Goal: Task Accomplishment & Management: Complete application form

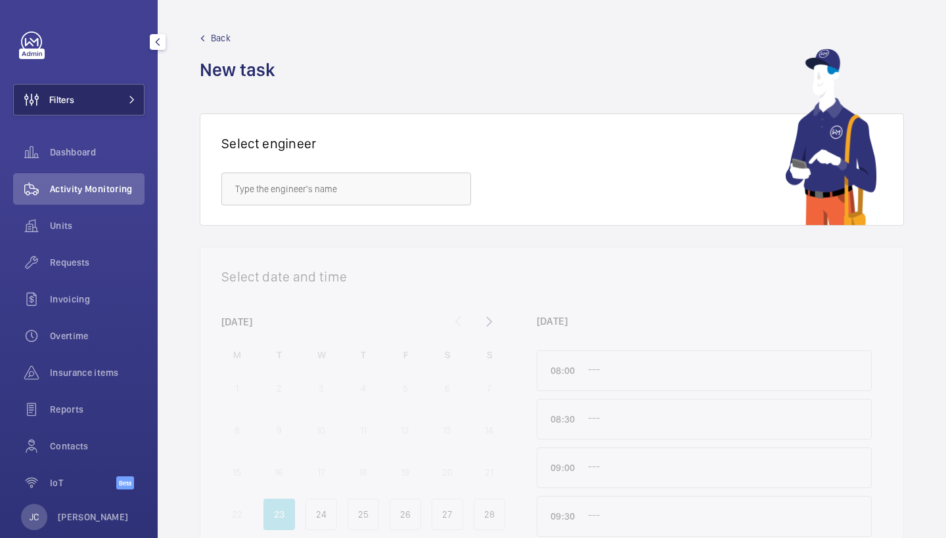
click at [96, 103] on button "Filters" at bounding box center [78, 100] width 131 height 32
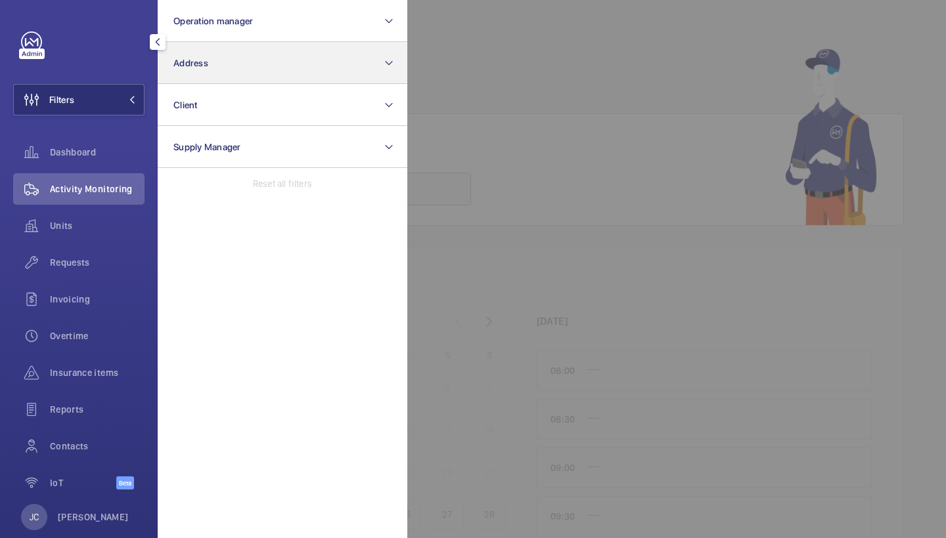
click at [219, 66] on button "Address" at bounding box center [283, 63] width 250 height 42
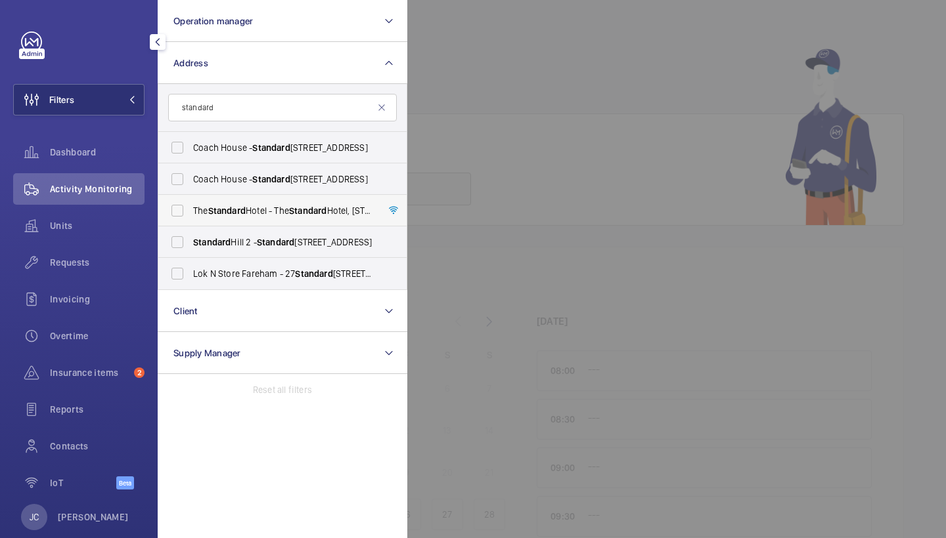
type input "standard"
click at [242, 219] on label "The Standard Hotel - The Standard Hotel, 10 Argyle Street,, LONDON WC1H 8EG" at bounding box center [272, 211] width 229 height 32
click at [190, 219] on input "The Standard Hotel - The Standard Hotel, 10 Argyle Street,, LONDON WC1H 8EG" at bounding box center [177, 211] width 26 height 26
checkbox input "true"
click at [133, 265] on span "Requests" at bounding box center [97, 262] width 95 height 13
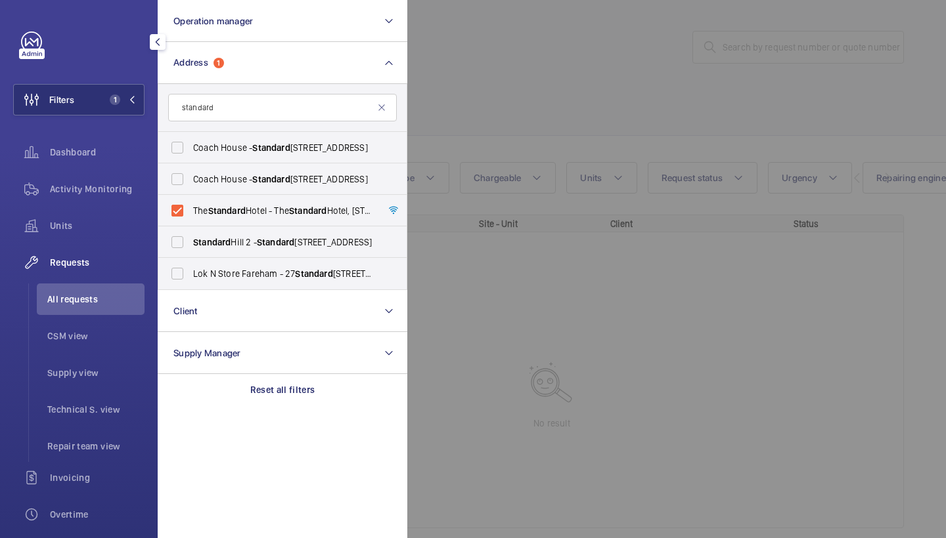
click at [660, 116] on div at bounding box center [880, 269] width 946 height 538
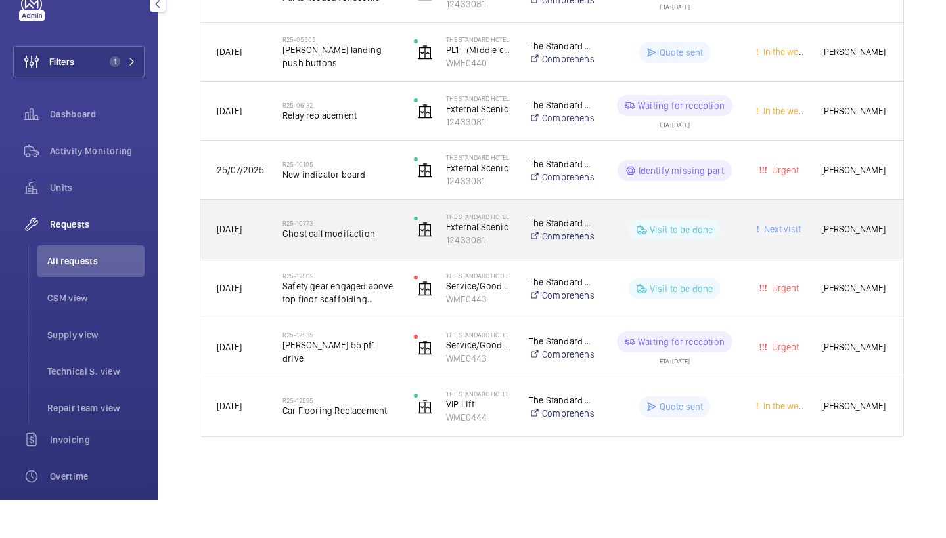
click at [347, 257] on h2 "R25-10773" at bounding box center [339, 261] width 114 height 8
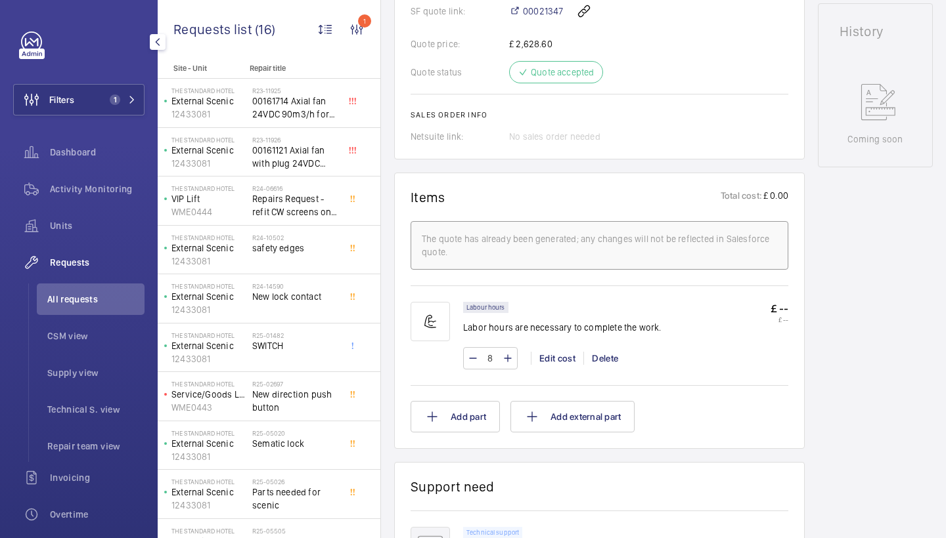
scroll to position [438, 0]
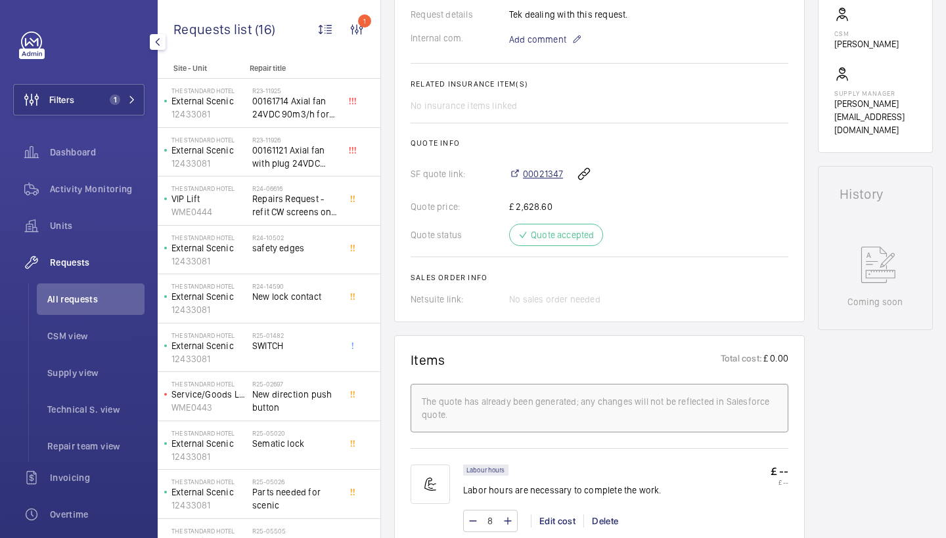
click at [538, 171] on span "00021347" at bounding box center [543, 173] width 40 height 13
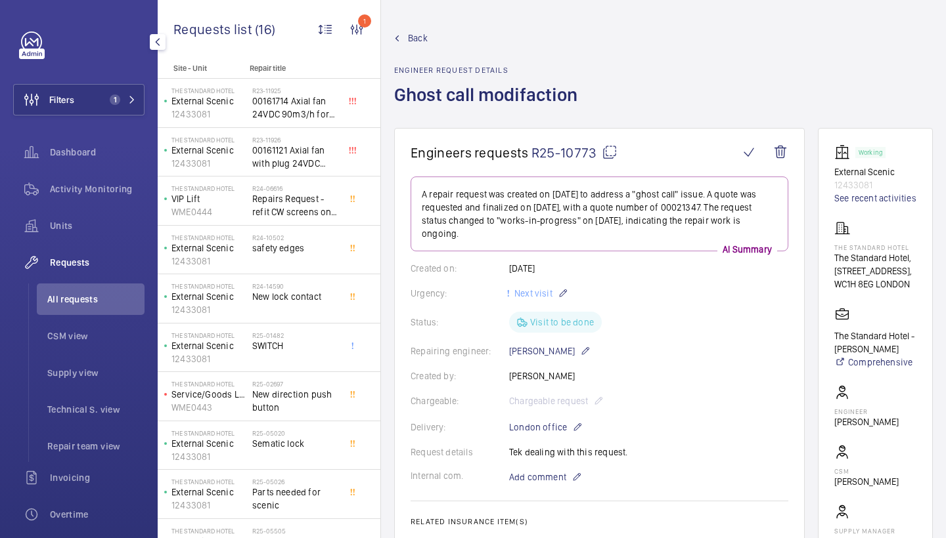
scroll to position [0, 0]
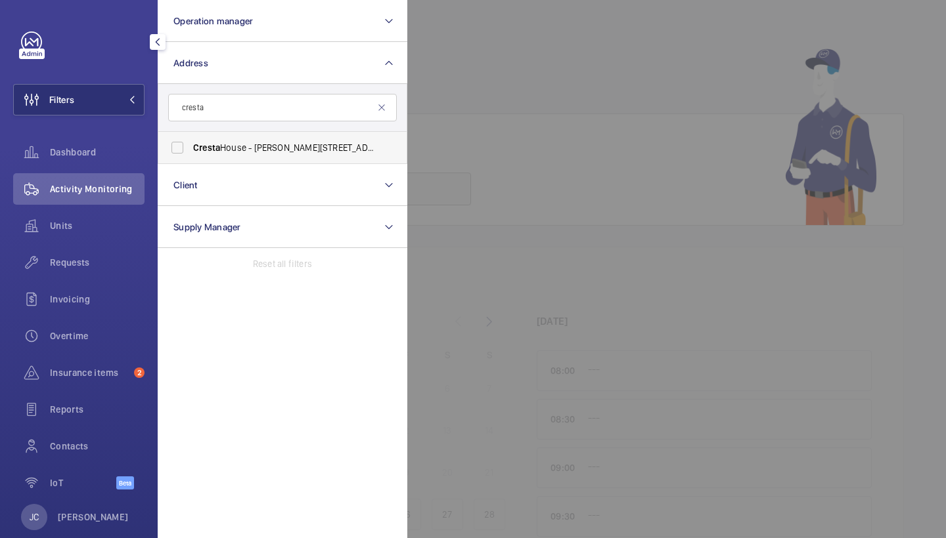
type input "cresta"
click at [286, 149] on span "Cresta House - Alma Street, LUTON LU1 2EQ" at bounding box center [283, 147] width 181 height 13
click at [190, 149] on input "Cresta House - Alma Street, LUTON LU1 2EQ" at bounding box center [177, 148] width 26 height 26
checkbox input "true"
click at [517, 77] on div at bounding box center [880, 269] width 946 height 538
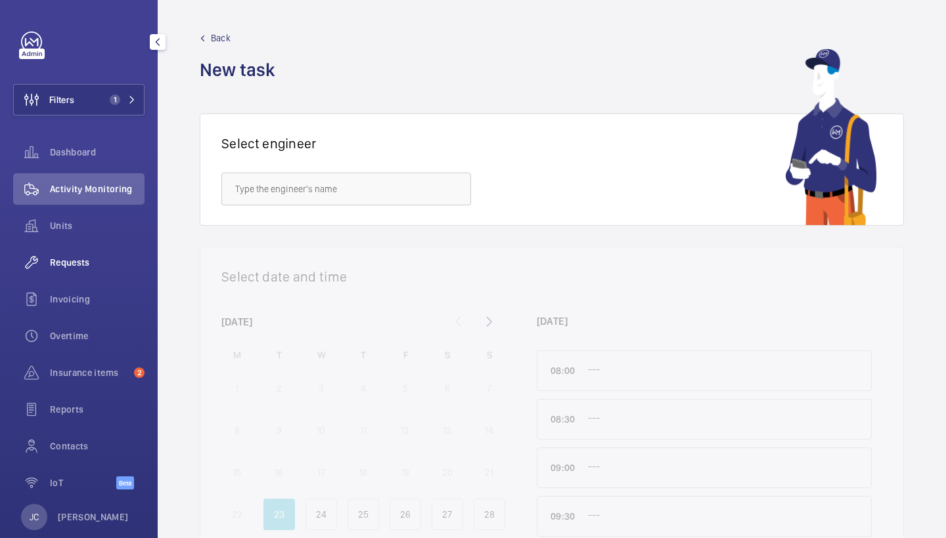
click at [98, 262] on span "Requests" at bounding box center [97, 262] width 95 height 13
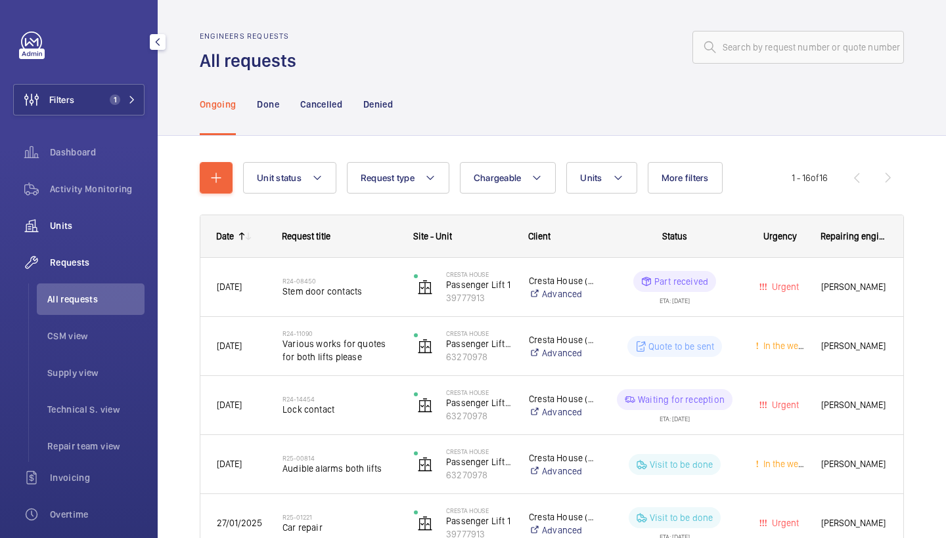
click at [100, 223] on span "Units" at bounding box center [97, 225] width 95 height 13
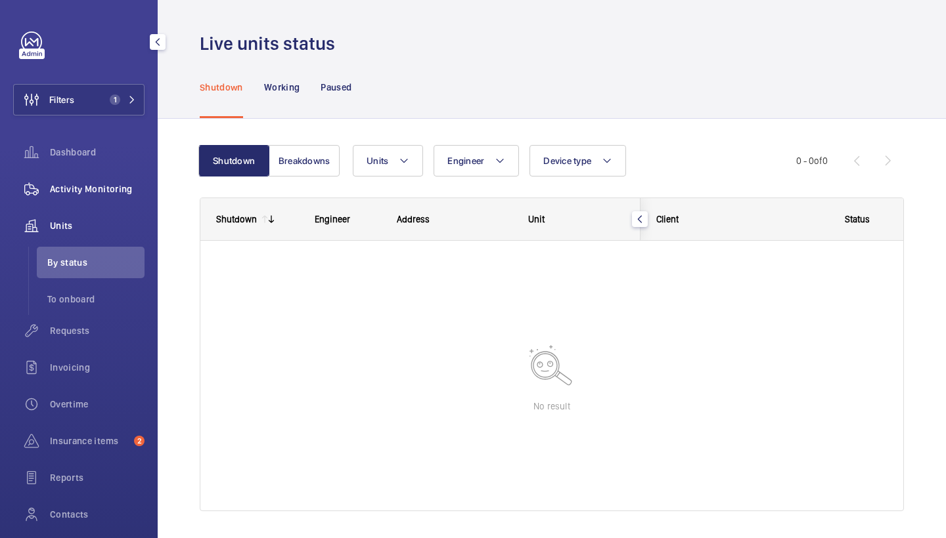
click at [109, 188] on span "Activity Monitoring" at bounding box center [97, 189] width 95 height 13
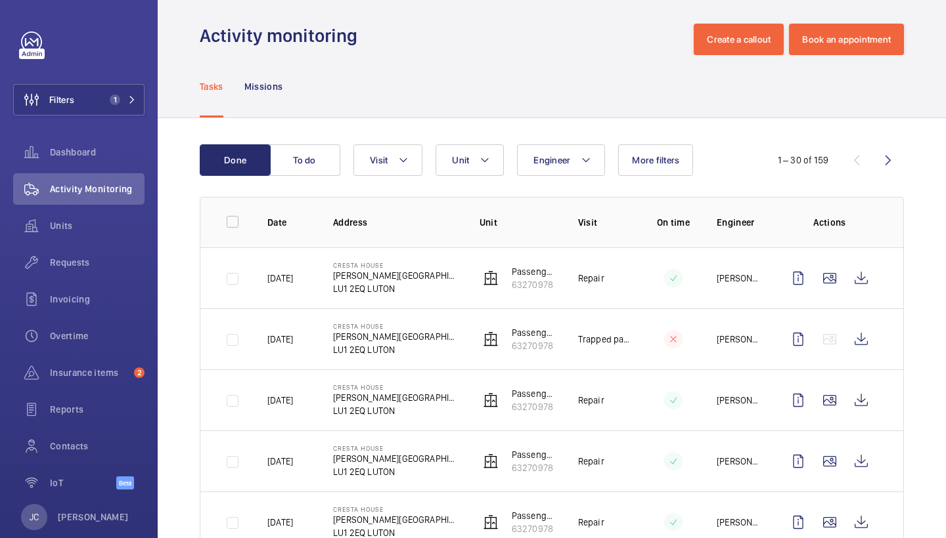
scroll to position [9, 0]
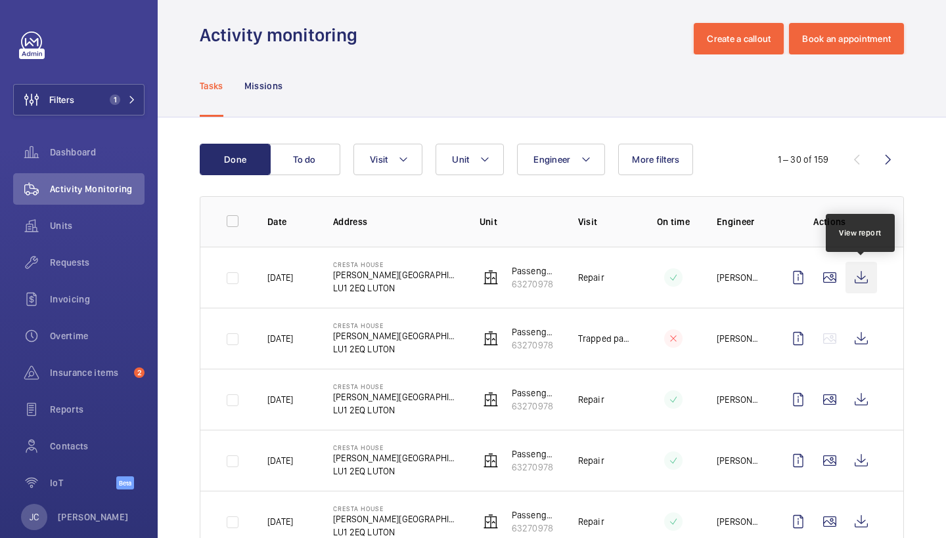
click at [869, 279] on wm-front-icon-button at bounding box center [861, 278] width 32 height 32
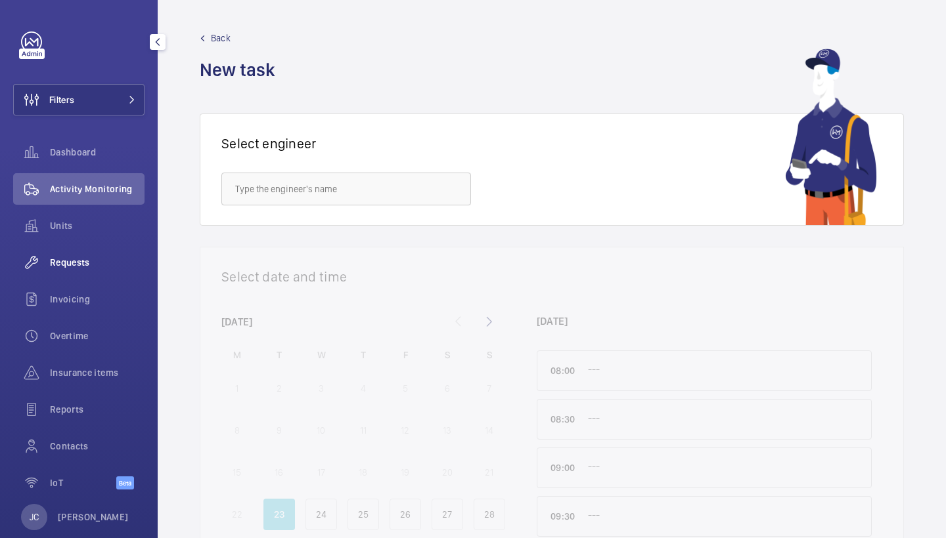
click at [104, 260] on span "Requests" at bounding box center [97, 262] width 95 height 13
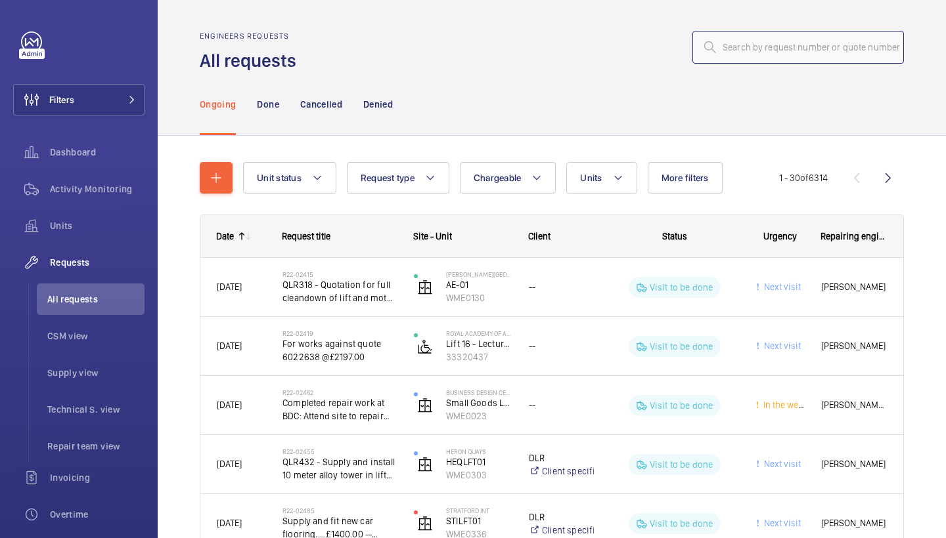
click at [818, 51] on input "text" at bounding box center [797, 47] width 211 height 33
paste input "R24-09867"
type input "R24-09867"
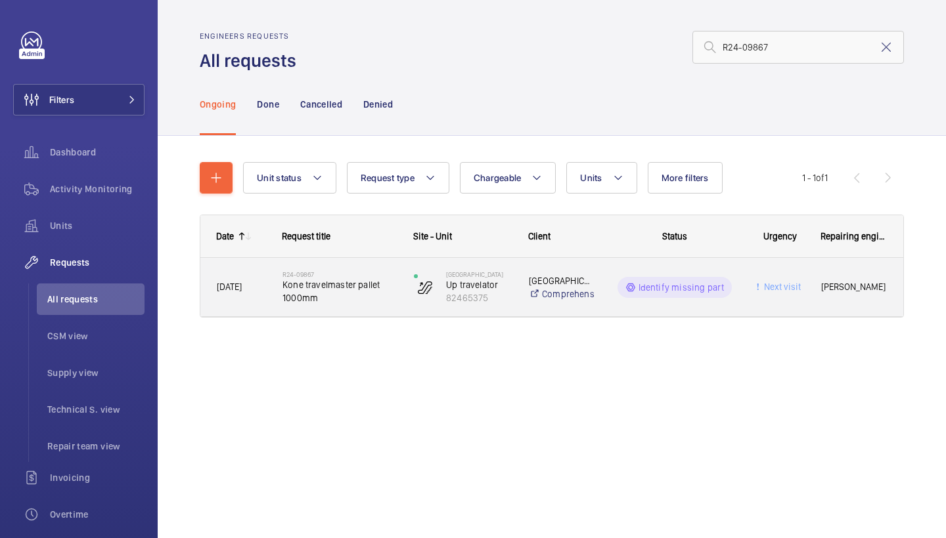
click at [332, 293] on span "Kone travelmaster pallet 1000mm" at bounding box center [339, 291] width 114 height 26
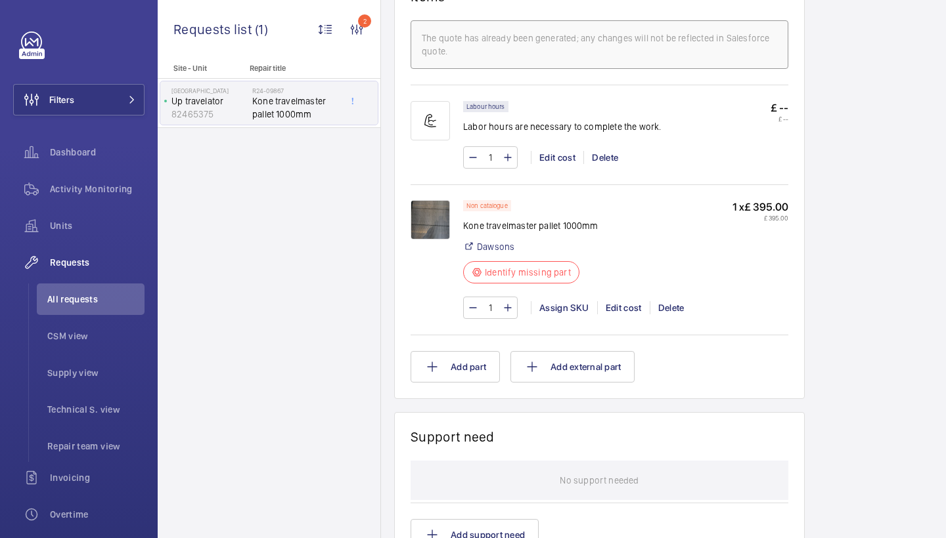
scroll to position [853, 0]
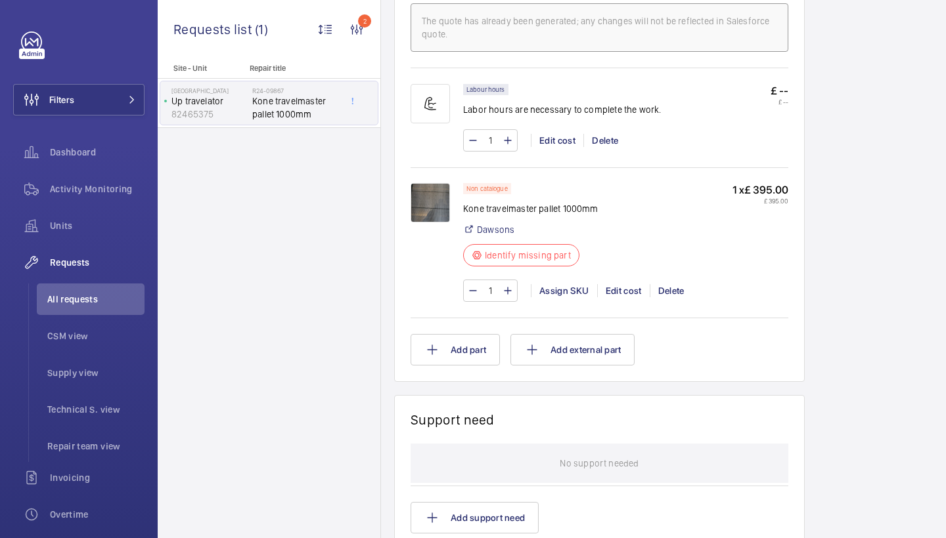
click at [420, 203] on img at bounding box center [429, 202] width 39 height 39
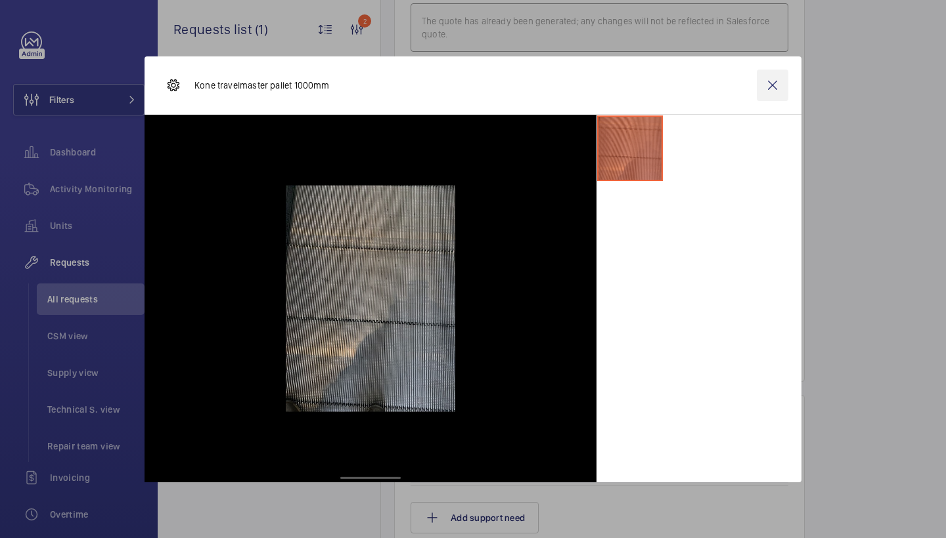
click at [776, 83] on wm-front-icon-button at bounding box center [772, 86] width 32 height 32
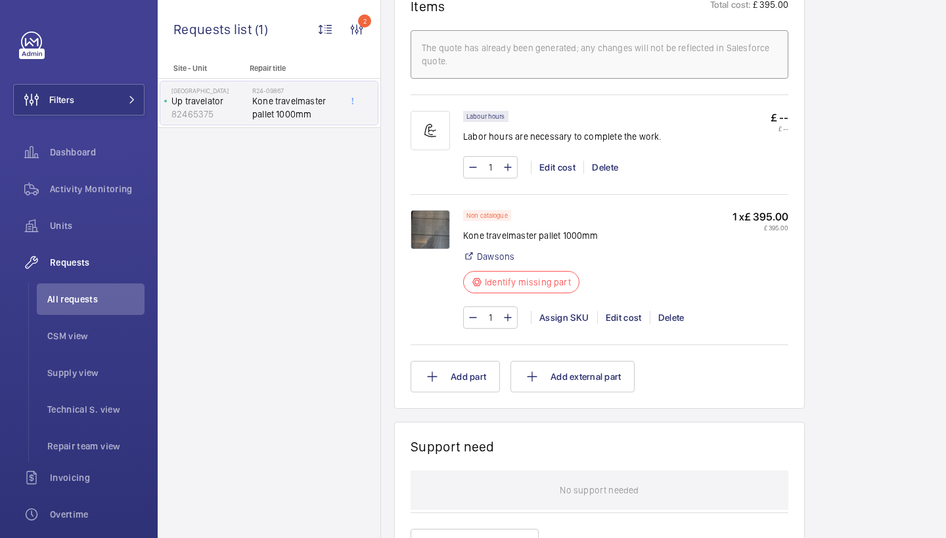
scroll to position [829, 0]
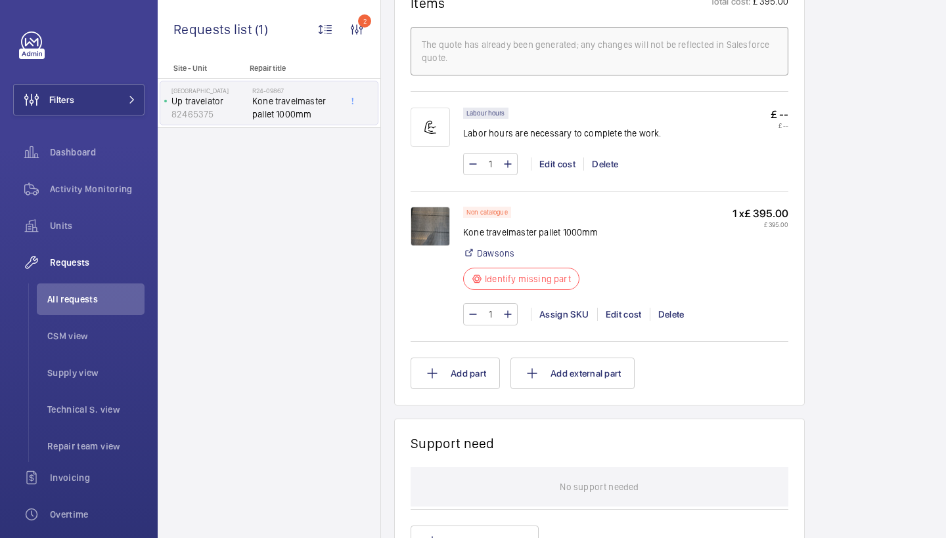
click at [433, 208] on img at bounding box center [429, 226] width 39 height 39
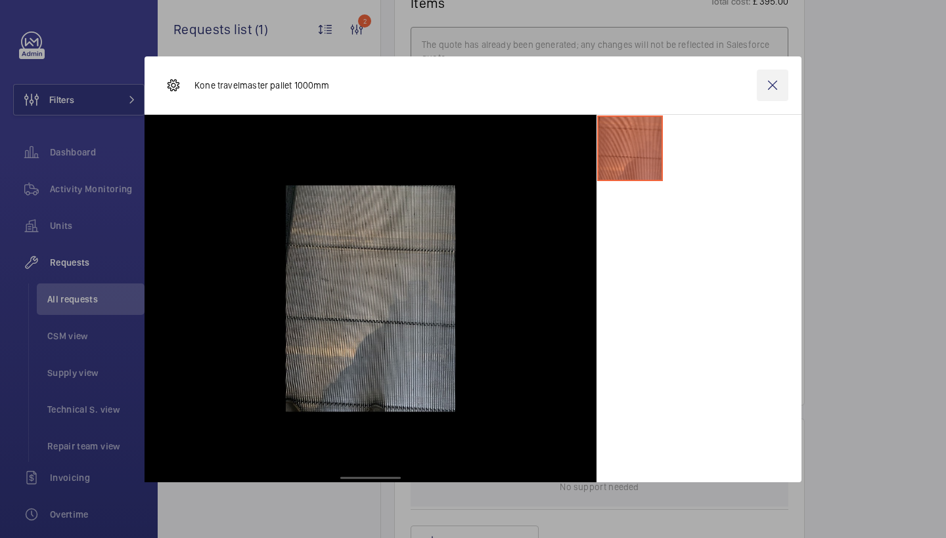
click at [779, 87] on wm-front-icon-button at bounding box center [772, 86] width 32 height 32
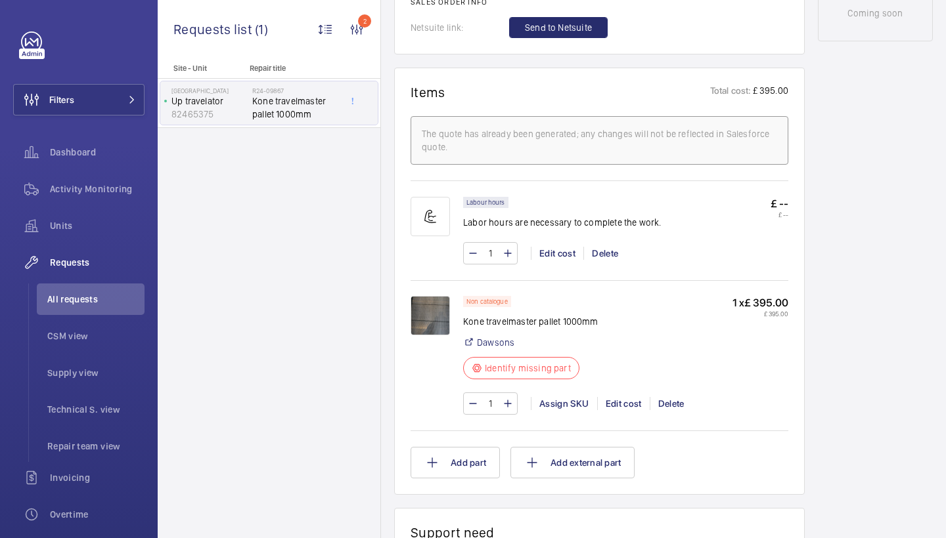
scroll to position [741, 0]
click at [552, 406] on div "Assign SKU" at bounding box center [564, 403] width 66 height 13
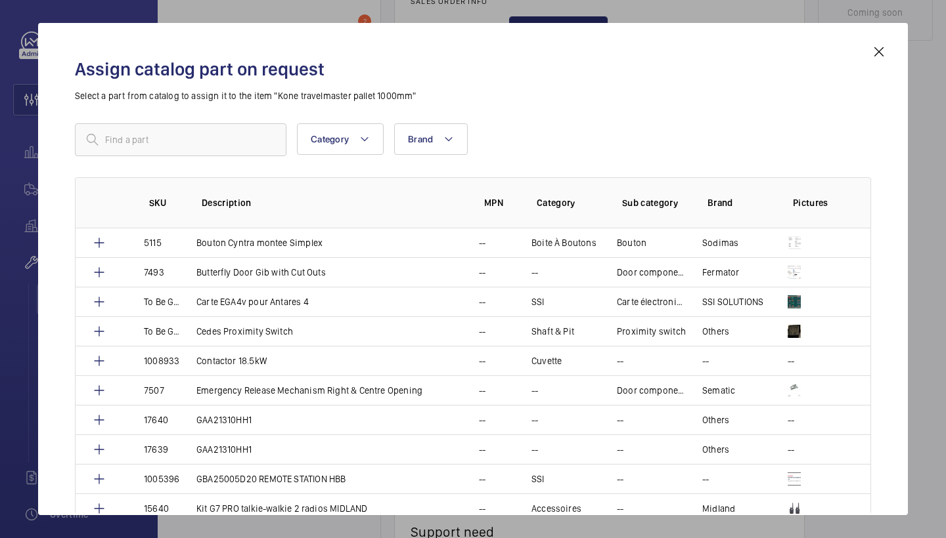
click at [885, 49] on mat-icon at bounding box center [879, 52] width 16 height 16
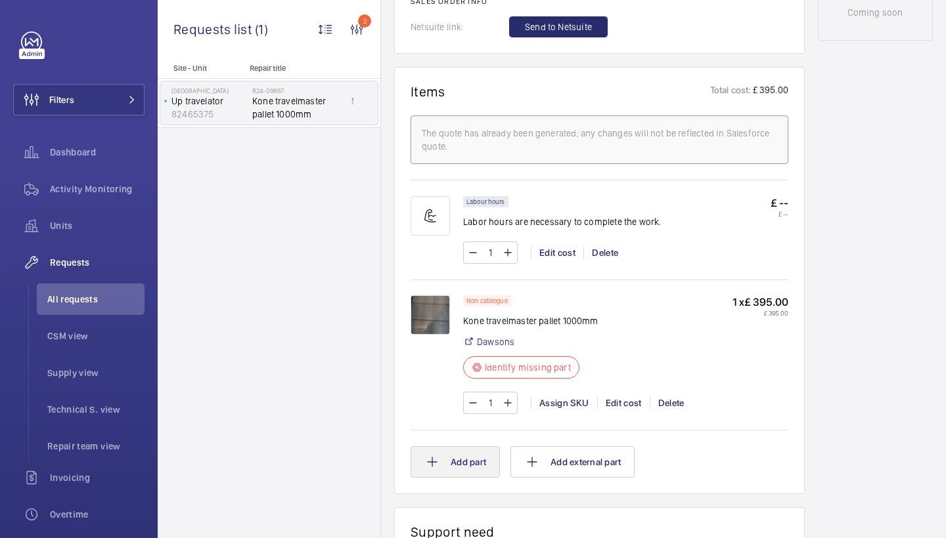
click at [433, 475] on button "Add part" at bounding box center [454, 463] width 89 height 32
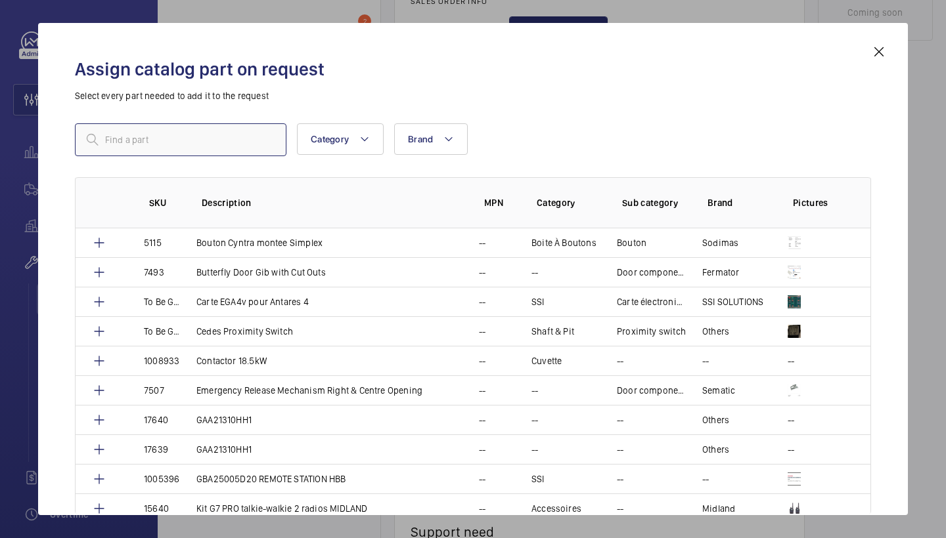
click at [217, 144] on input "text" at bounding box center [180, 139] width 211 height 33
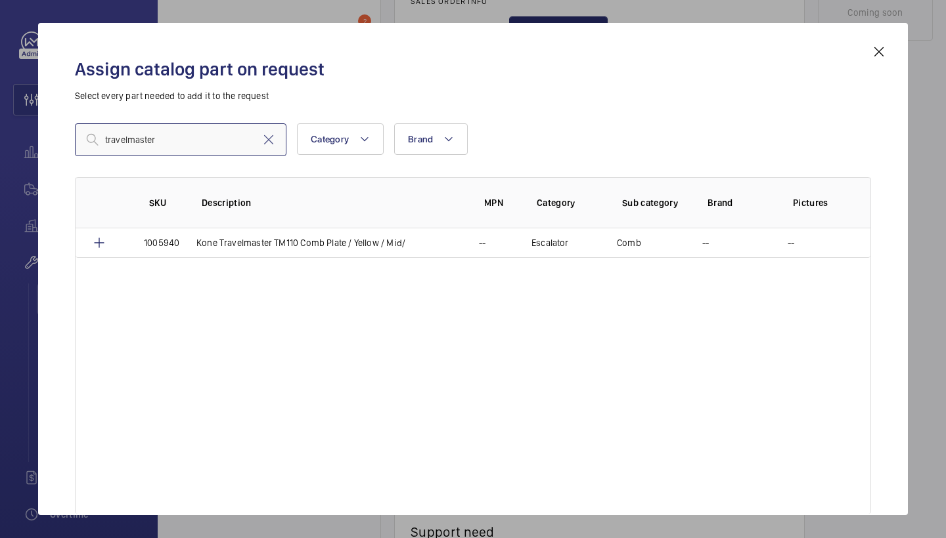
type input "travelmaster"
click at [877, 49] on mat-icon at bounding box center [879, 52] width 16 height 16
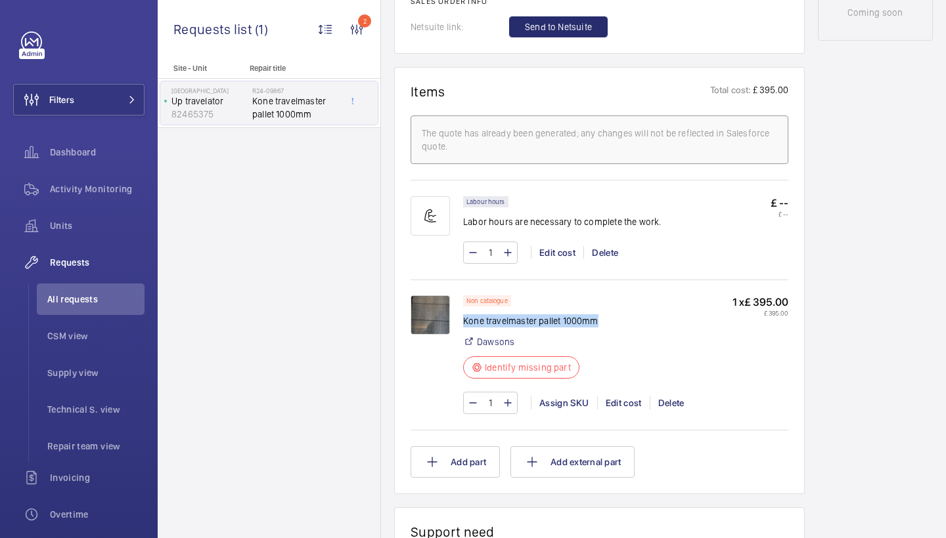
drag, startPoint x: 464, startPoint y: 320, endPoint x: 621, endPoint y: 323, distance: 157.0
click at [621, 323] on div "Non catalogue Kone travelmaster pallet 1000mm Dawsons Identify missing part 1 x…" at bounding box center [625, 340] width 325 height 91
copy p "Kone travelmaster pallet 1000mm"
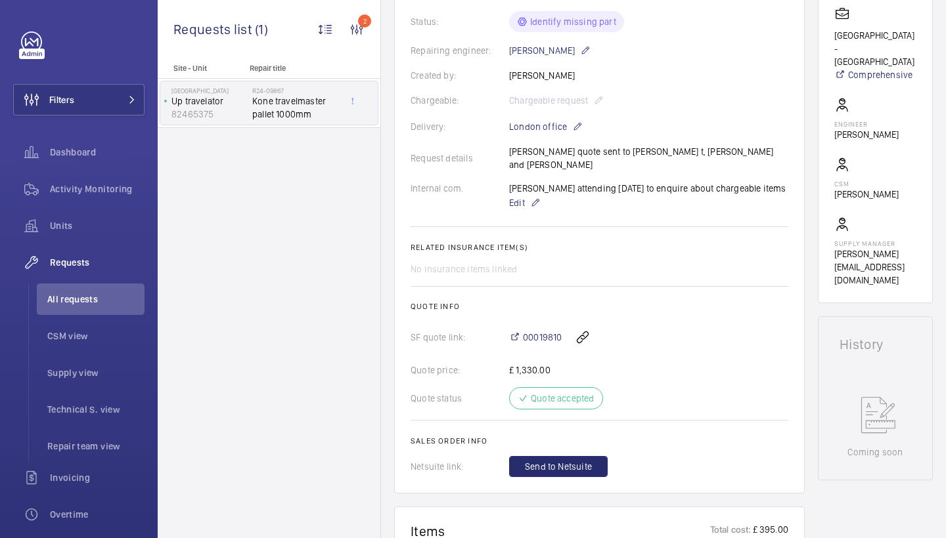
scroll to position [903, 0]
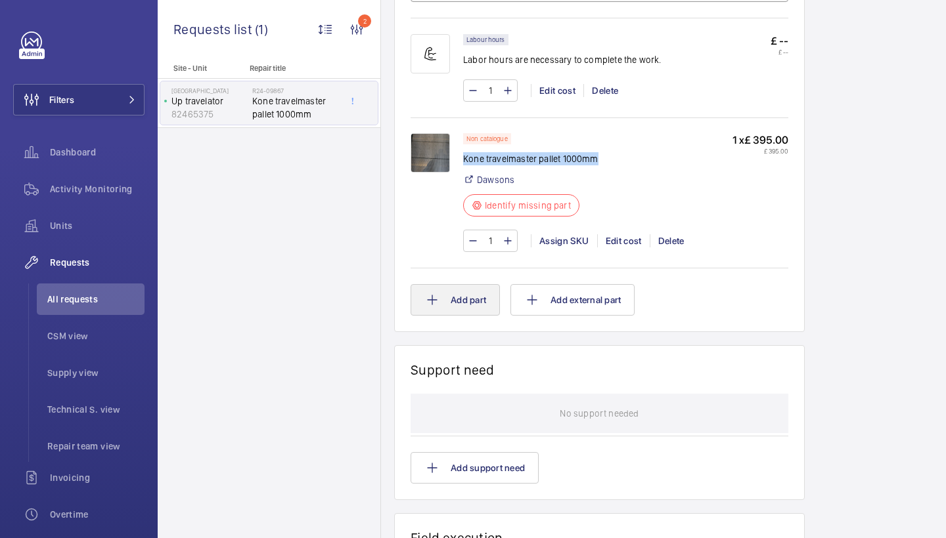
click at [451, 297] on button "Add part" at bounding box center [454, 300] width 89 height 32
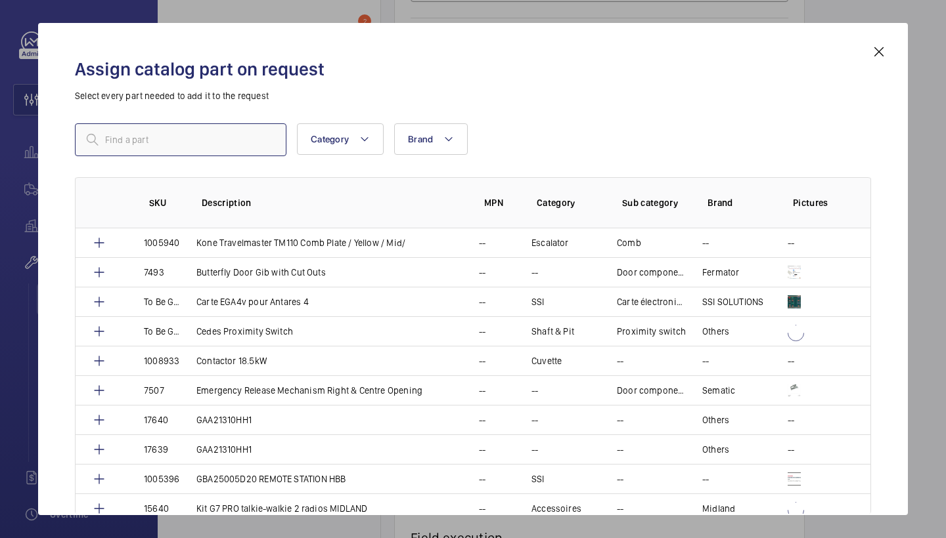
click at [139, 143] on input "text" at bounding box center [180, 139] width 211 height 33
paste input "1010334"
type input "1010334"
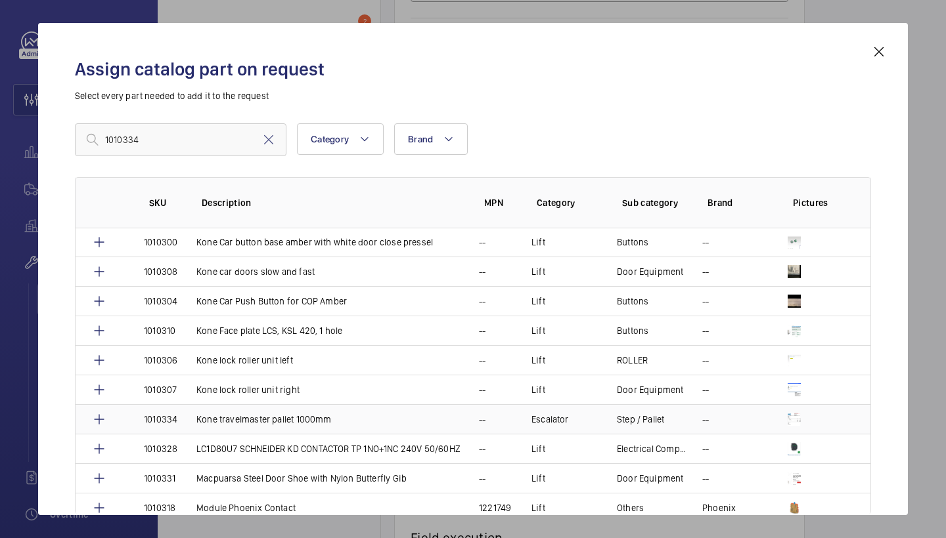
scroll to position [476, 0]
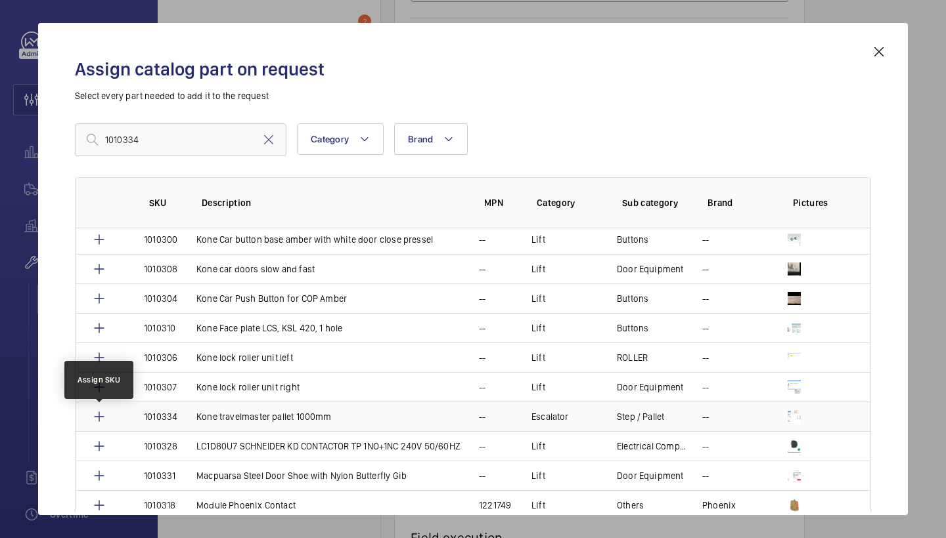
click at [98, 420] on mat-icon at bounding box center [99, 417] width 16 height 16
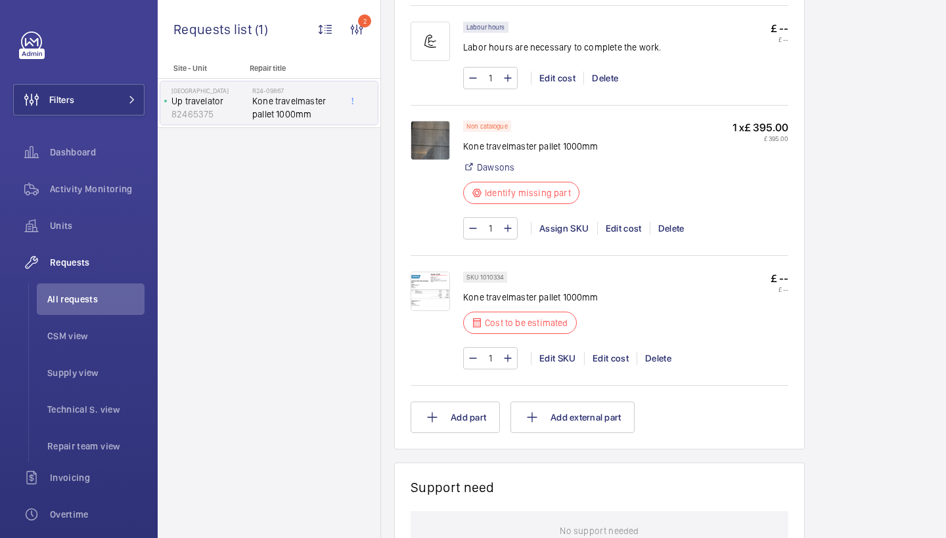
scroll to position [925, 0]
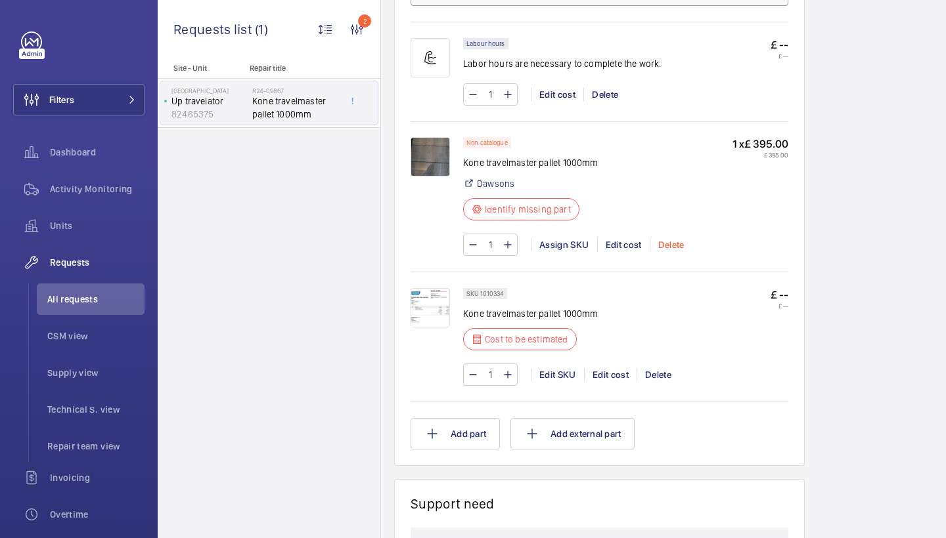
click at [667, 244] on div "Delete" at bounding box center [670, 244] width 43 height 13
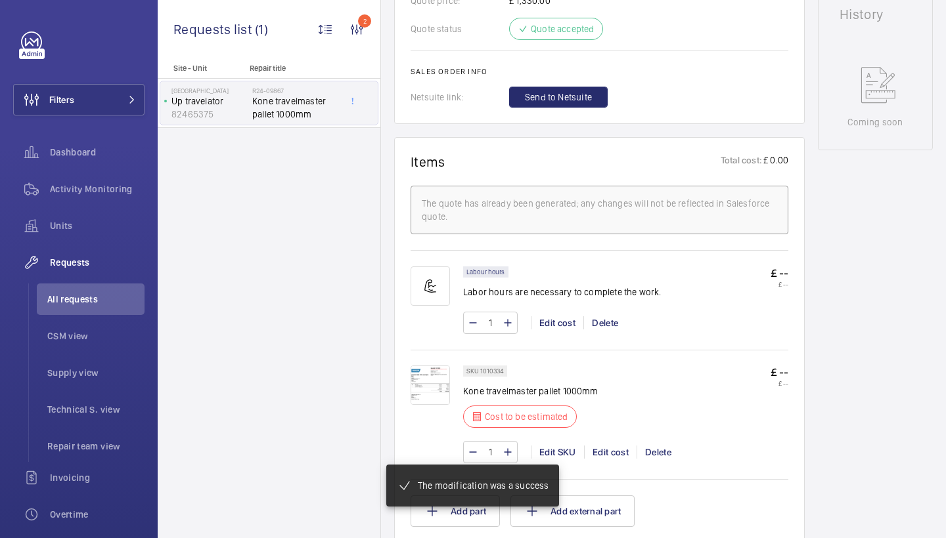
scroll to position [598, 0]
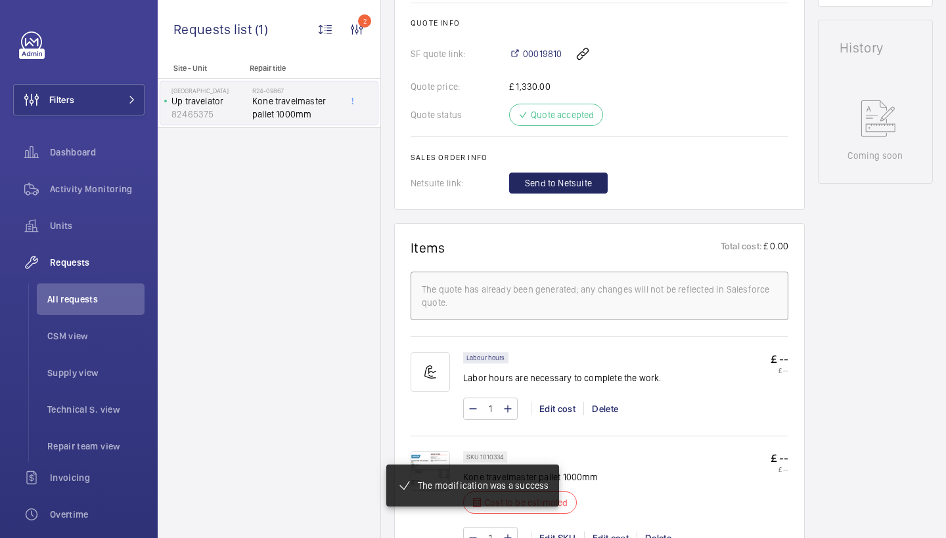
click at [575, 192] on button "Send to Netsuite" at bounding box center [558, 183] width 98 height 21
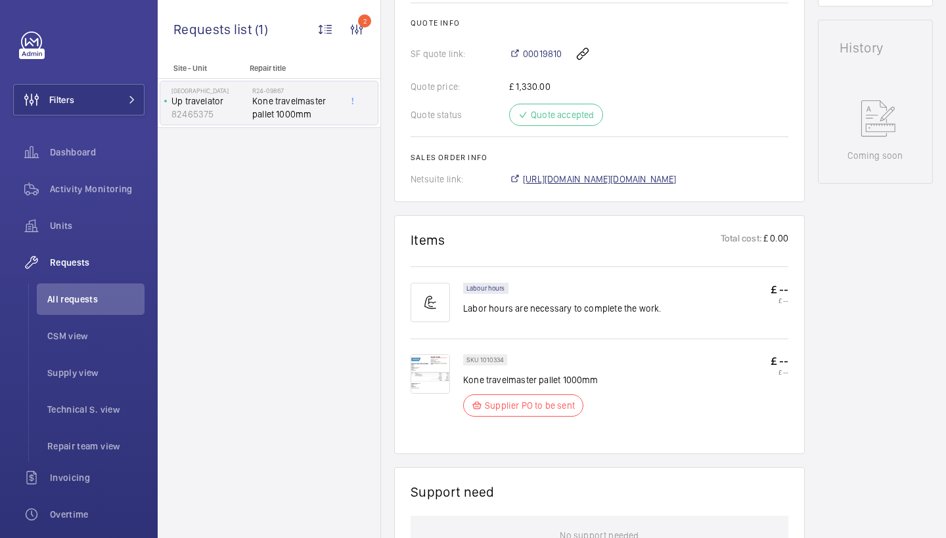
click at [656, 178] on span "https://6461500.app.netsuite.com/app/accounting/transactions/salesord.nl?id=303…" at bounding box center [600, 179] width 154 height 13
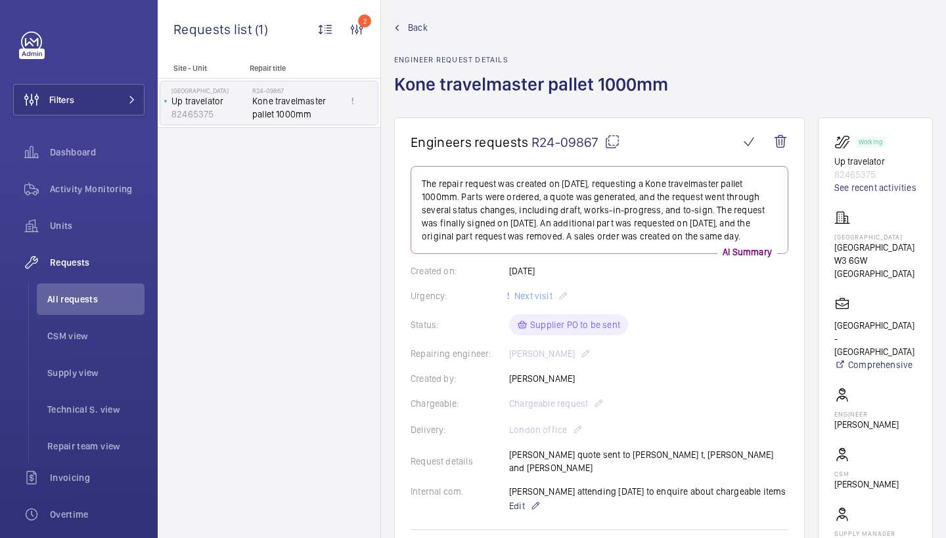
scroll to position [12, 0]
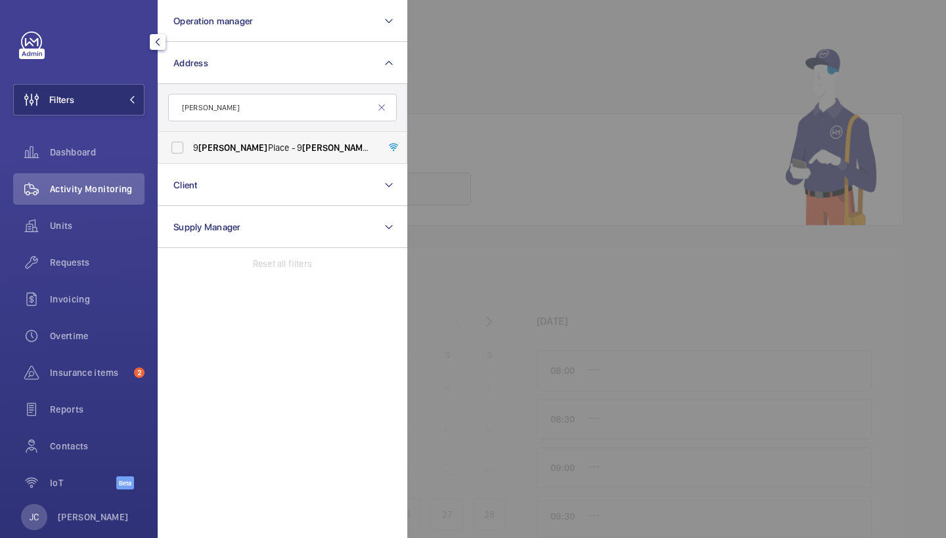
type input "[PERSON_NAME]"
click at [224, 144] on span "[PERSON_NAME]" at bounding box center [232, 147] width 69 height 11
click at [190, 144] on input "[STREET_ADDRESS][PERSON_NAME][PERSON_NAME]" at bounding box center [177, 148] width 26 height 26
checkbox input "true"
click at [499, 92] on div at bounding box center [880, 269] width 946 height 538
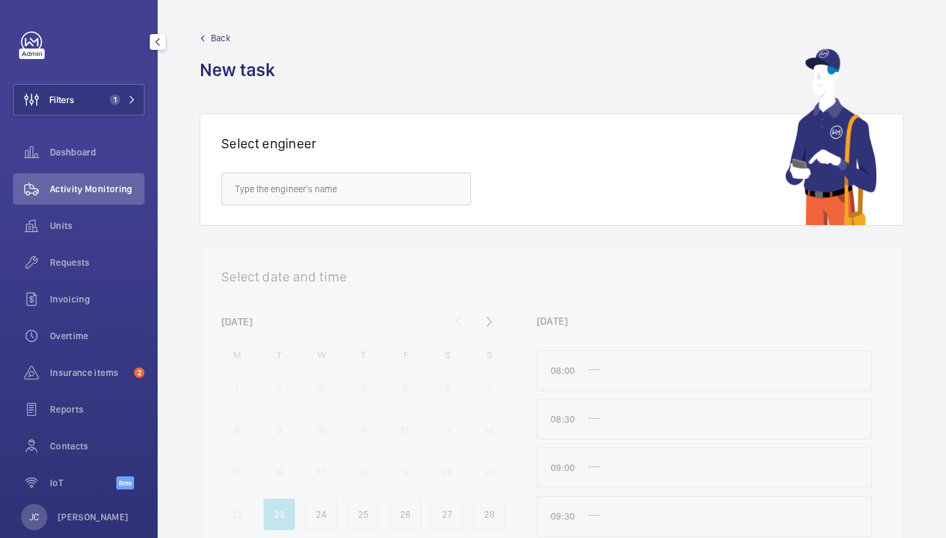
click at [127, 191] on span "Activity Monitoring" at bounding box center [97, 189] width 95 height 13
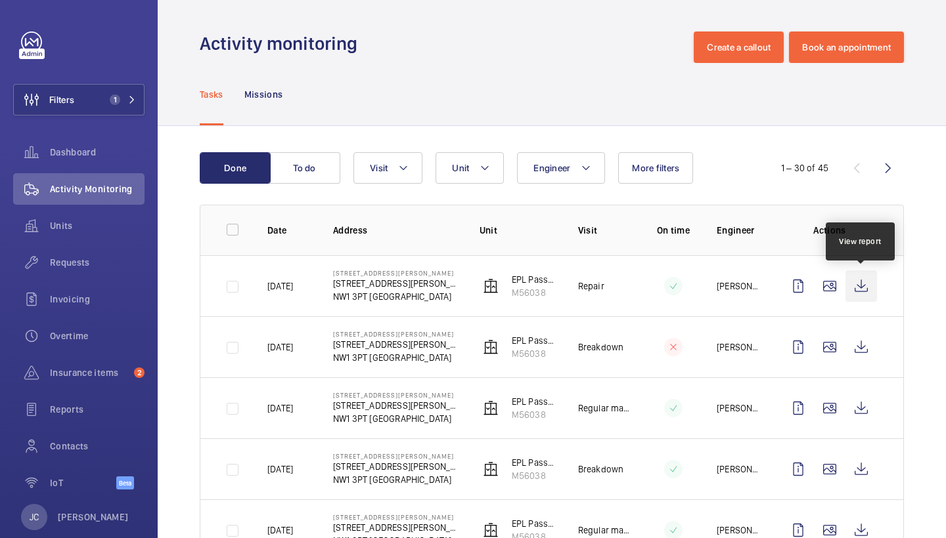
click at [868, 287] on wm-front-icon-button at bounding box center [861, 287] width 32 height 32
click at [79, 264] on span "Requests" at bounding box center [97, 262] width 95 height 13
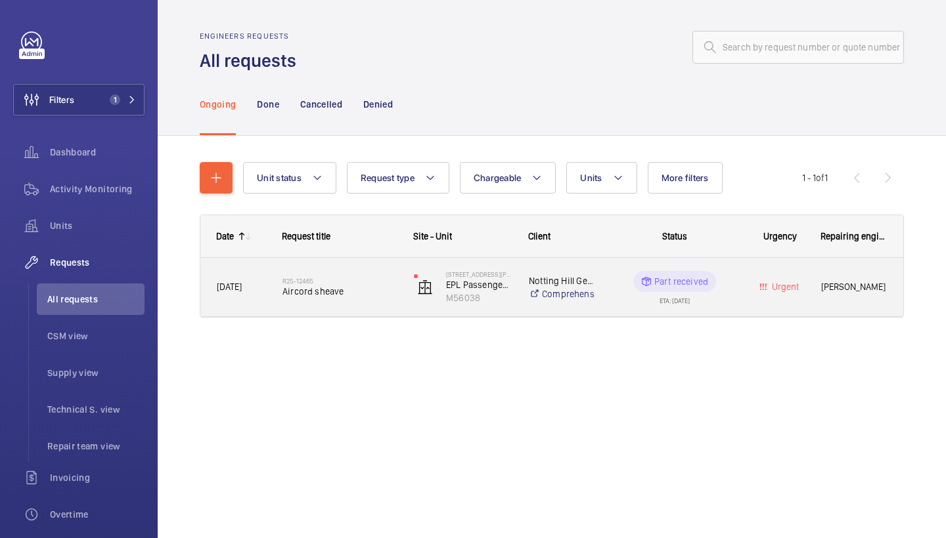
click at [358, 315] on div "R25-12465 Aircord sheave" at bounding box center [332, 287] width 130 height 59
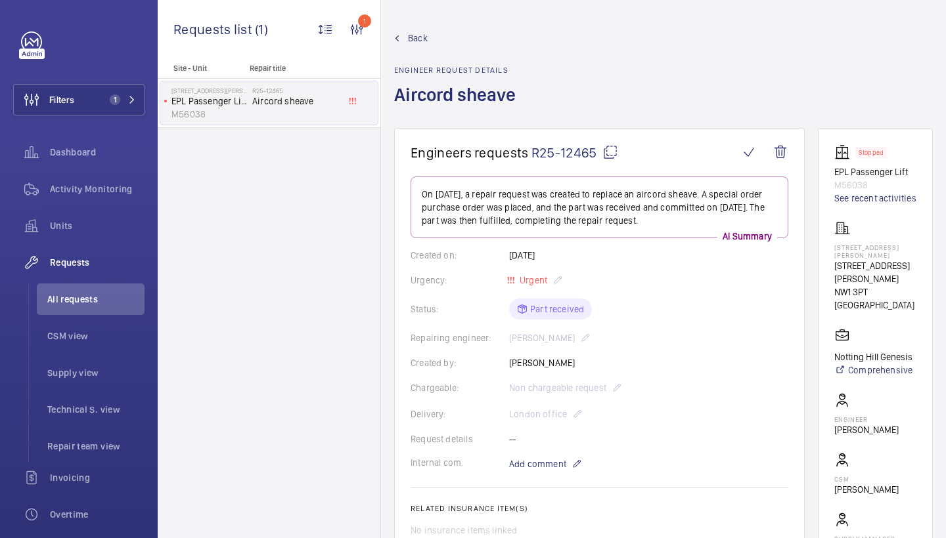
scroll to position [-1, 0]
click at [608, 150] on mat-icon at bounding box center [610, 152] width 16 height 16
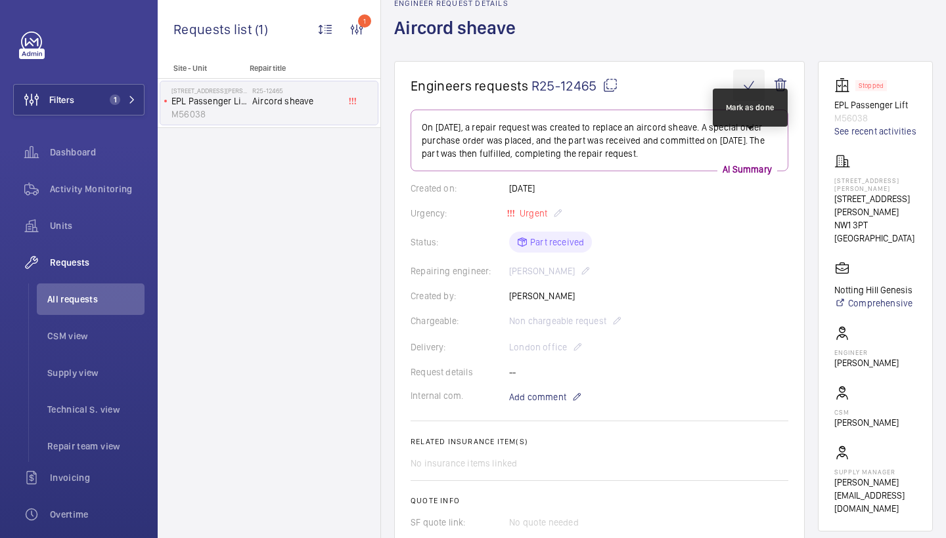
scroll to position [88, 0]
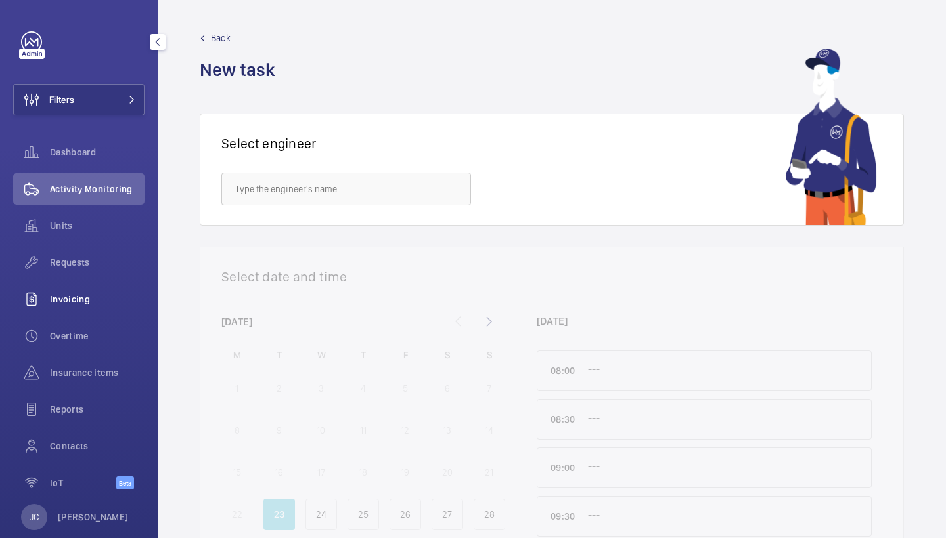
click at [79, 294] on span "Invoicing" at bounding box center [97, 299] width 95 height 13
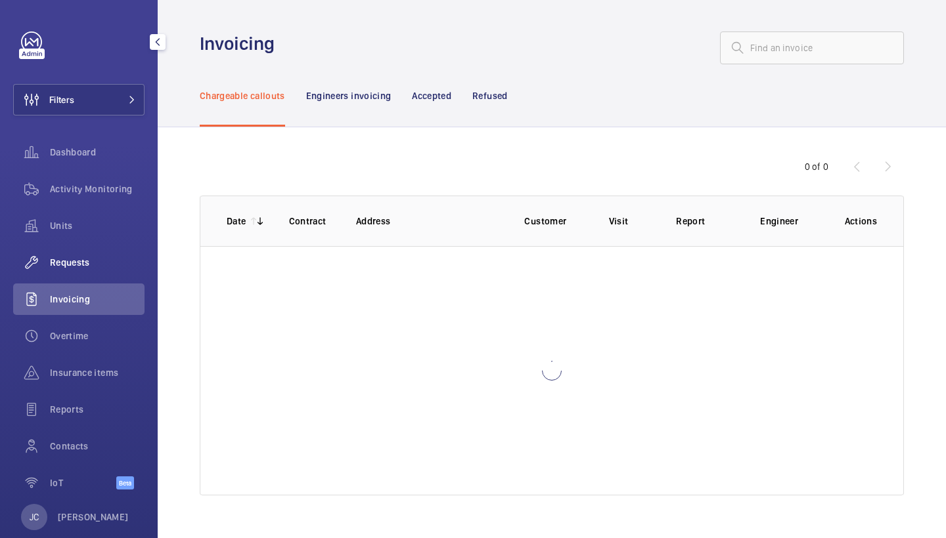
click at [83, 267] on span "Requests" at bounding box center [97, 262] width 95 height 13
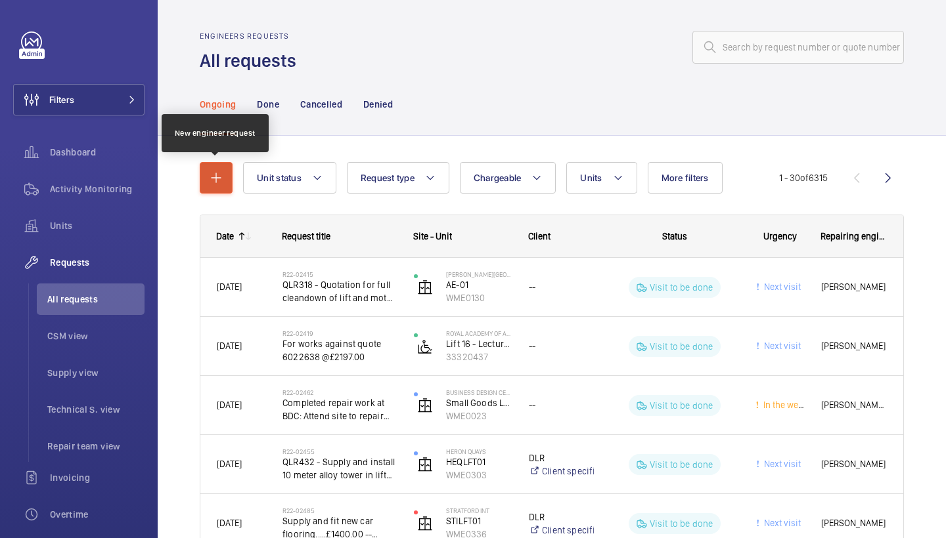
click at [224, 165] on button "button" at bounding box center [216, 178] width 33 height 32
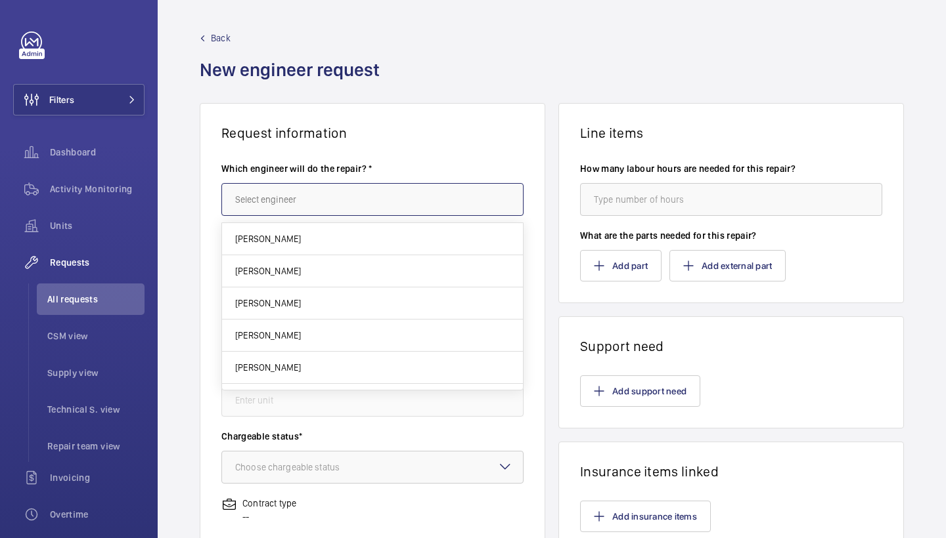
click at [284, 201] on input "text" at bounding box center [372, 199] width 302 height 33
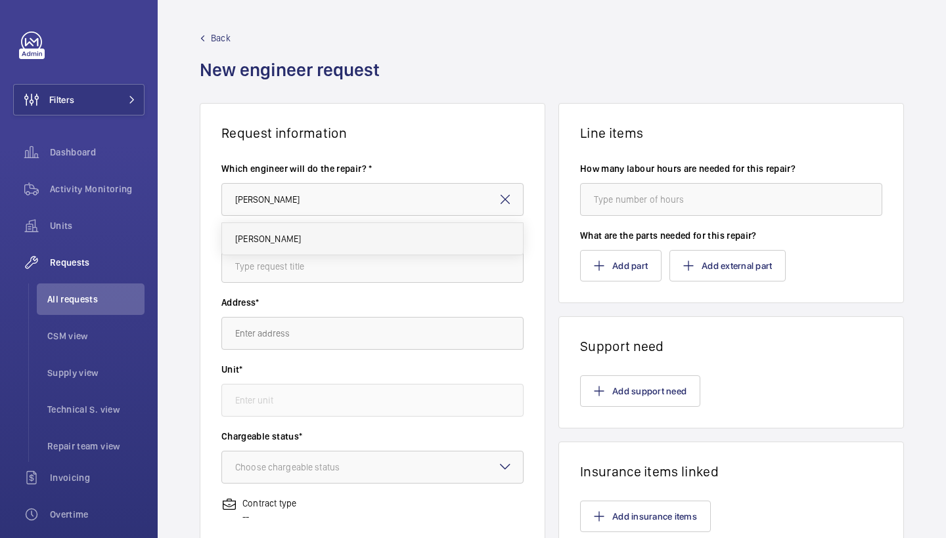
drag, startPoint x: 284, startPoint y: 201, endPoint x: 273, endPoint y: 252, distance: 52.4
click at [273, 252] on mat-option "[PERSON_NAME]" at bounding box center [372, 239] width 301 height 32
type input "Keith"
click at [286, 261] on input "text" at bounding box center [372, 266] width 302 height 33
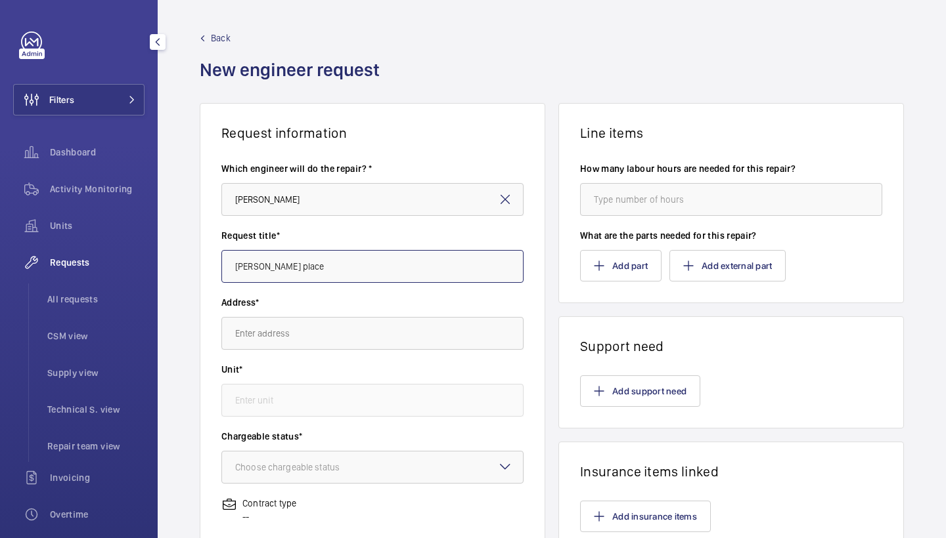
drag, startPoint x: 312, startPoint y: 261, endPoint x: 32, endPoint y: 284, distance: 281.3
click at [32, 286] on mat-sidenav-content "Filters Dashboard Activity Monitoring Units Requests All requests CSM view Supp…" at bounding box center [473, 269] width 946 height 538
drag, startPoint x: 301, startPoint y: 272, endPoint x: 95, endPoint y: 272, distance: 206.8
click at [95, 272] on mat-sidenav-content "Filters Dashboard Activity Monitoring Units Requests All requests CSM view Supp…" at bounding box center [473, 269] width 946 height 538
drag, startPoint x: 292, startPoint y: 264, endPoint x: 202, endPoint y: 263, distance: 90.0
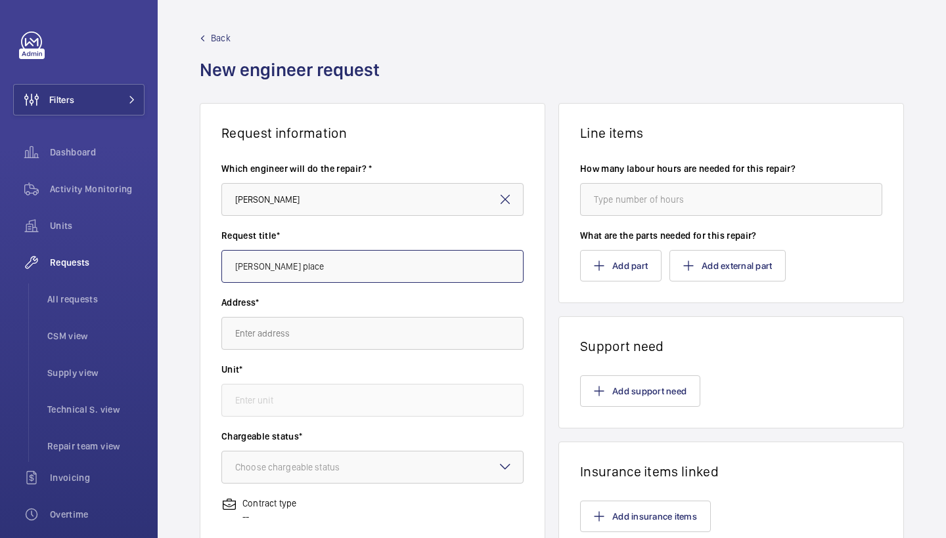
click at [203, 264] on wm-front-card-body "Which engineer will do the repair? * Keith Request title* laxton place Address*…" at bounding box center [372, 470] width 344 height 659
type input "aircord roller"
click at [290, 339] on input "text" at bounding box center [372, 333] width 302 height 33
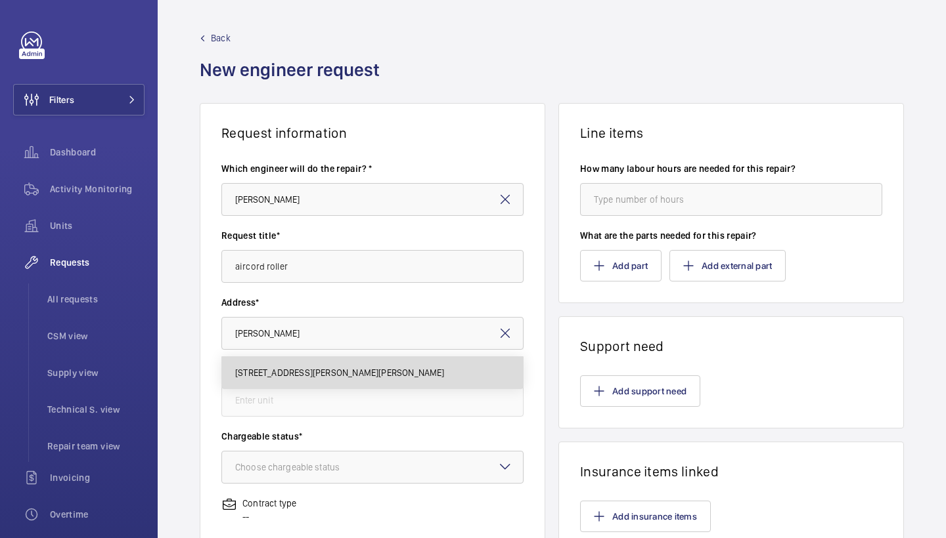
click at [327, 383] on mat-option "9 Laxton Place 9 Laxton Place, NW1 3PT LONDON" at bounding box center [372, 373] width 301 height 32
type input "9 Laxton Place 9 Laxton Place, NW1 3PT LONDON"
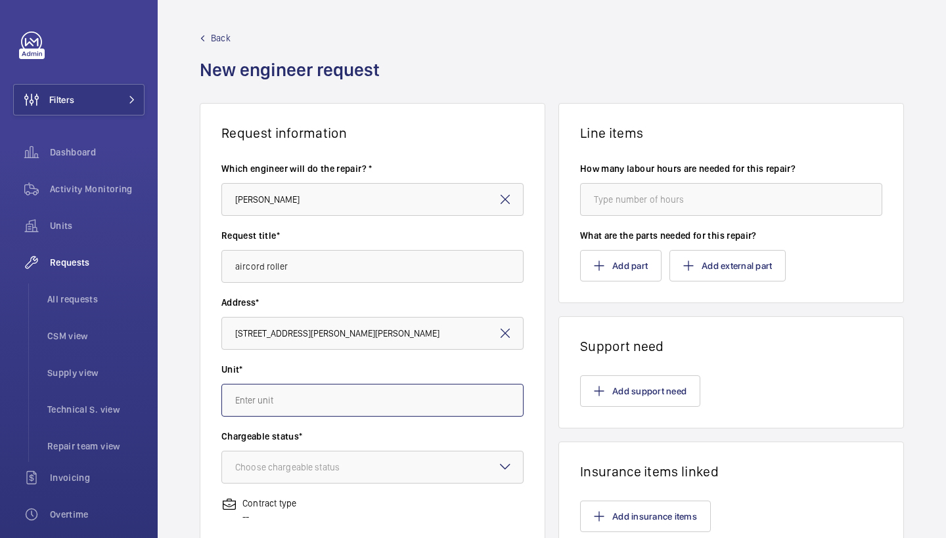
click at [354, 391] on input "text" at bounding box center [372, 400] width 302 height 33
click at [325, 447] on mat-option "M56038 - EPL Passenger Lift" at bounding box center [372, 440] width 301 height 32
type input "M56038 - EPL Passenger Lift"
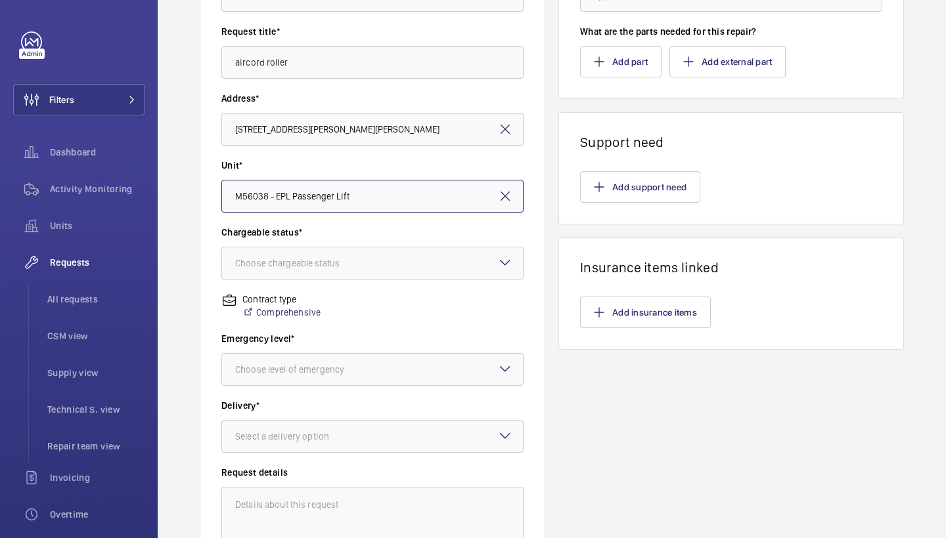
scroll to position [204, 0]
click at [363, 269] on div "Choose chargeable status" at bounding box center [303, 263] width 137 height 13
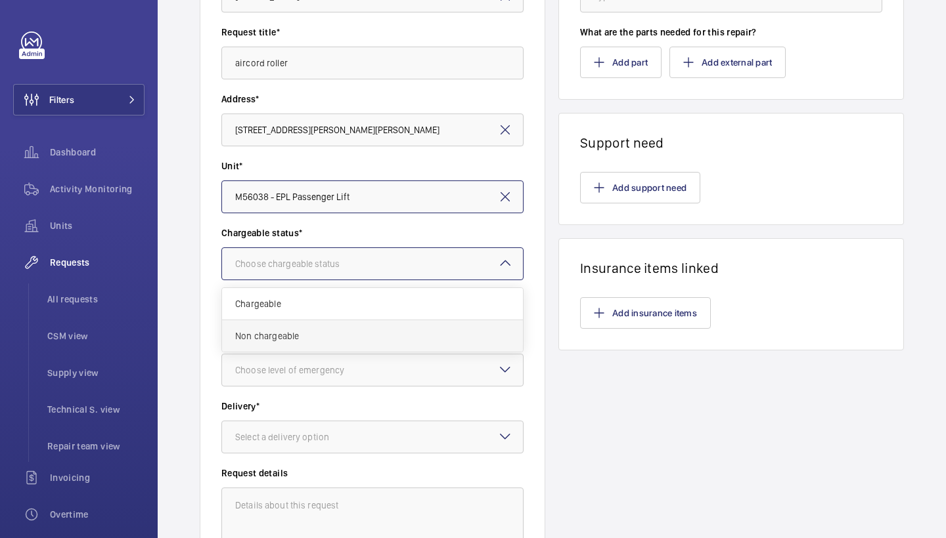
click at [339, 339] on span "Non chargeable" at bounding box center [372, 336] width 274 height 13
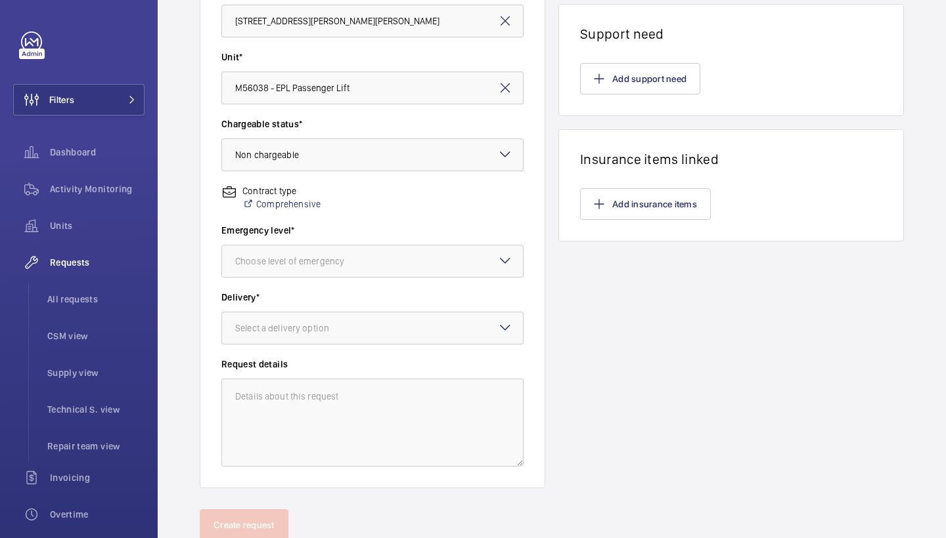
scroll to position [315, 0]
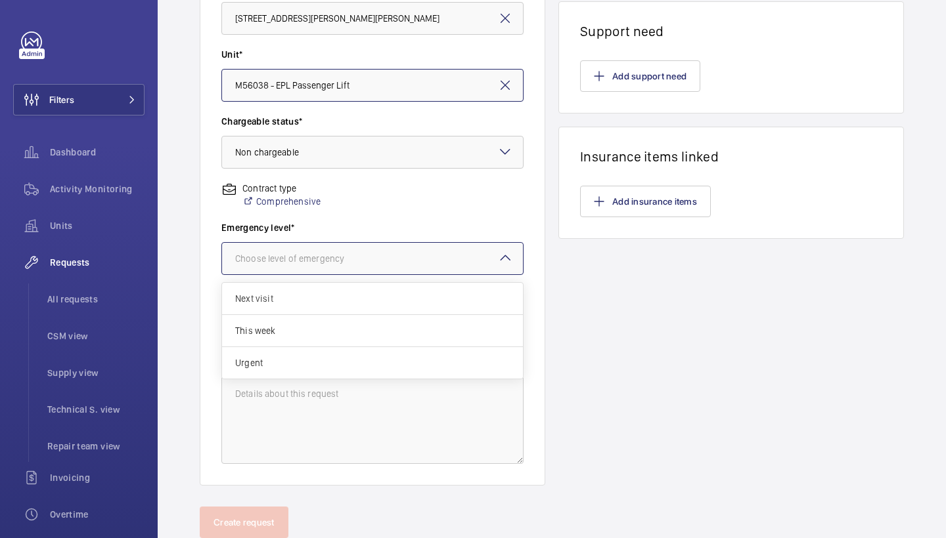
click at [363, 271] on div at bounding box center [372, 259] width 301 height 32
click at [317, 362] on span "Urgent" at bounding box center [372, 363] width 274 height 13
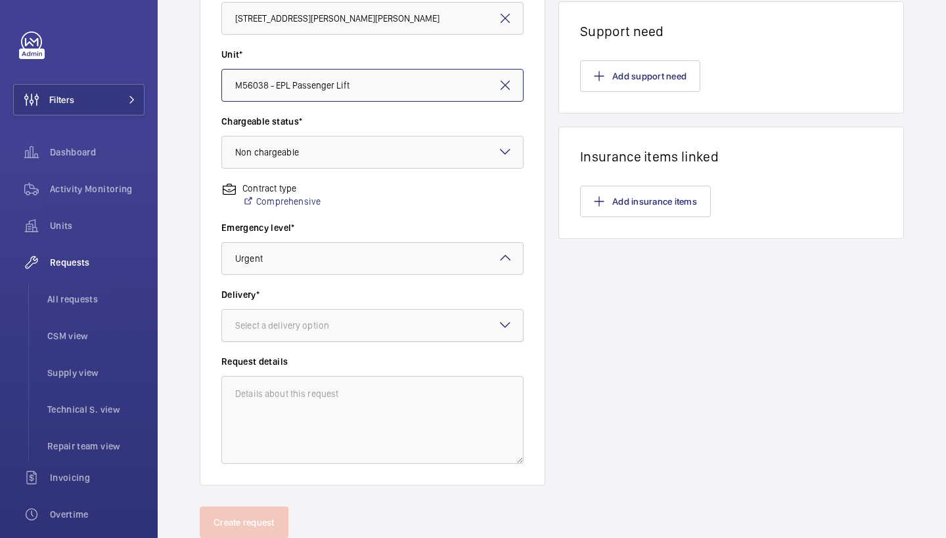
click at [328, 322] on div "Select a delivery option" at bounding box center [298, 325] width 127 height 13
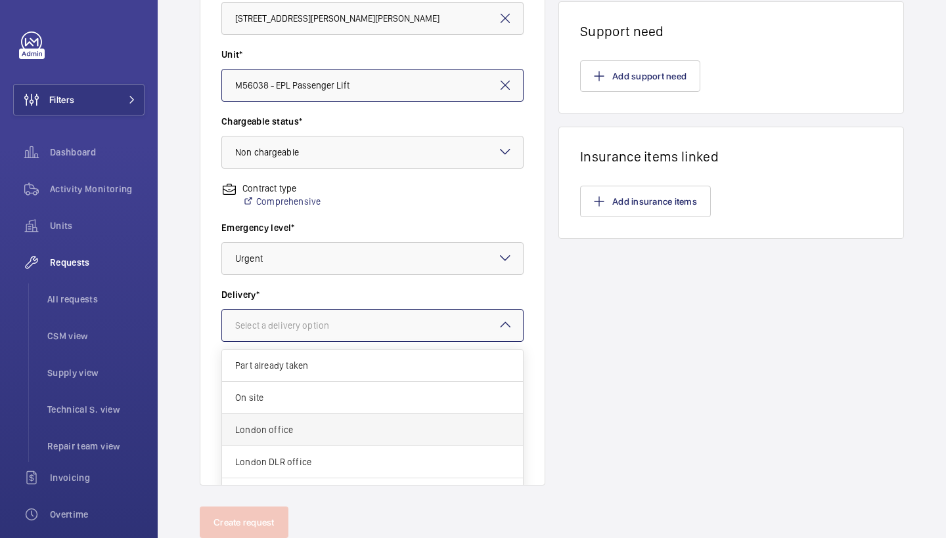
click at [312, 426] on span "London office" at bounding box center [372, 430] width 274 height 13
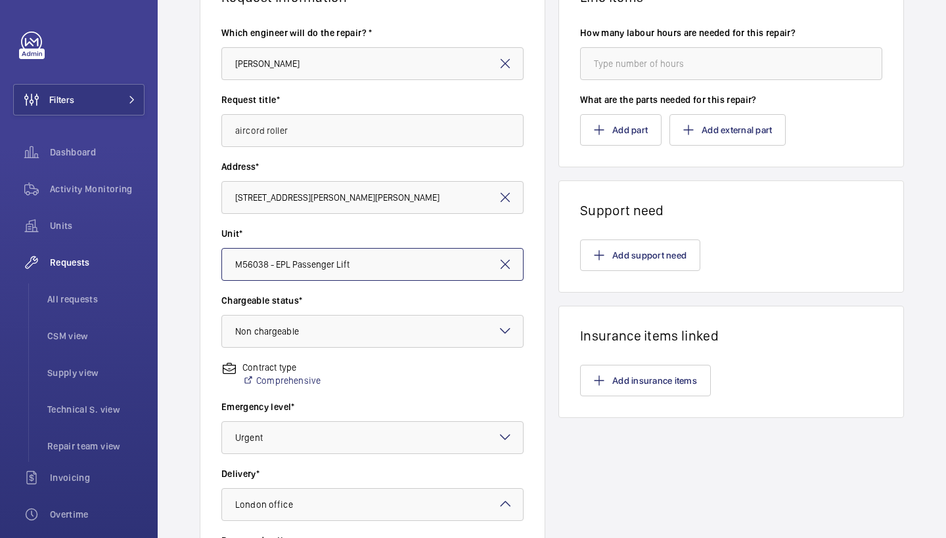
scroll to position [92, 0]
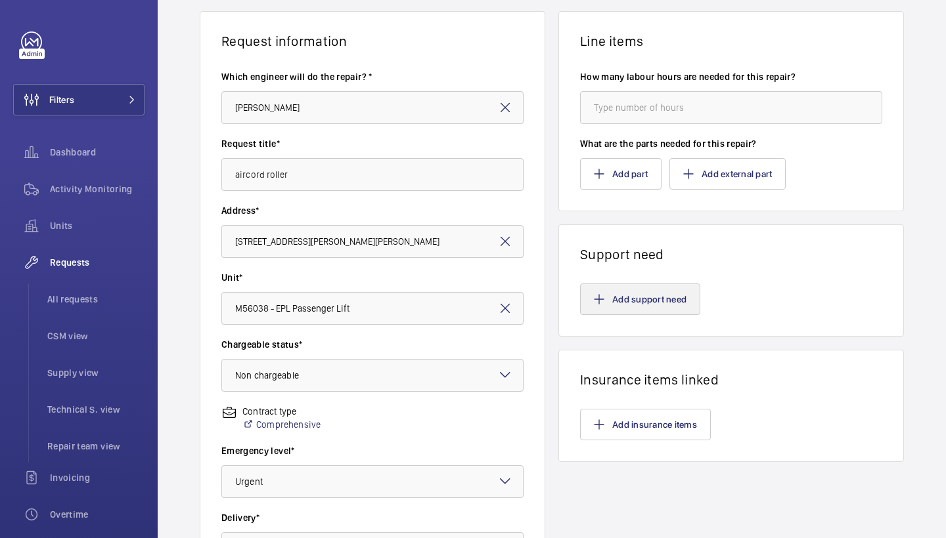
click at [627, 303] on button "Add support need" at bounding box center [640, 300] width 120 height 32
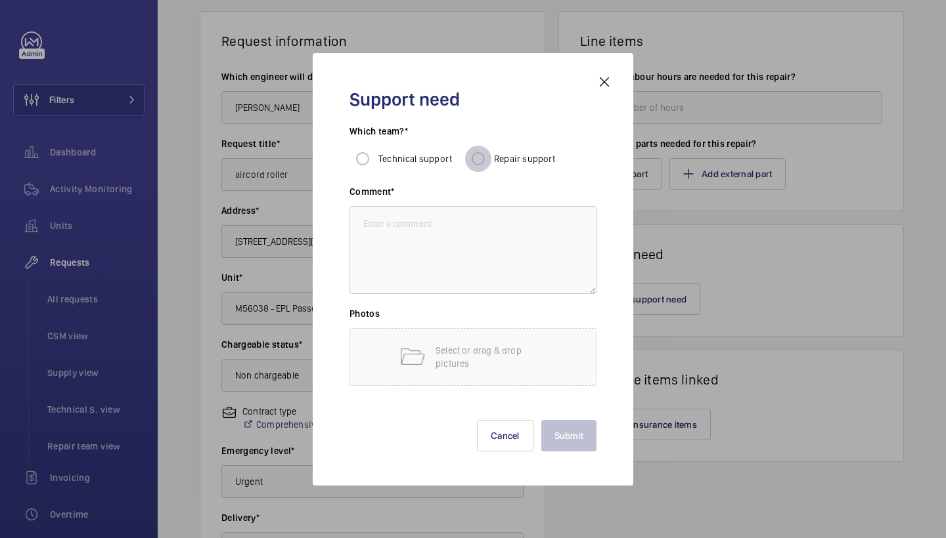
click at [484, 158] on input "Repair support" at bounding box center [478, 159] width 26 height 26
radio input "true"
click at [480, 239] on textarea at bounding box center [472, 250] width 247 height 88
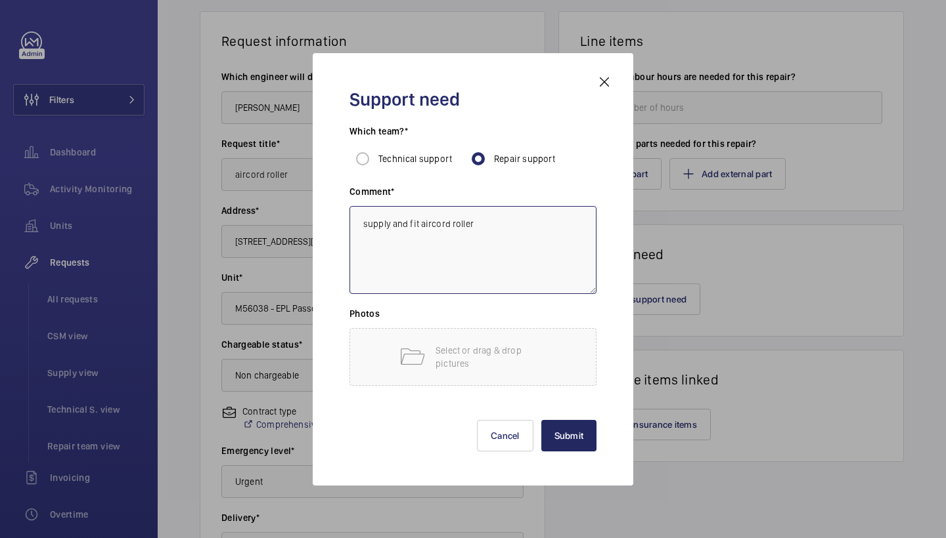
type textarea "supply and fit aircord roller"
click at [582, 427] on button "Submit" at bounding box center [569, 436] width 56 height 32
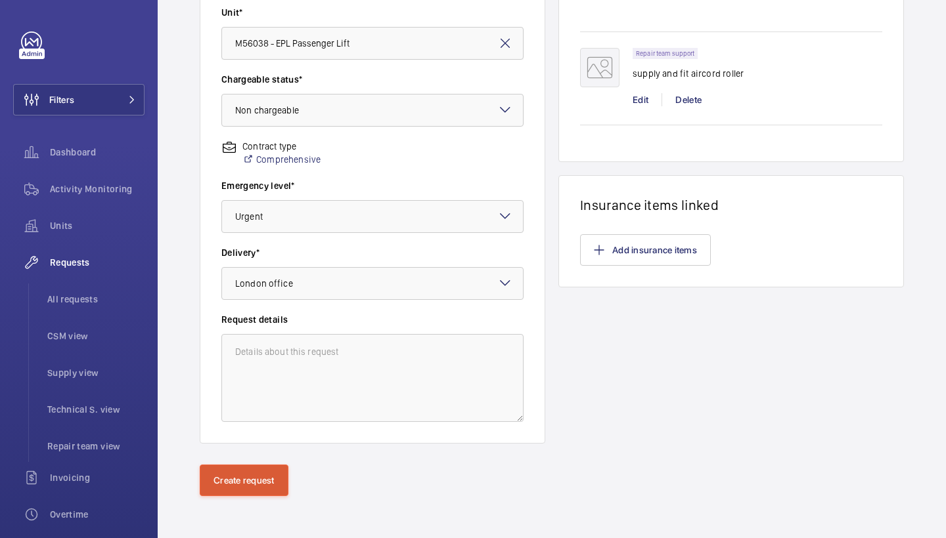
scroll to position [358, 0]
click at [240, 483] on button "Create request" at bounding box center [244, 481] width 89 height 32
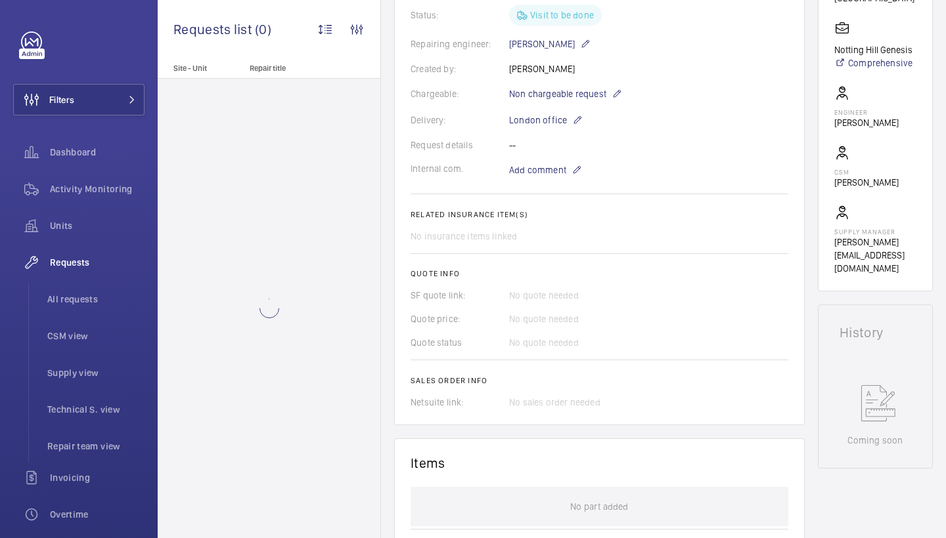
scroll to position [308, 0]
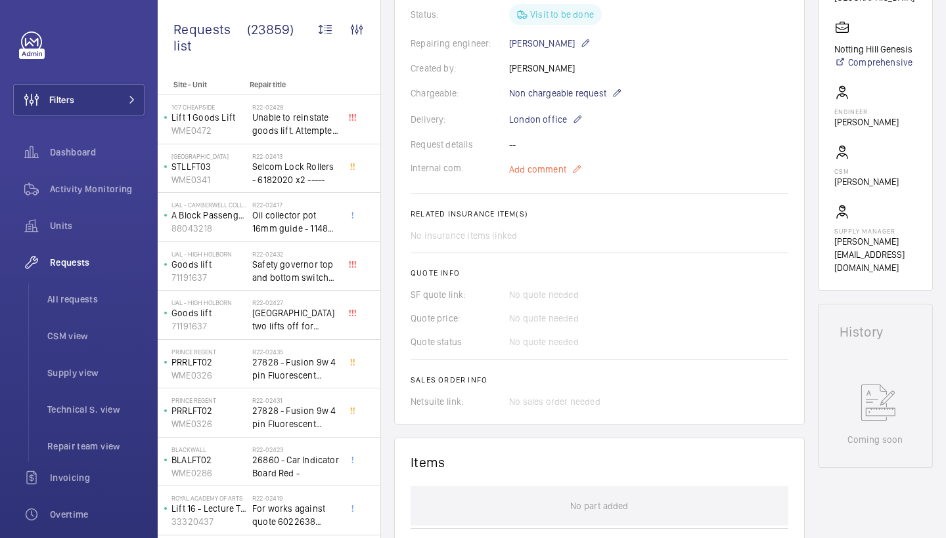
click at [537, 163] on span "Add comment" at bounding box center [537, 169] width 57 height 13
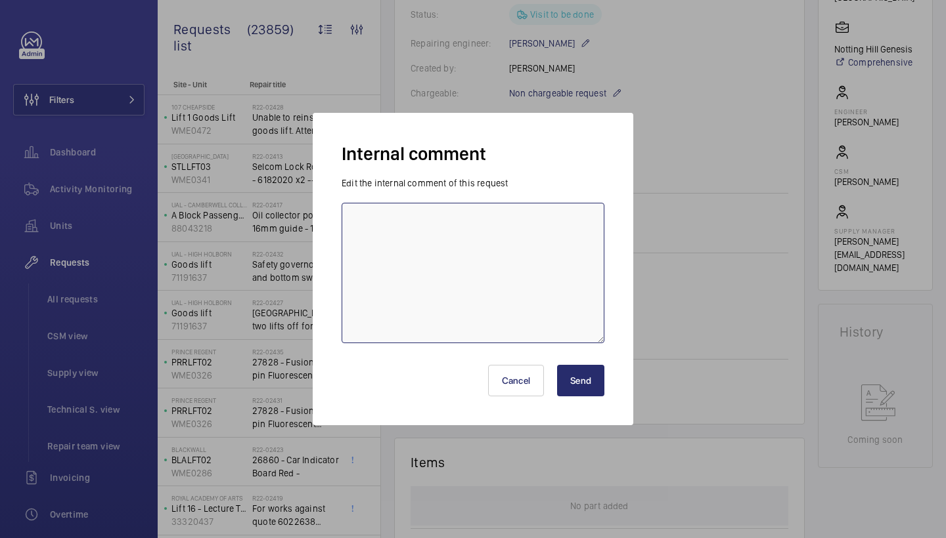
click at [454, 215] on textarea at bounding box center [472, 273] width 263 height 141
paste textarea "R25-12465"
type textarea "parts ordered under R25-12465 repairs attending 24/9/25 jc"
click at [603, 374] on button "Send" at bounding box center [580, 381] width 47 height 32
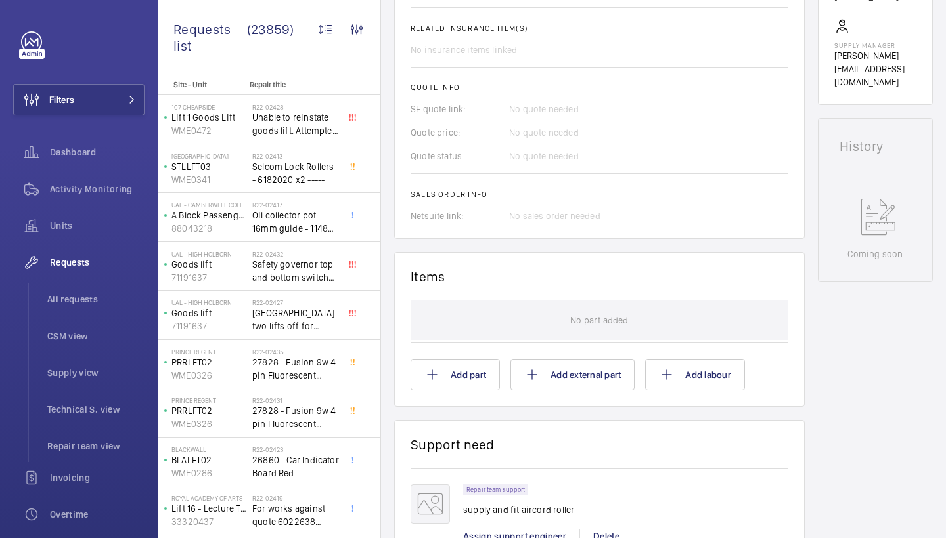
scroll to position [672, 0]
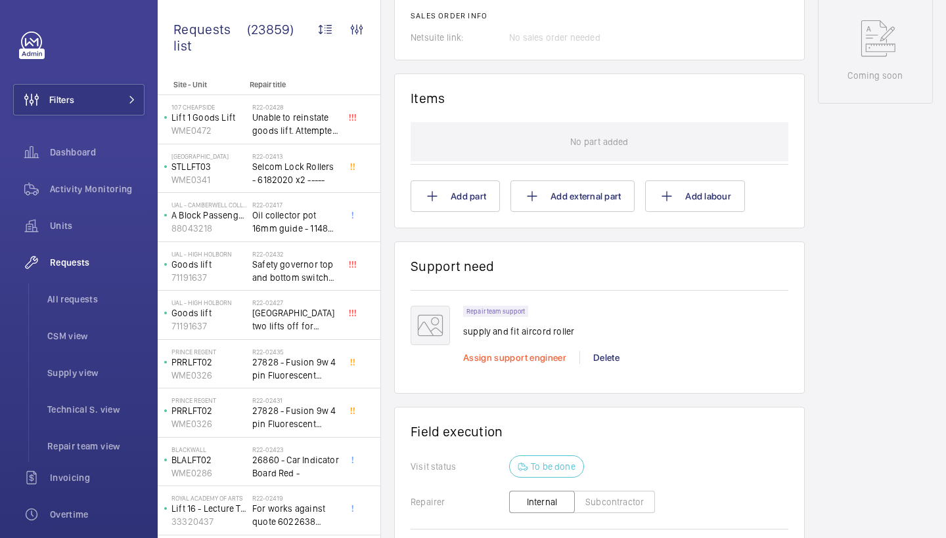
click at [478, 355] on span "Assign support engineer" at bounding box center [514, 358] width 103 height 11
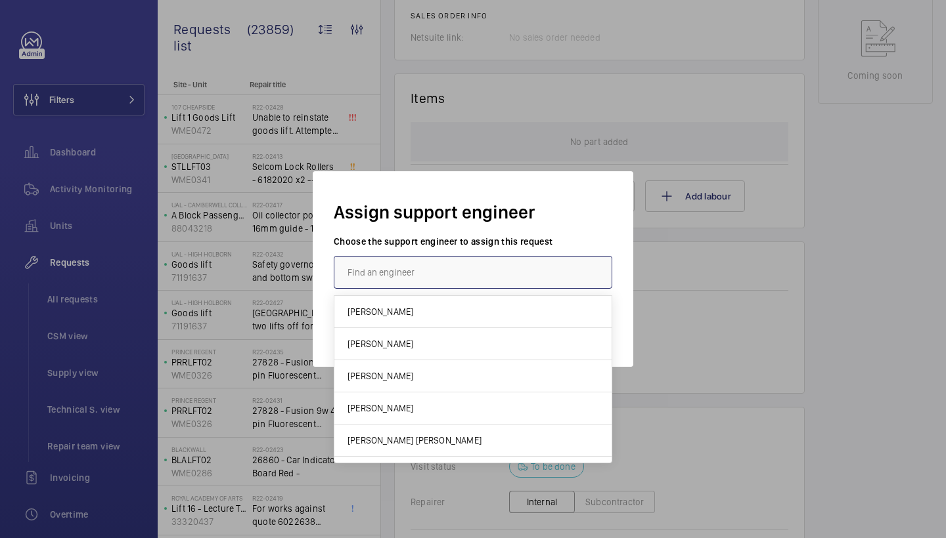
click at [447, 282] on input "text" at bounding box center [473, 272] width 278 height 33
type input "d"
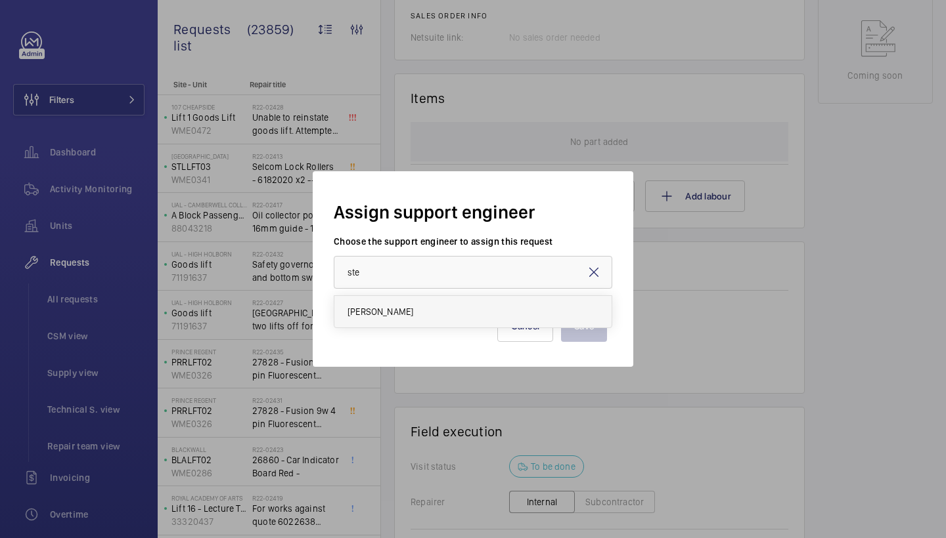
click at [377, 313] on span "Stephen Brine" at bounding box center [380, 311] width 66 height 13
type input "Stephen Brine"
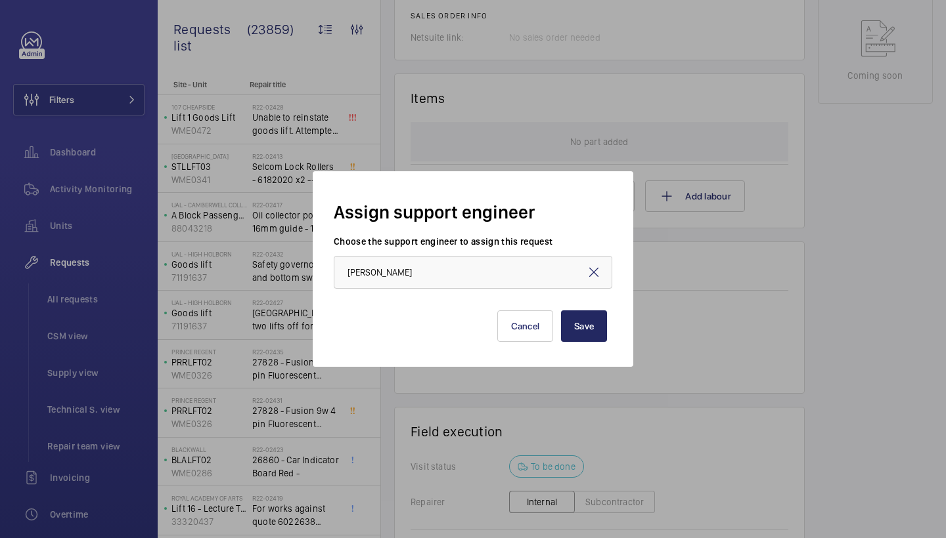
click at [569, 322] on button "Save" at bounding box center [584, 327] width 46 height 32
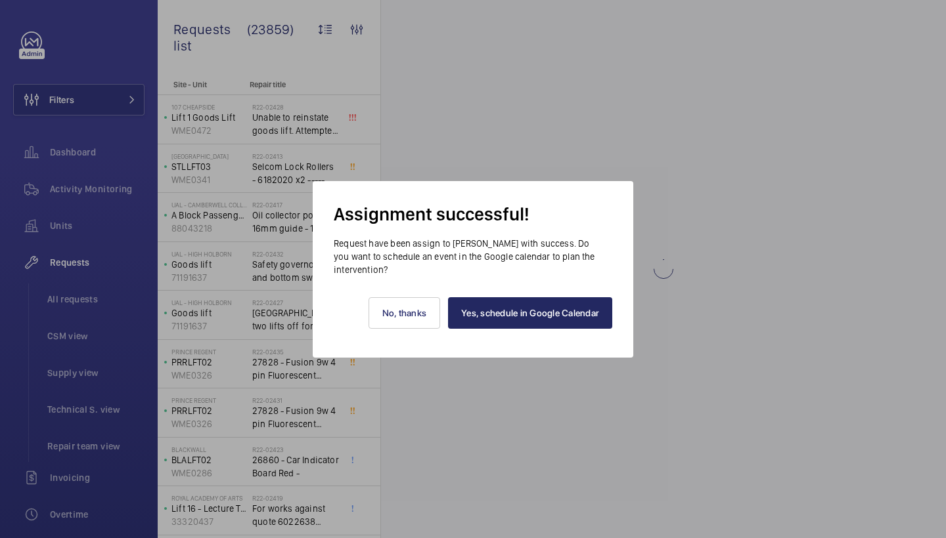
click at [558, 316] on link "Yes, schedule in Google Calendar" at bounding box center [530, 313] width 164 height 32
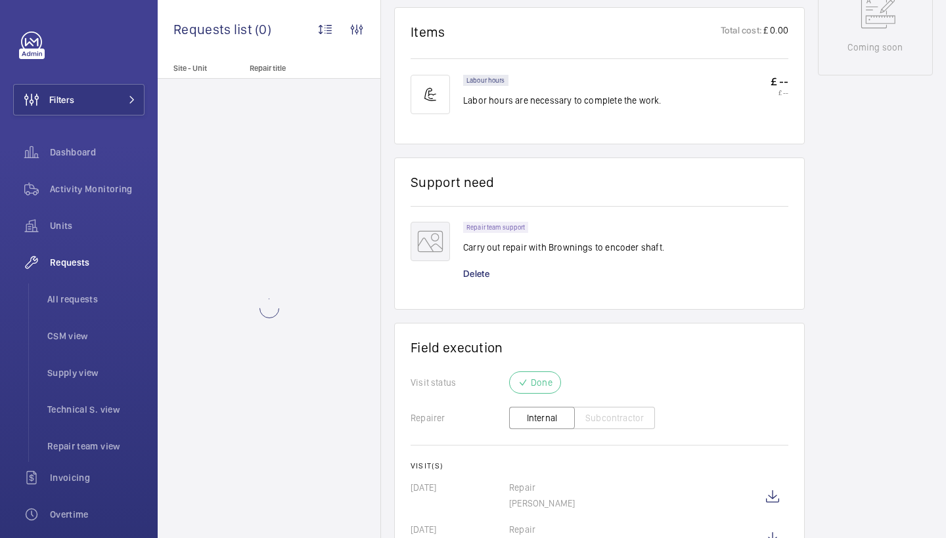
scroll to position [753, 0]
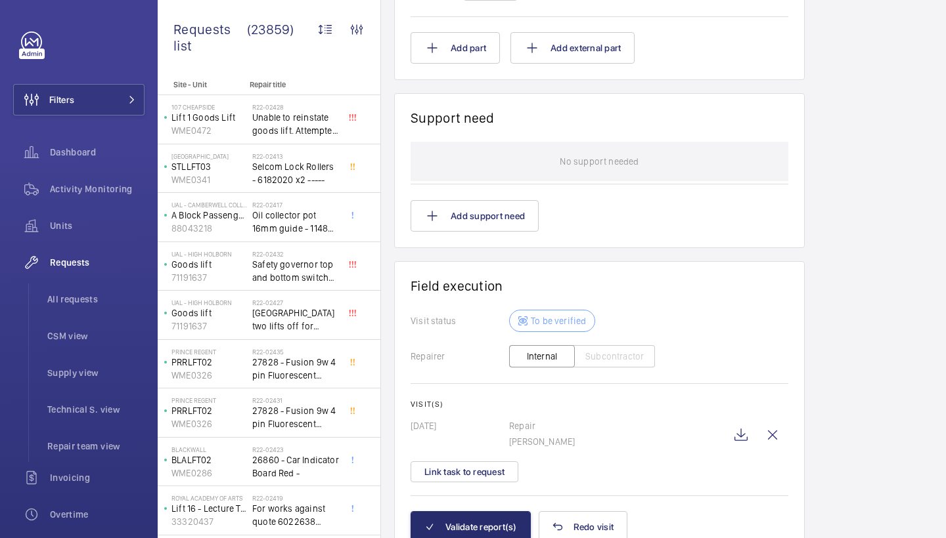
scroll to position [964, 0]
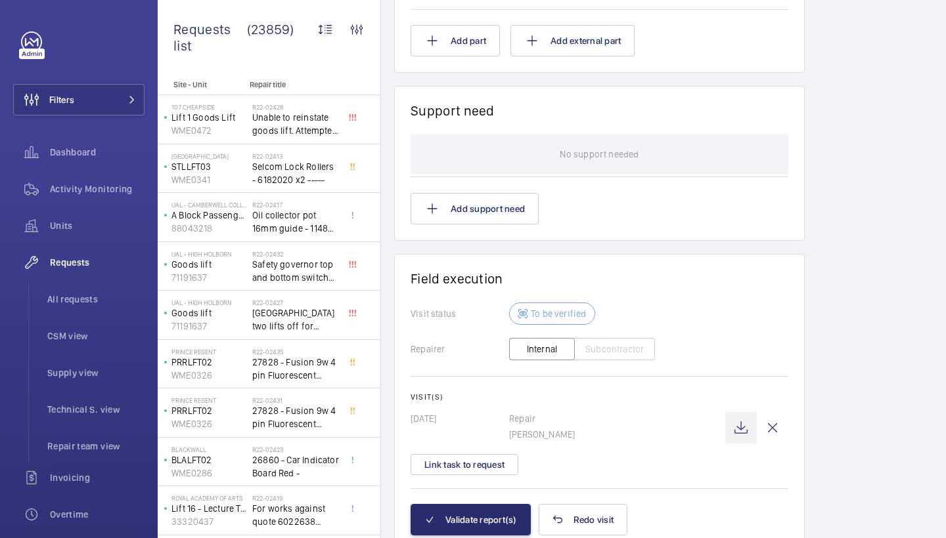
click at [733, 429] on wm-front-icon-button at bounding box center [741, 428] width 32 height 32
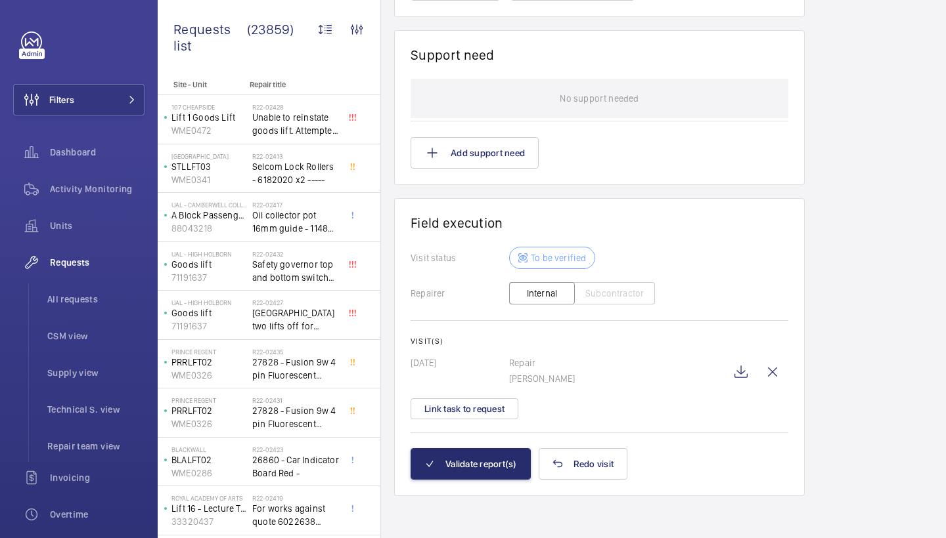
scroll to position [1020, 0]
click at [477, 399] on button "Link task to request" at bounding box center [464, 409] width 108 height 21
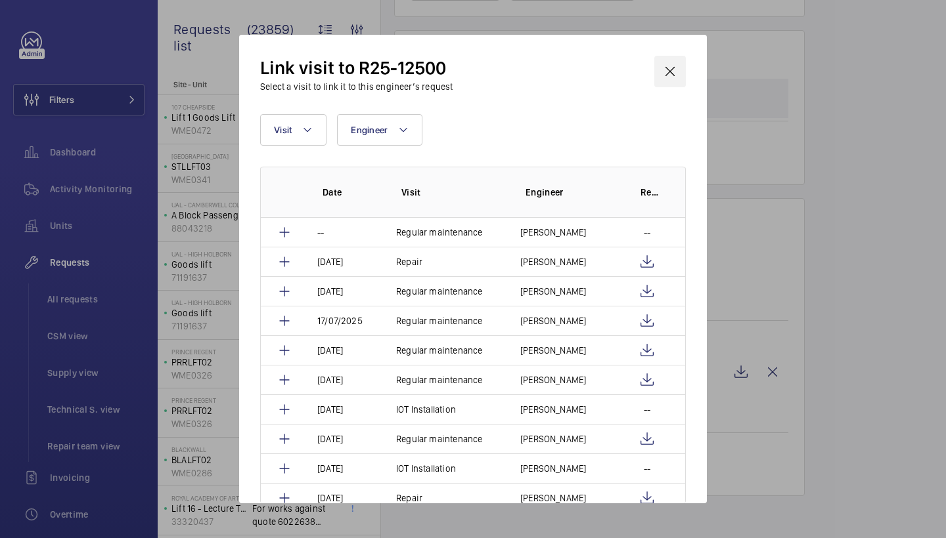
click at [677, 74] on wm-front-icon-button at bounding box center [670, 72] width 32 height 32
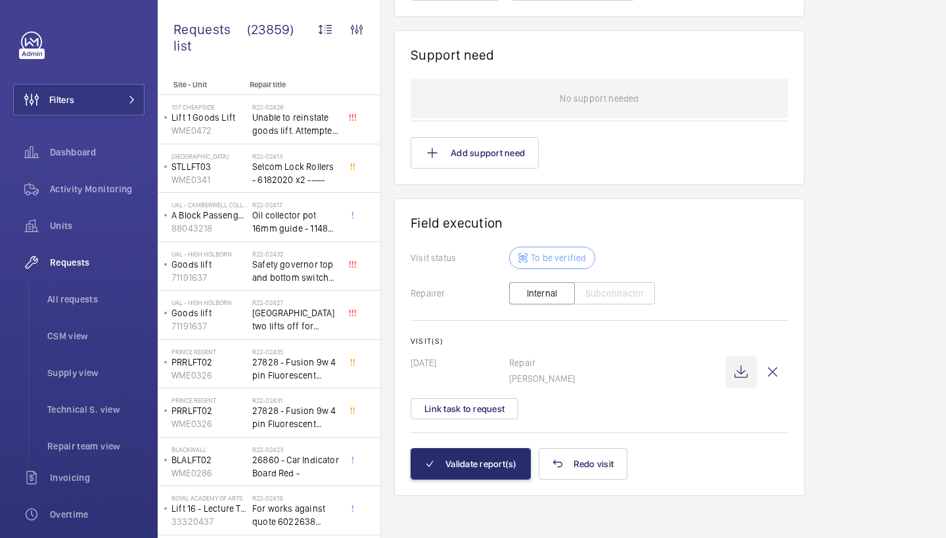
scroll to position [1020, 0]
click at [744, 374] on wm-front-icon-button at bounding box center [741, 373] width 32 height 32
click at [481, 455] on button "Validate report(s)" at bounding box center [470, 464] width 120 height 32
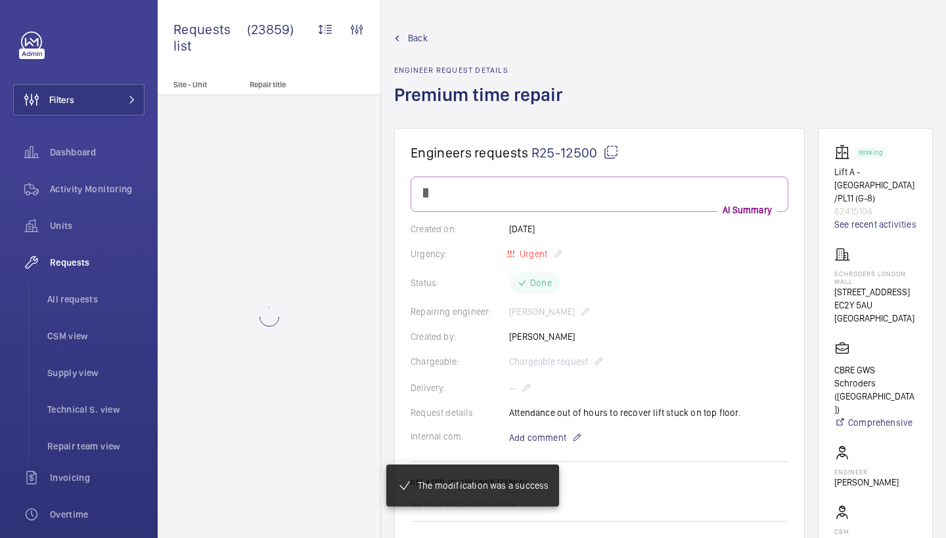
scroll to position [791, 0]
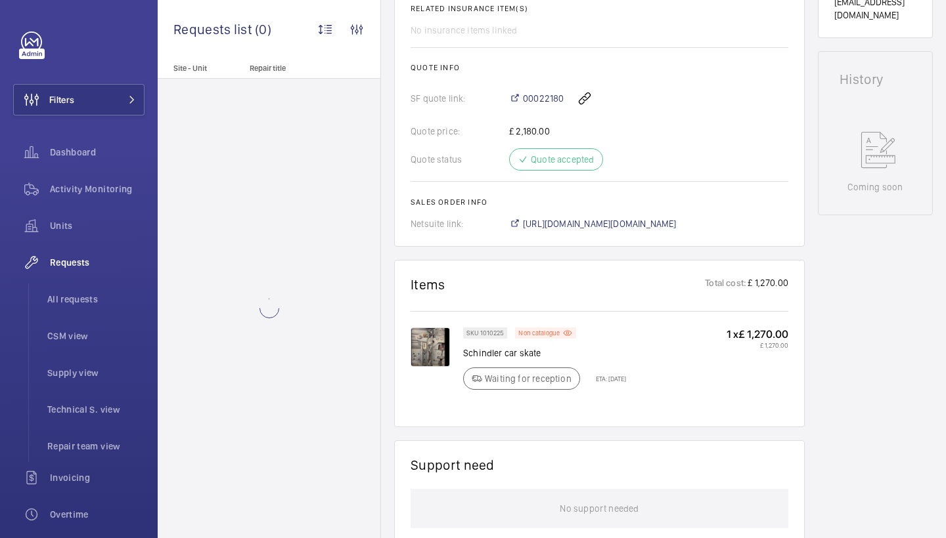
scroll to position [625, 0]
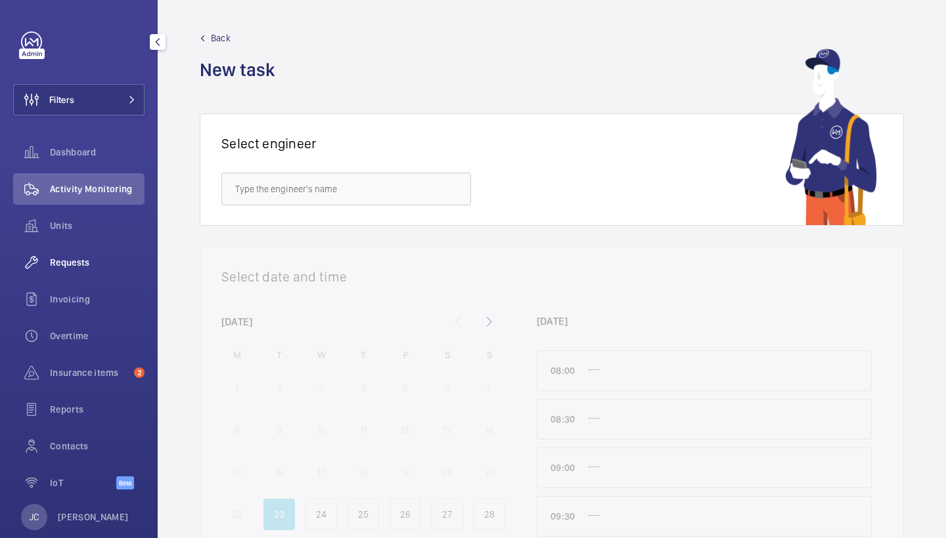
click at [83, 261] on span "Requests" at bounding box center [97, 262] width 95 height 13
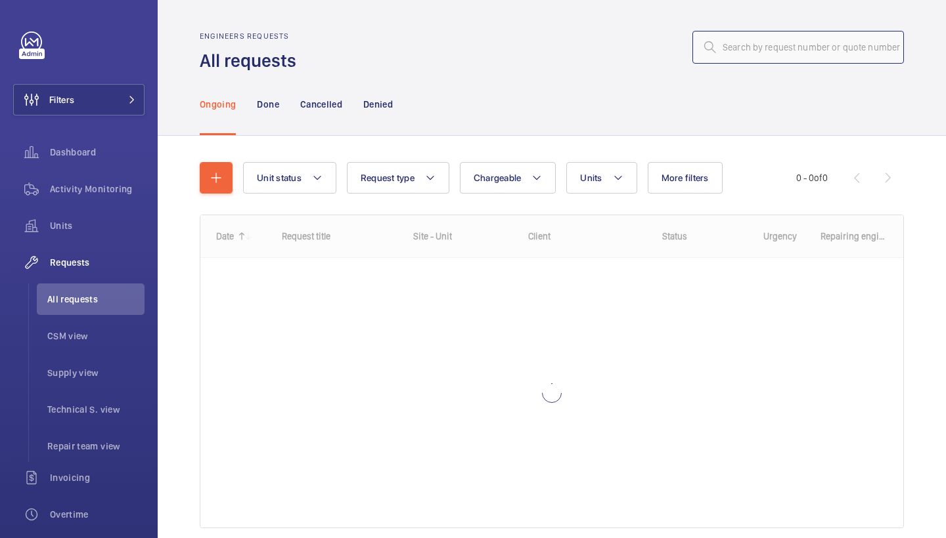
click at [820, 49] on input "text" at bounding box center [797, 47] width 211 height 33
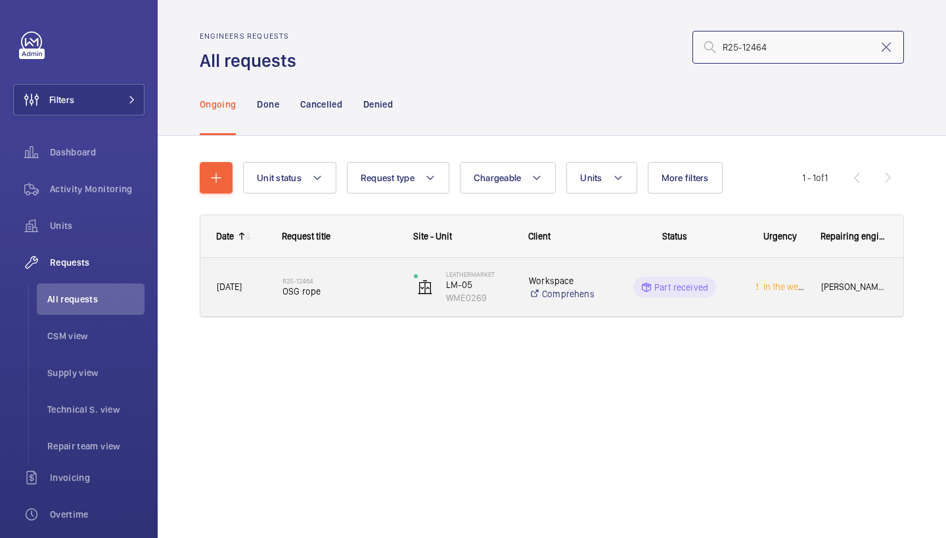
type input "R25-12464"
click at [311, 301] on div "R25-12464 OSG rope" at bounding box center [339, 288] width 114 height 38
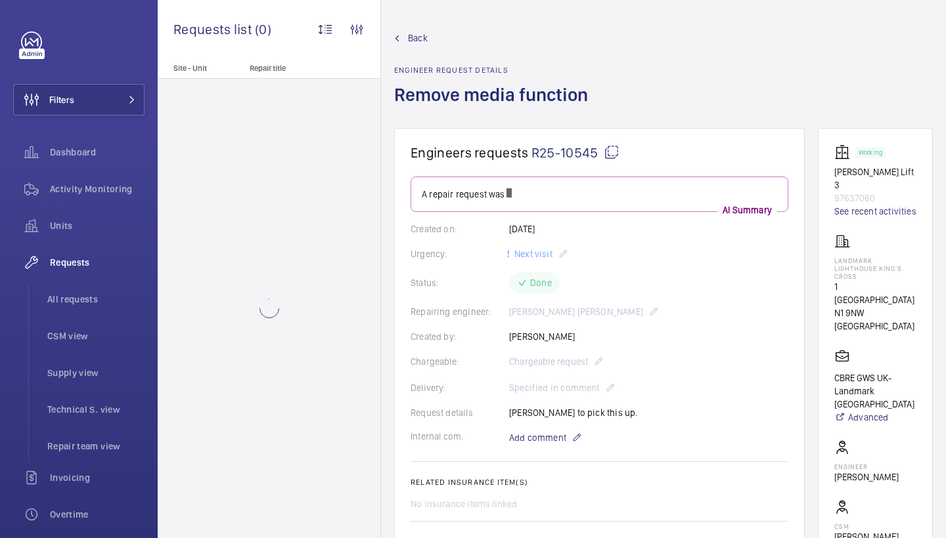
scroll to position [175, 0]
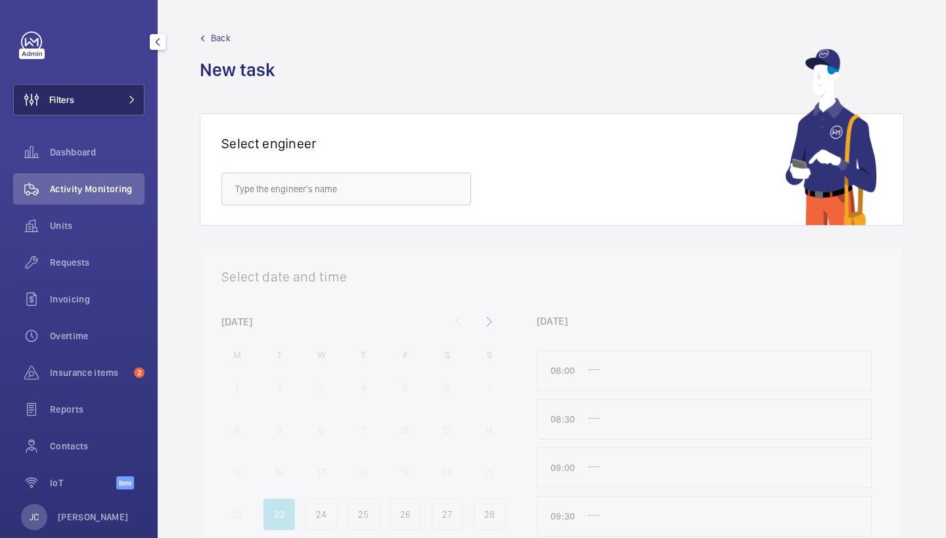
click at [126, 96] on span at bounding box center [128, 100] width 16 height 8
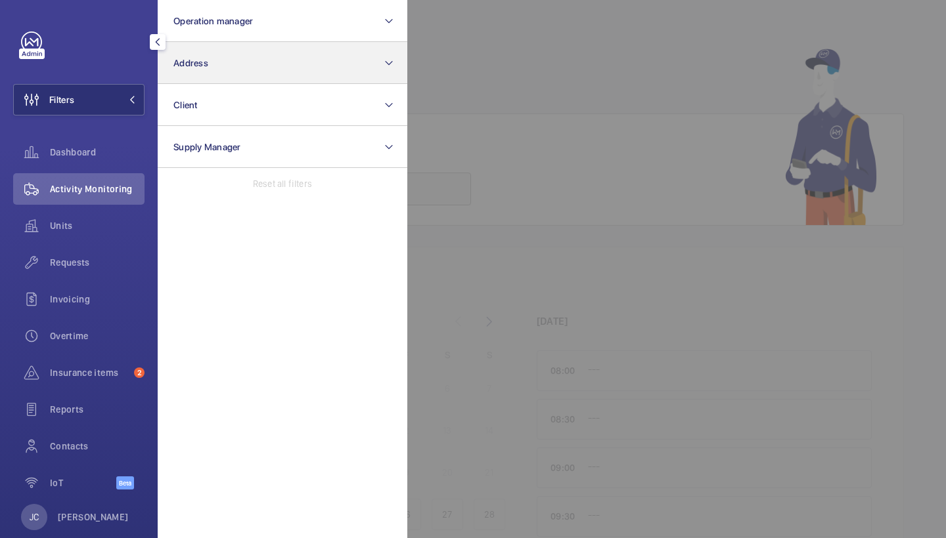
click at [239, 46] on button "Address" at bounding box center [283, 63] width 250 height 42
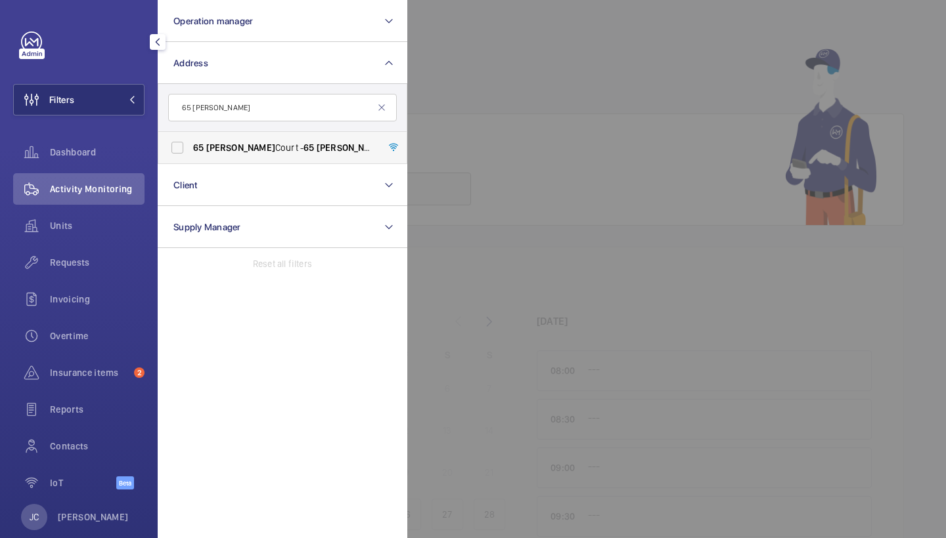
type input "65 [PERSON_NAME]"
click at [235, 143] on span "[PERSON_NAME]" at bounding box center [240, 147] width 69 height 11
click at [190, 143] on input "[STREET_ADDRESS][PERSON_NAME][PERSON_NAME]" at bounding box center [177, 148] width 26 height 26
checkbox input "true"
click at [458, 118] on div at bounding box center [880, 269] width 946 height 538
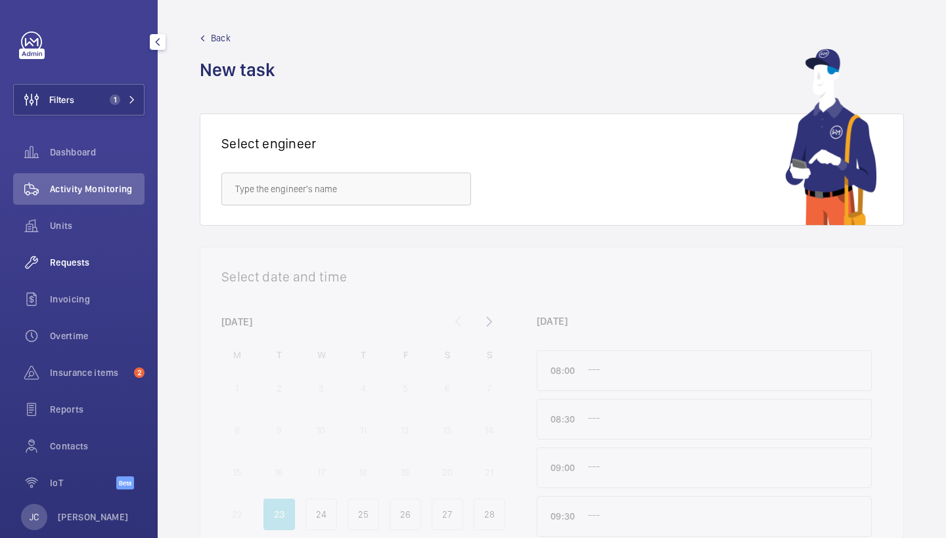
click at [124, 251] on div "Requests" at bounding box center [78, 263] width 131 height 32
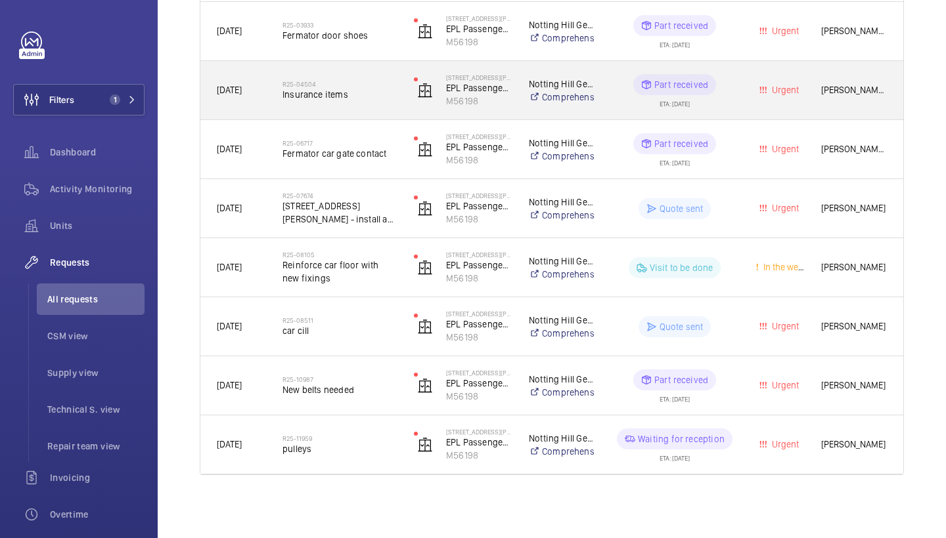
scroll to position [552, 0]
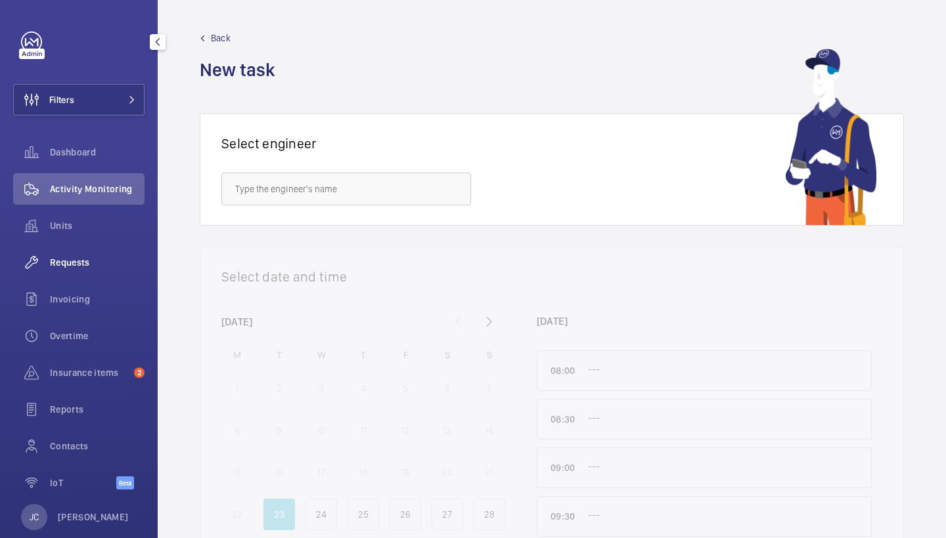
click at [116, 259] on span "Requests" at bounding box center [97, 262] width 95 height 13
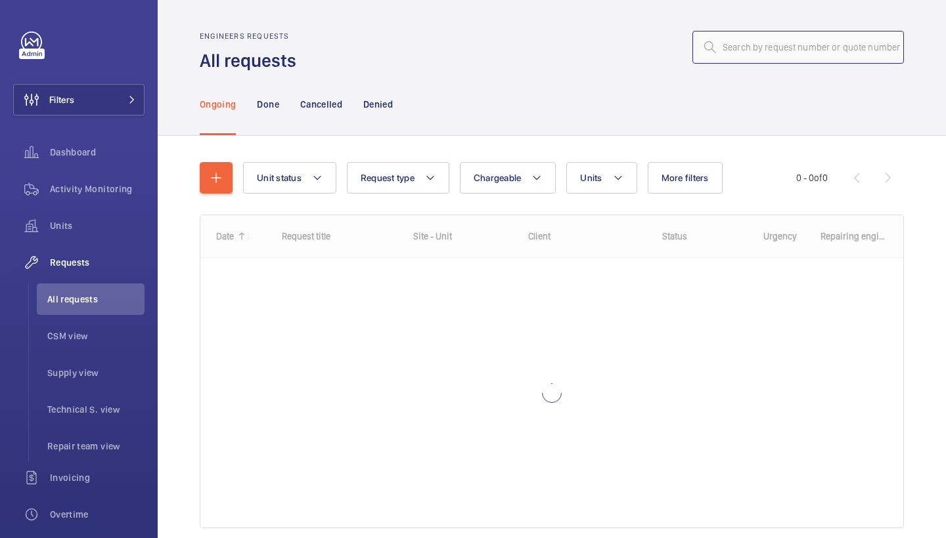
click at [805, 48] on input "text" at bounding box center [797, 47] width 211 height 33
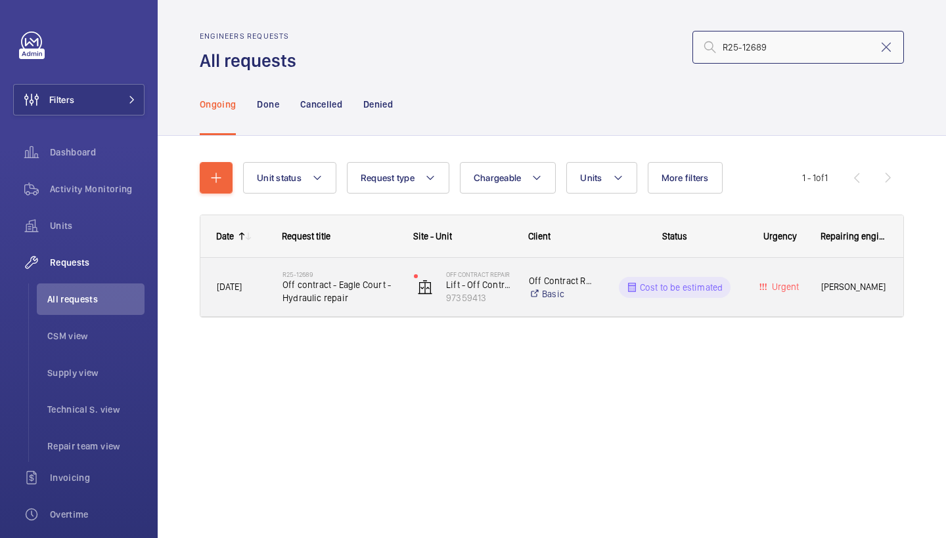
type input "R25-12689"
click at [324, 288] on span "Off contract - Eagle Court - Hydraulic repair" at bounding box center [339, 291] width 114 height 26
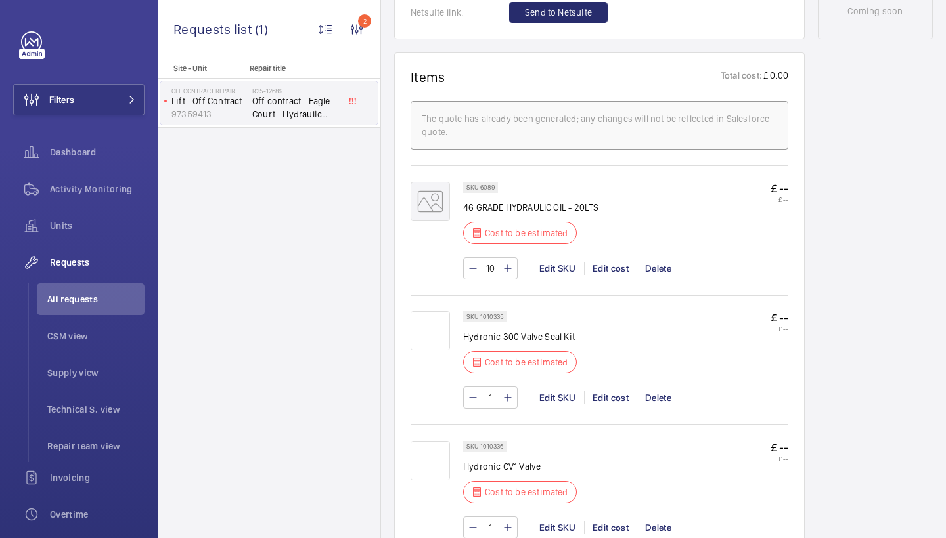
scroll to position [730, 0]
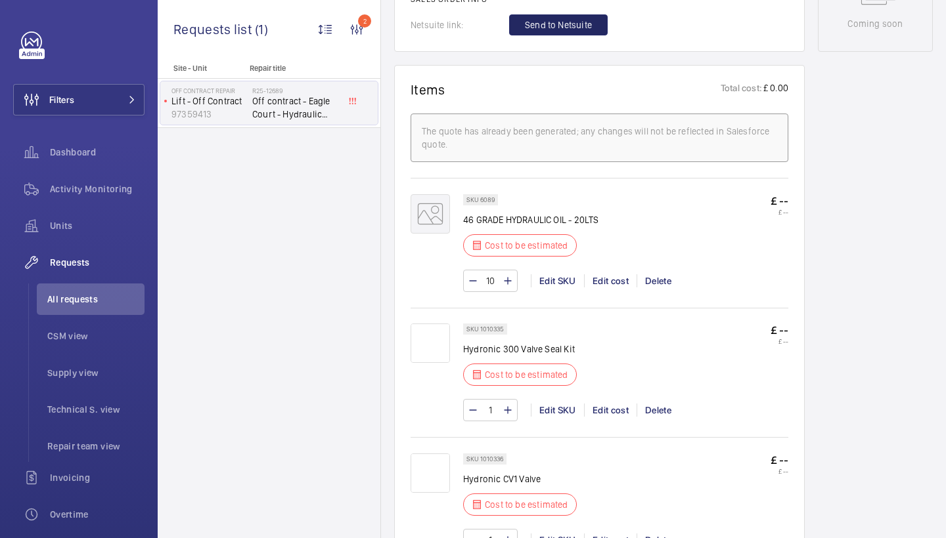
click at [588, 28] on span "Send to Netsuite" at bounding box center [558, 24] width 67 height 13
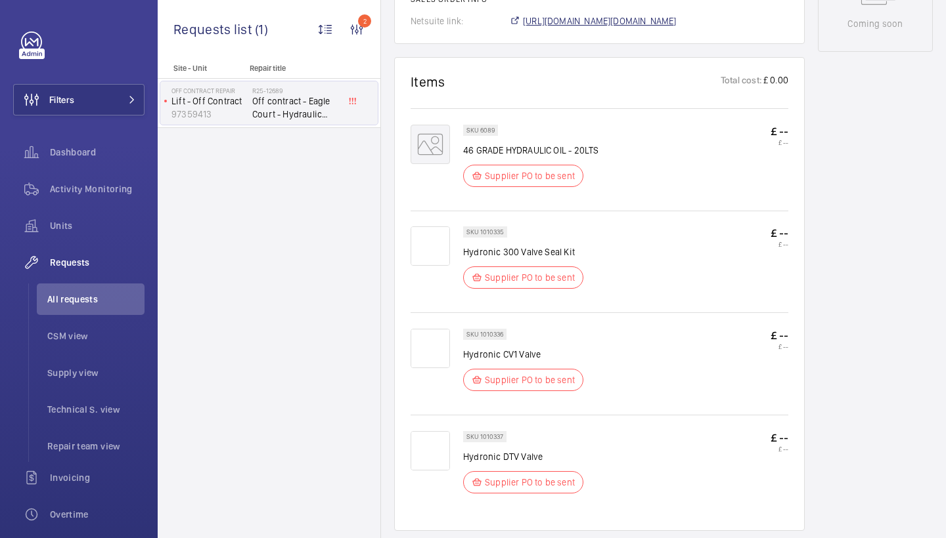
click at [676, 24] on span "https://6461500.app.netsuite.com/app/accounting/transactions/salesord.nl?id=303…" at bounding box center [600, 20] width 154 height 13
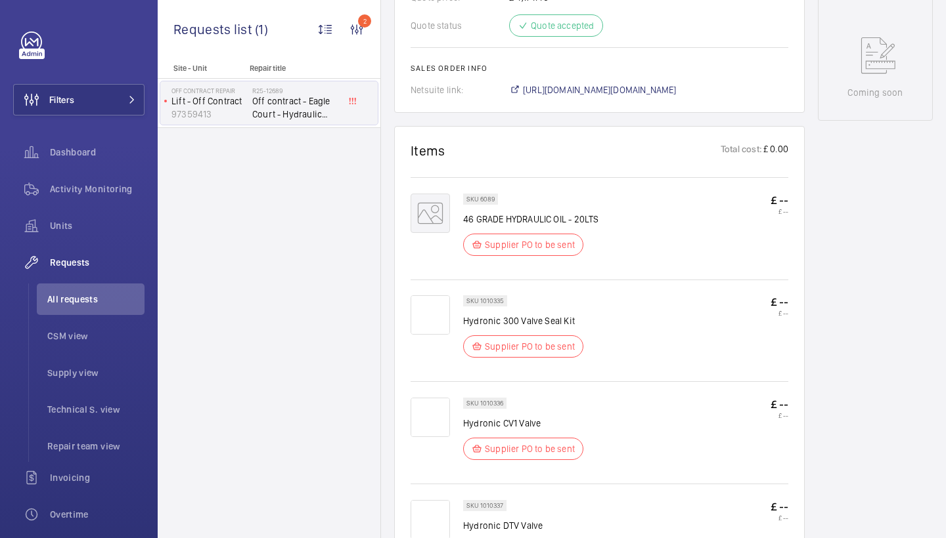
scroll to position [640, 0]
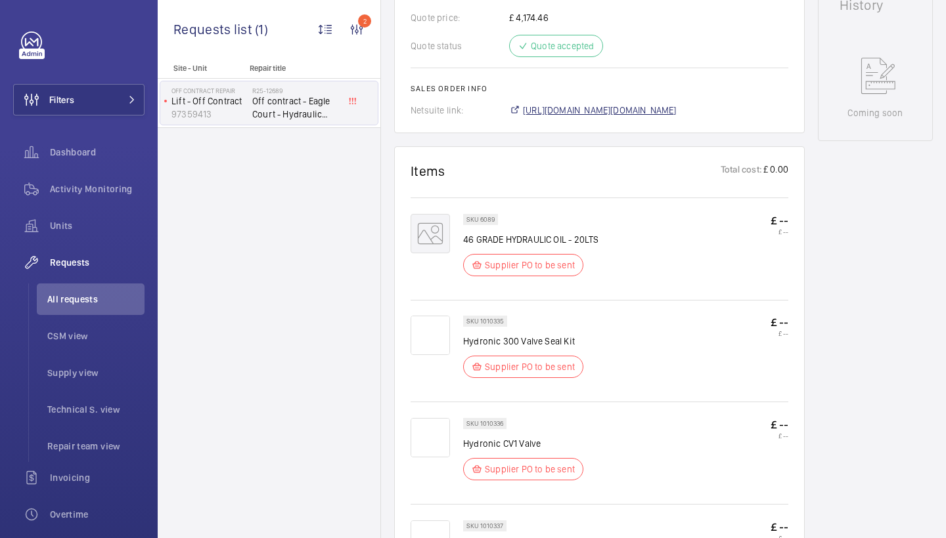
click at [622, 114] on span "https://6461500.app.netsuite.com/app/accounting/transactions/salesord.nl?id=303…" at bounding box center [600, 110] width 154 height 13
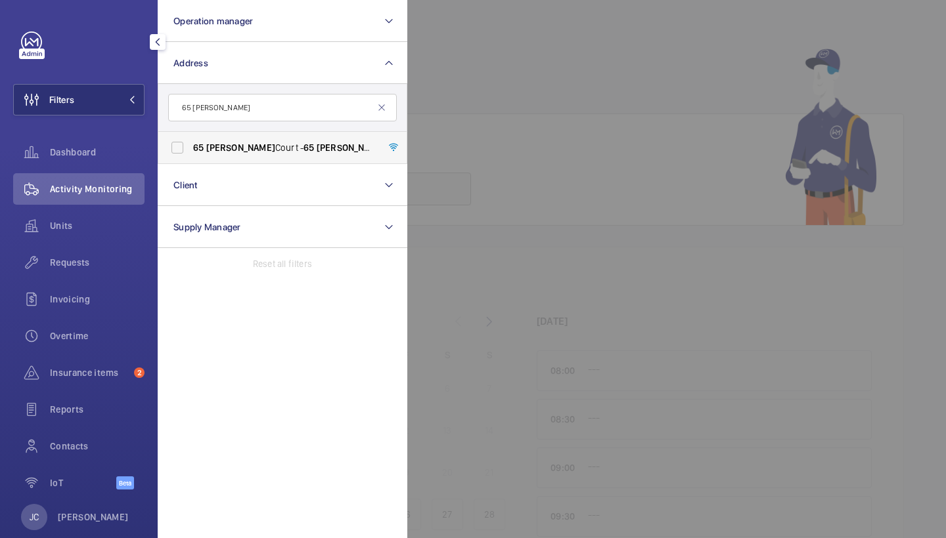
type input "65 [PERSON_NAME]"
click at [262, 150] on span "[STREET_ADDRESS][PERSON_NAME][PERSON_NAME]" at bounding box center [283, 147] width 181 height 13
click at [190, 150] on input "[STREET_ADDRESS][PERSON_NAME][PERSON_NAME]" at bounding box center [177, 148] width 26 height 26
checkbox input "true"
click at [584, 106] on div at bounding box center [880, 269] width 946 height 538
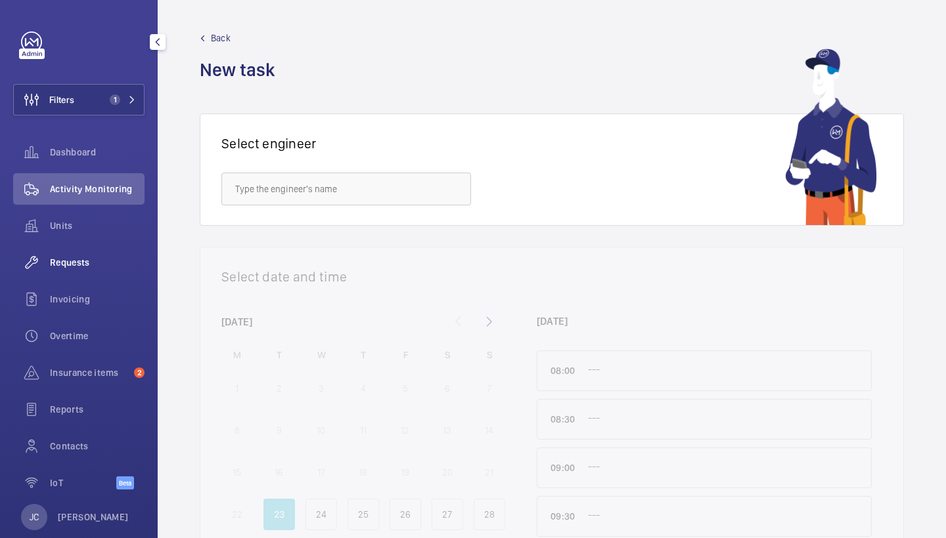
click at [100, 255] on div "Requests" at bounding box center [78, 263] width 131 height 32
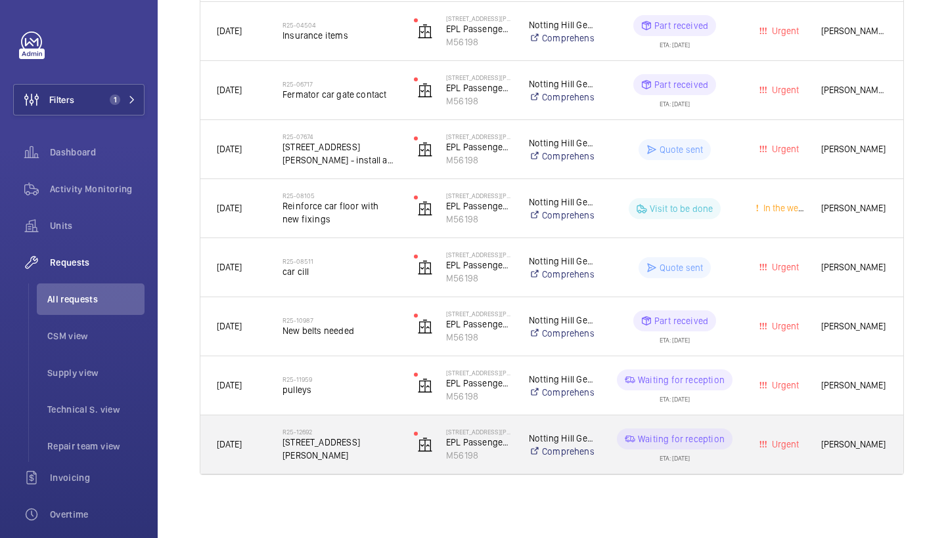
scroll to position [611, 0]
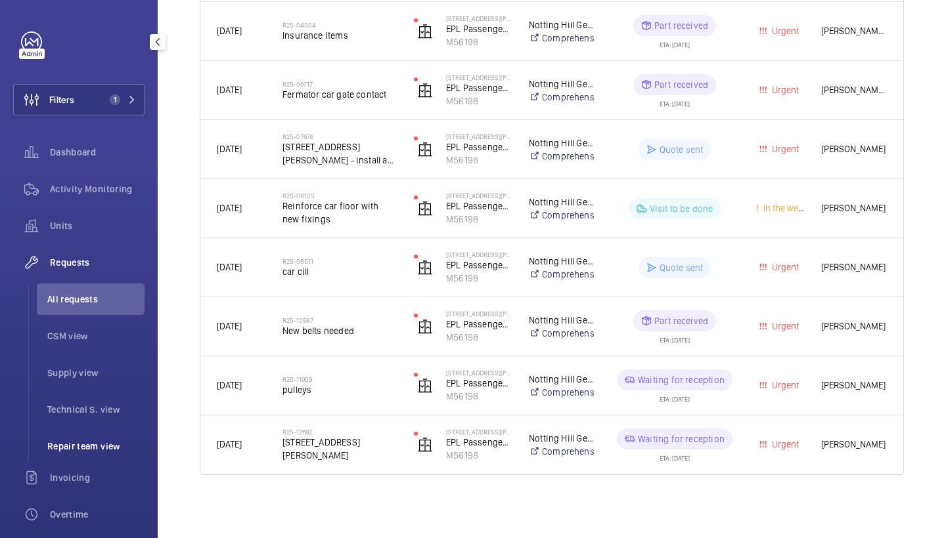
click at [88, 444] on span "Repair team view" at bounding box center [95, 446] width 97 height 13
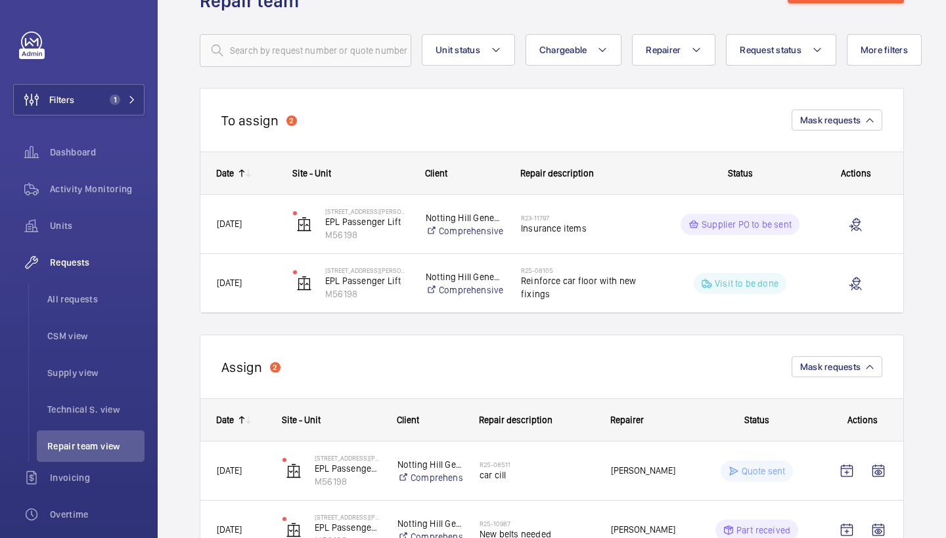
scroll to position [39, 0]
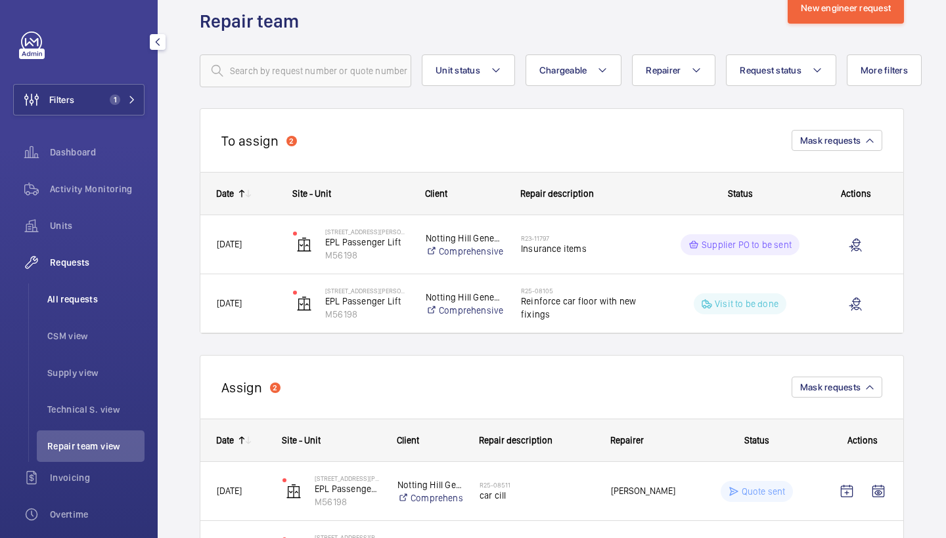
click at [85, 305] on span "All requests" at bounding box center [95, 299] width 97 height 13
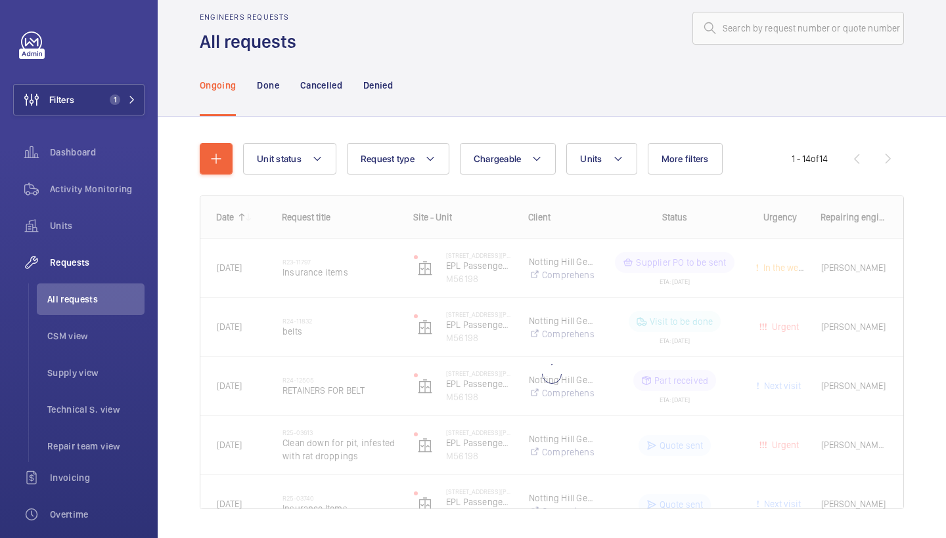
scroll to position [25, 0]
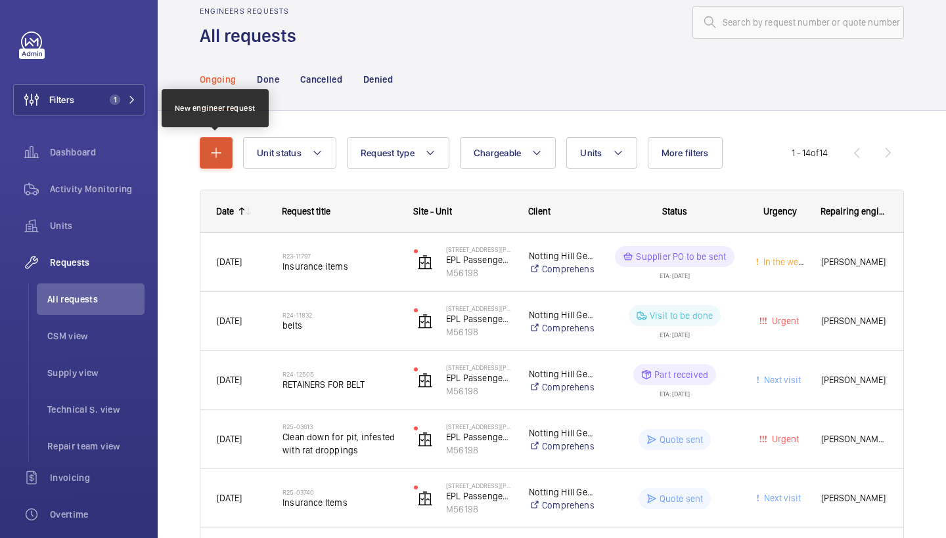
click at [225, 162] on button "button" at bounding box center [216, 153] width 33 height 32
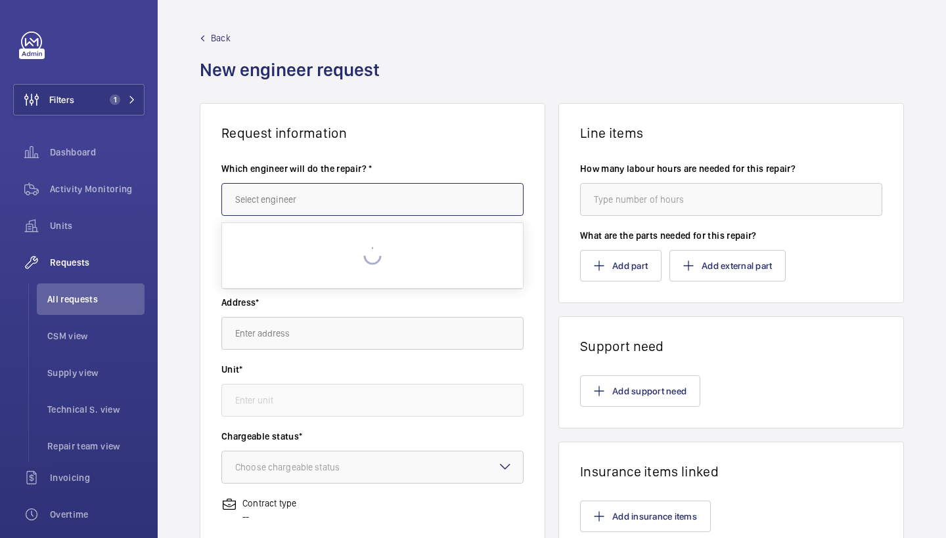
click at [304, 199] on input "text" at bounding box center [372, 199] width 302 height 33
type input "[PERSON_NAME]"
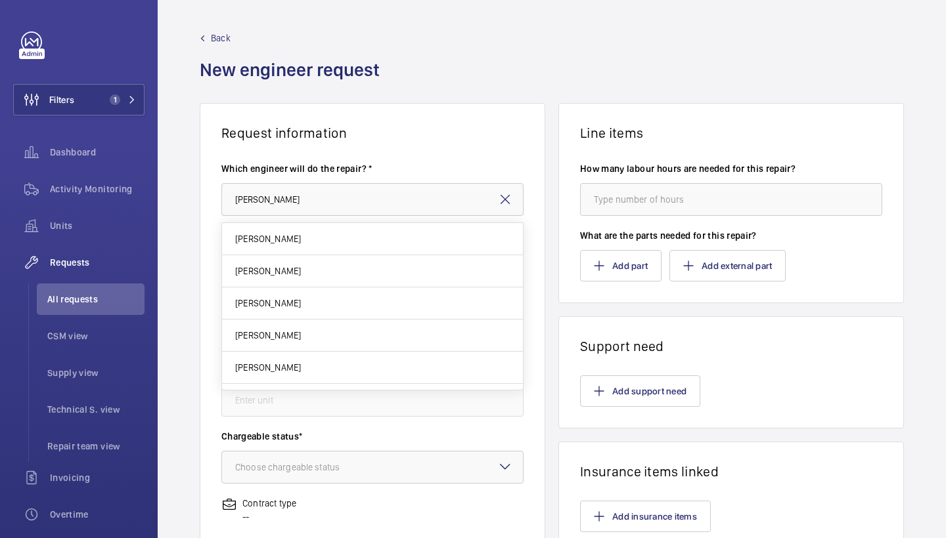
drag, startPoint x: 303, startPoint y: 203, endPoint x: 504, endPoint y: 200, distance: 200.3
click at [504, 200] on mat-icon at bounding box center [505, 200] width 16 height 16
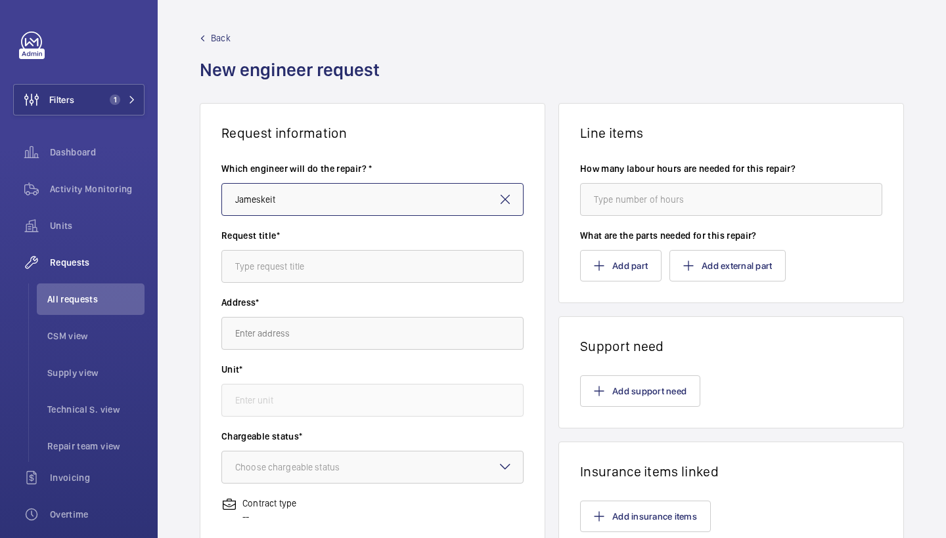
type input "Jameskeith"
drag, startPoint x: 305, startPoint y: 204, endPoint x: 209, endPoint y: 204, distance: 95.9
click at [209, 204] on wm-front-card-body "Which engineer will do the repair? * Jameskeith Request title* Address* Unit* C…" at bounding box center [372, 470] width 344 height 659
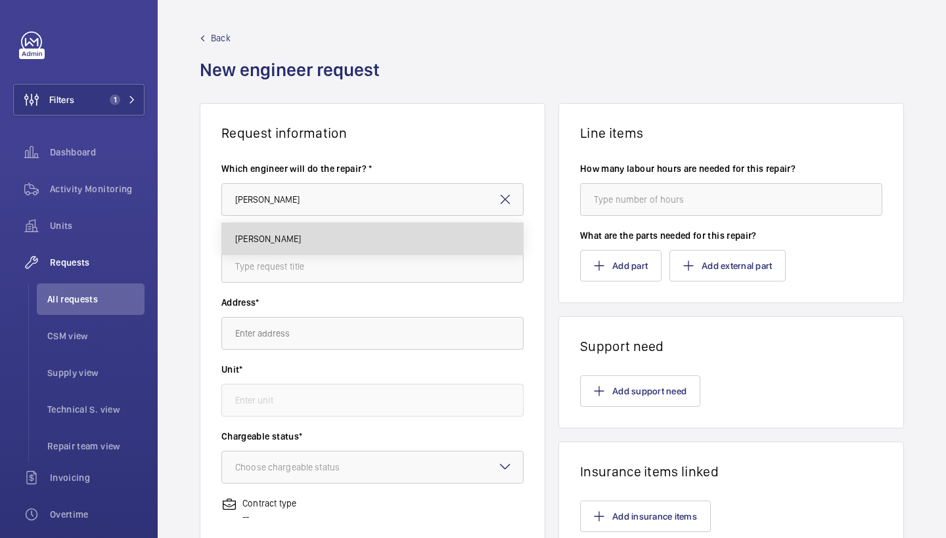
drag, startPoint x: 260, startPoint y: 225, endPoint x: 260, endPoint y: 246, distance: 20.4
click at [260, 246] on mat-option "[PERSON_NAME]" at bounding box center [372, 239] width 301 height 32
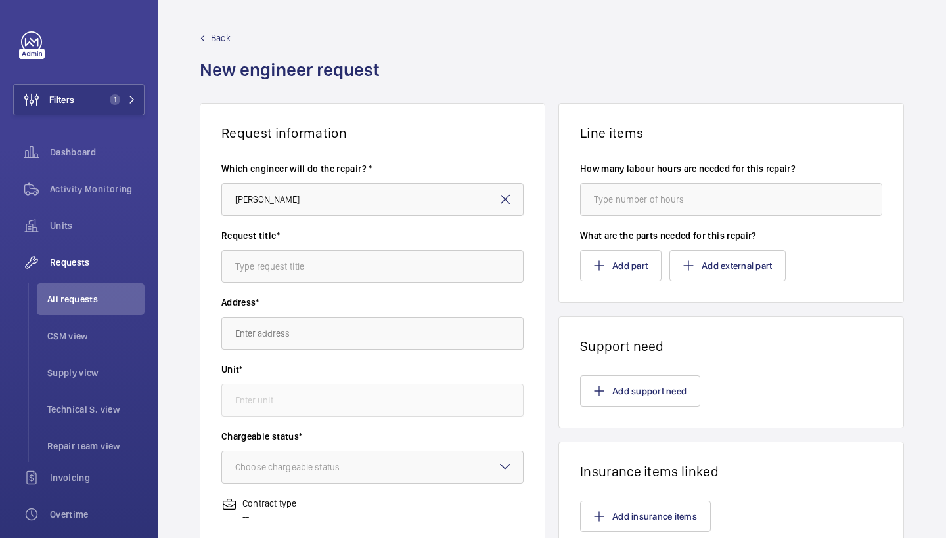
type input "[PERSON_NAME]"
click at [287, 267] on input "text" at bounding box center [372, 266] width 302 height 33
type input "belts"
click at [303, 345] on input "text" at bounding box center [372, 333] width 302 height 33
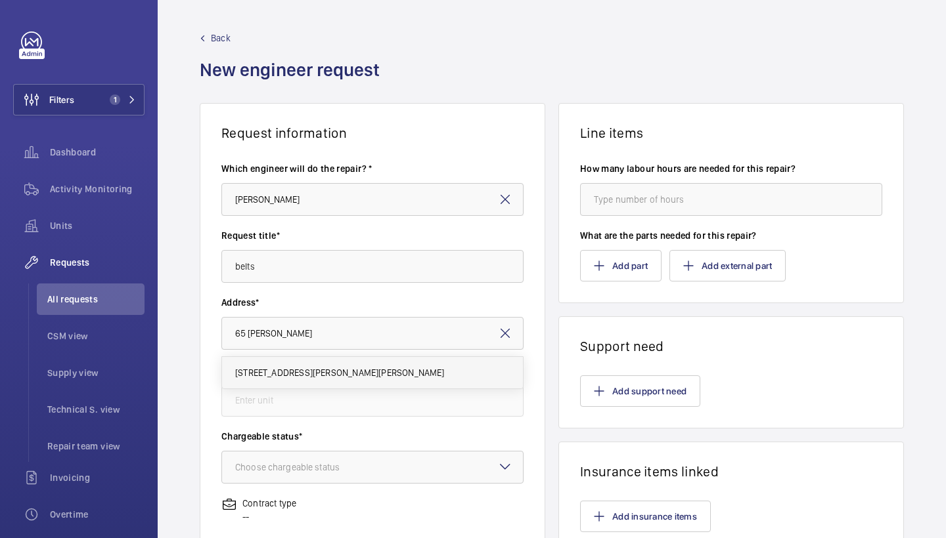
click at [320, 380] on mat-option "[STREET_ADDRESS][PERSON_NAME][PERSON_NAME]" at bounding box center [372, 373] width 301 height 32
type input "[STREET_ADDRESS][PERSON_NAME][PERSON_NAME]"
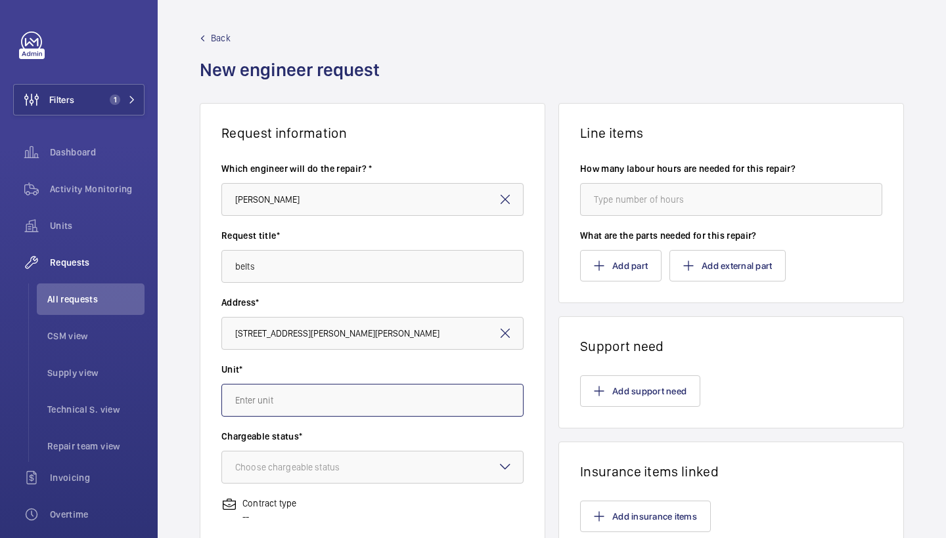
click at [326, 399] on input "text" at bounding box center [372, 400] width 302 height 33
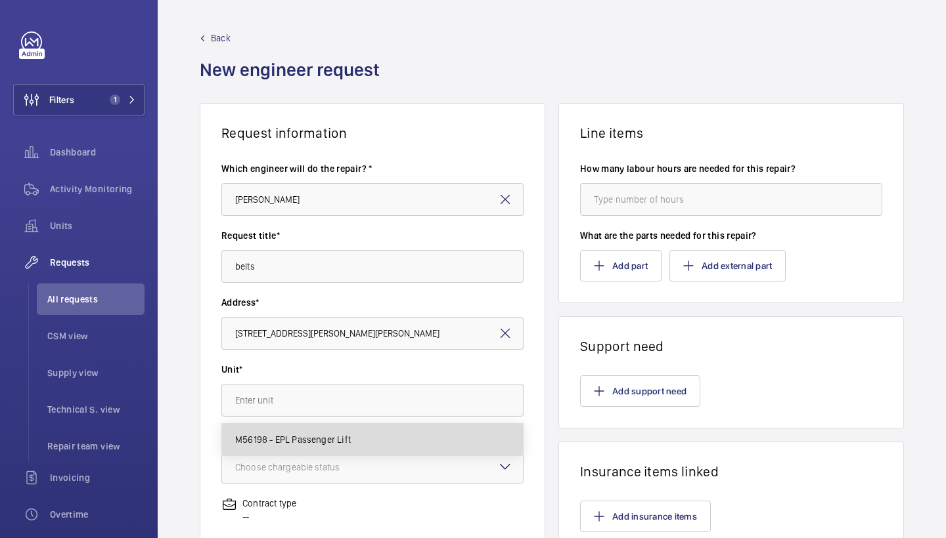
click at [328, 434] on span "M56198 - EPL Passenger Lift" at bounding box center [293, 439] width 116 height 13
type input "M56198 - EPL Passenger Lift"
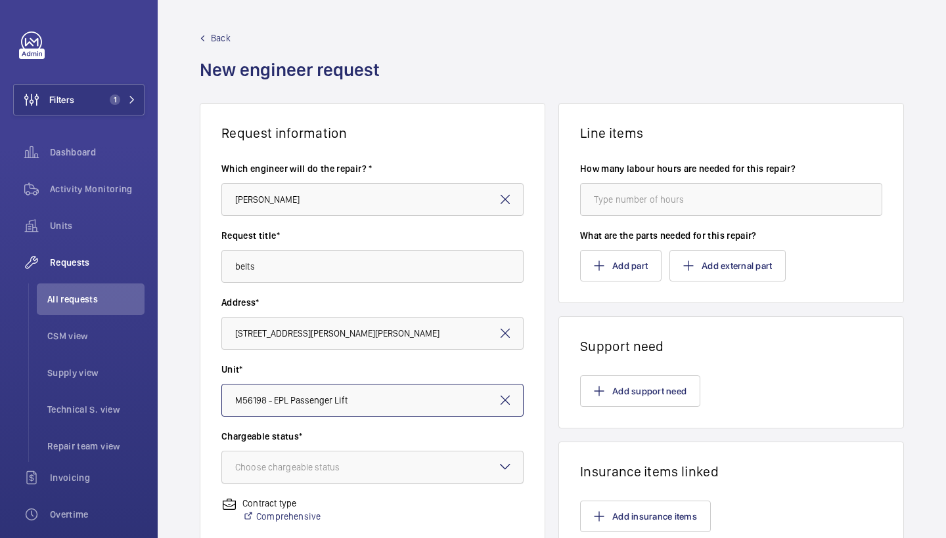
click at [361, 471] on div "Choose chargeable status" at bounding box center [303, 467] width 137 height 13
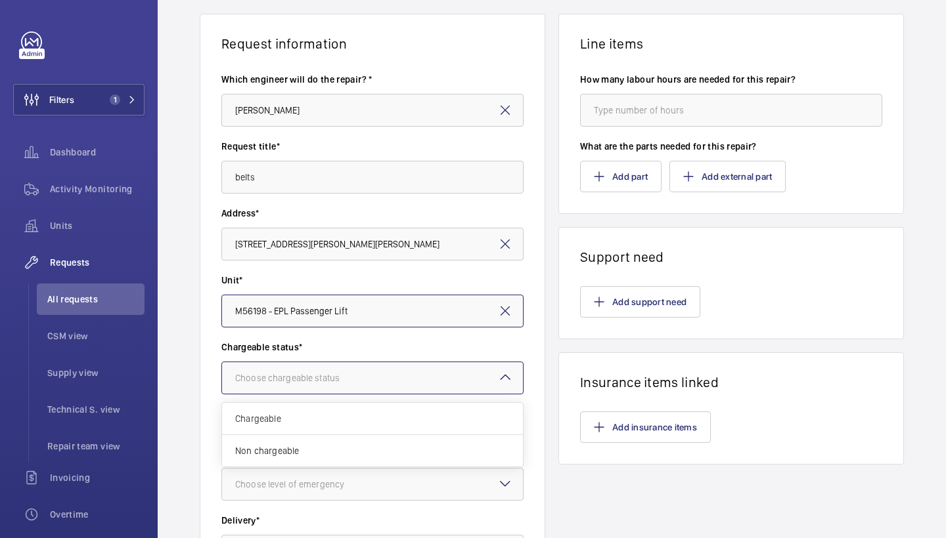
scroll to position [97, 0]
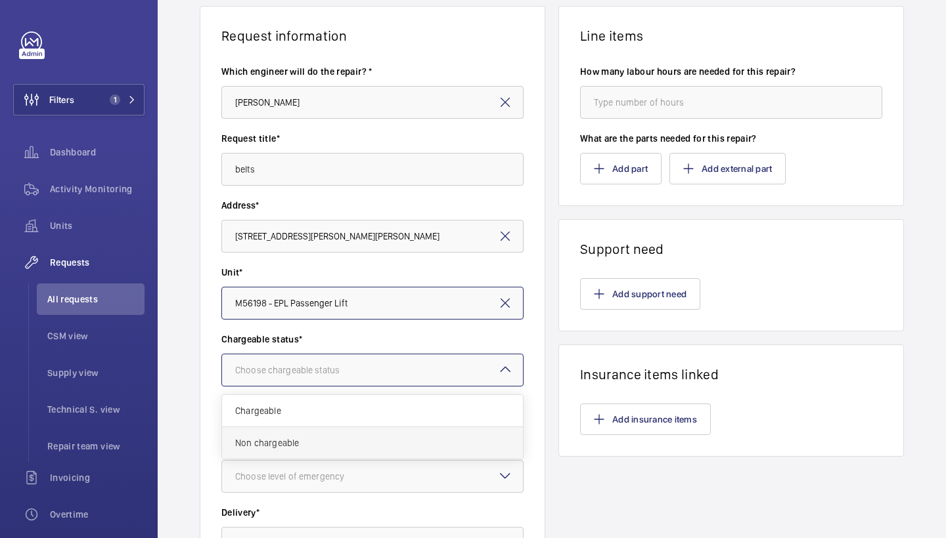
click at [379, 445] on span "Non chargeable" at bounding box center [372, 443] width 274 height 13
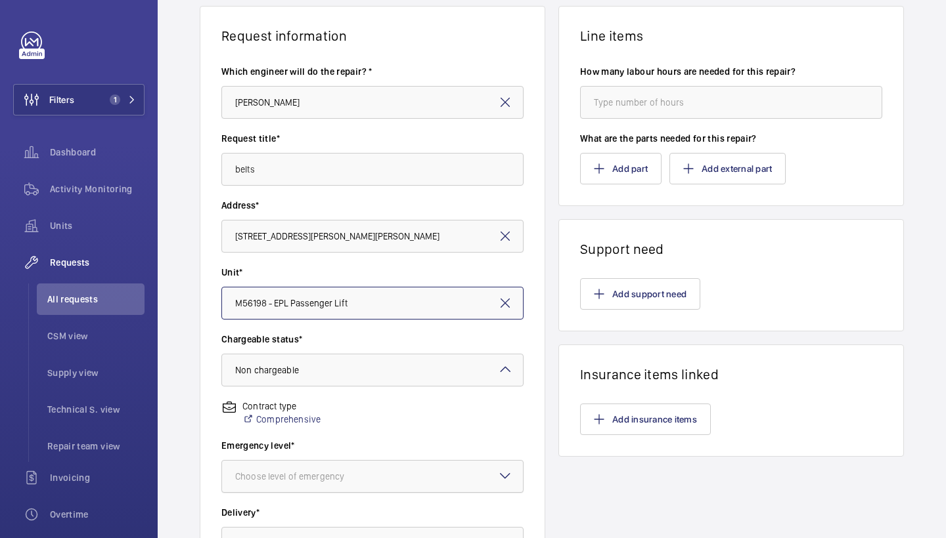
click at [409, 486] on div at bounding box center [372, 477] width 301 height 32
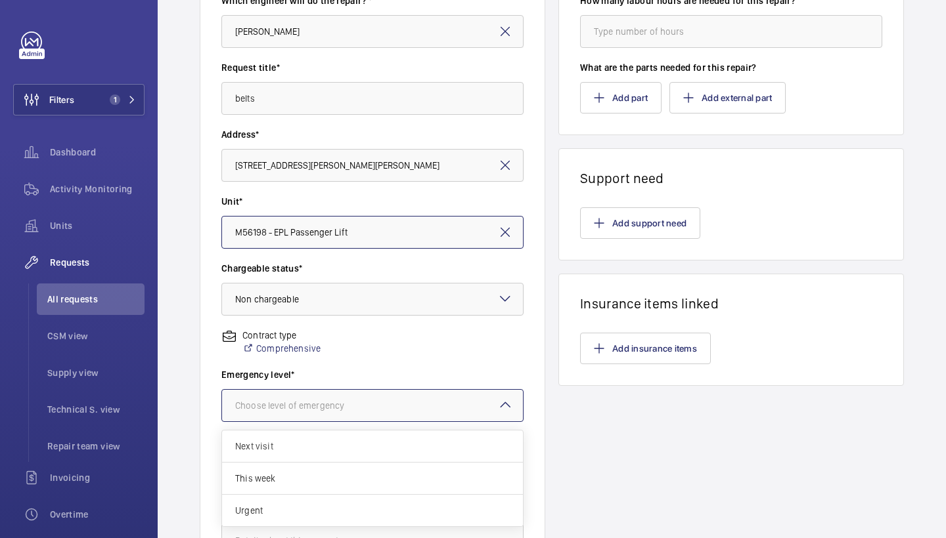
scroll to position [179, 0]
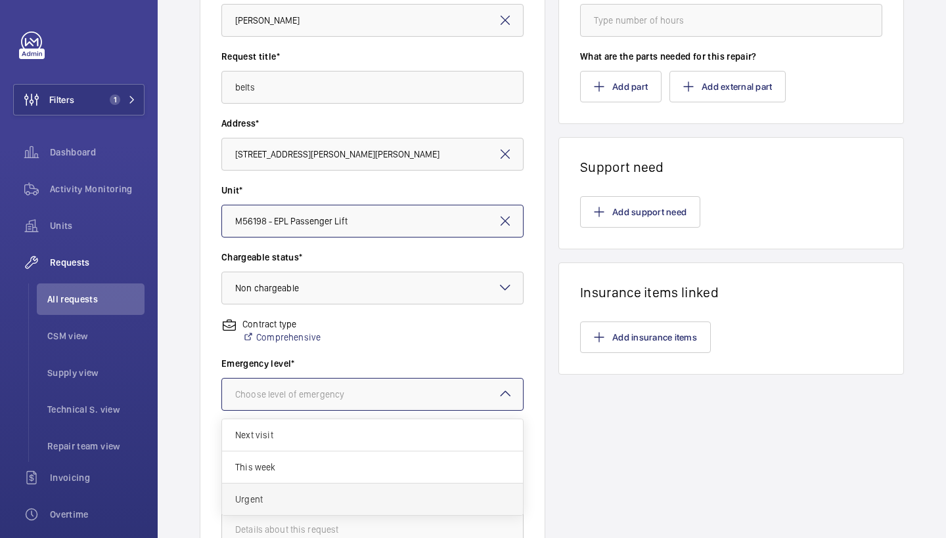
click at [301, 503] on span "Urgent" at bounding box center [372, 499] width 274 height 13
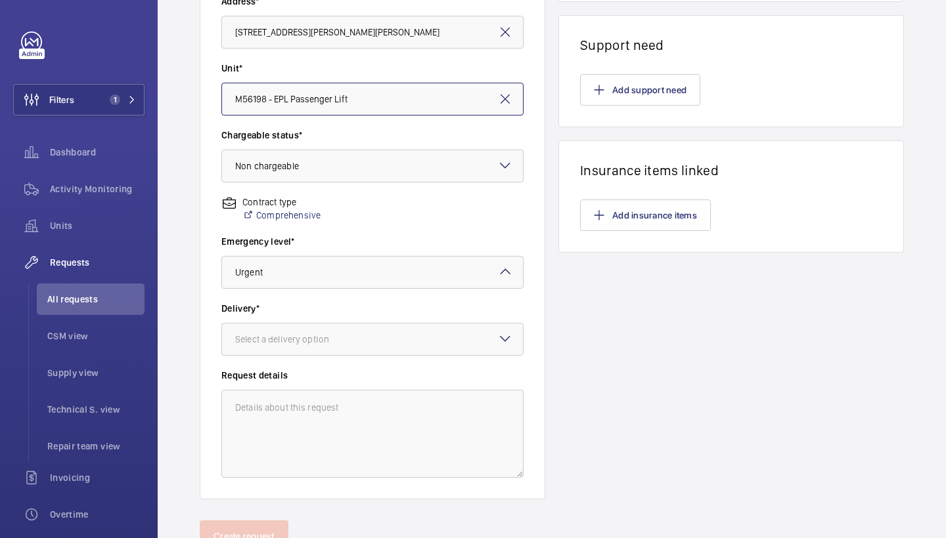
scroll to position [302, 0]
click at [413, 338] on div at bounding box center [372, 339] width 301 height 32
click at [292, 437] on span "London office" at bounding box center [372, 443] width 274 height 13
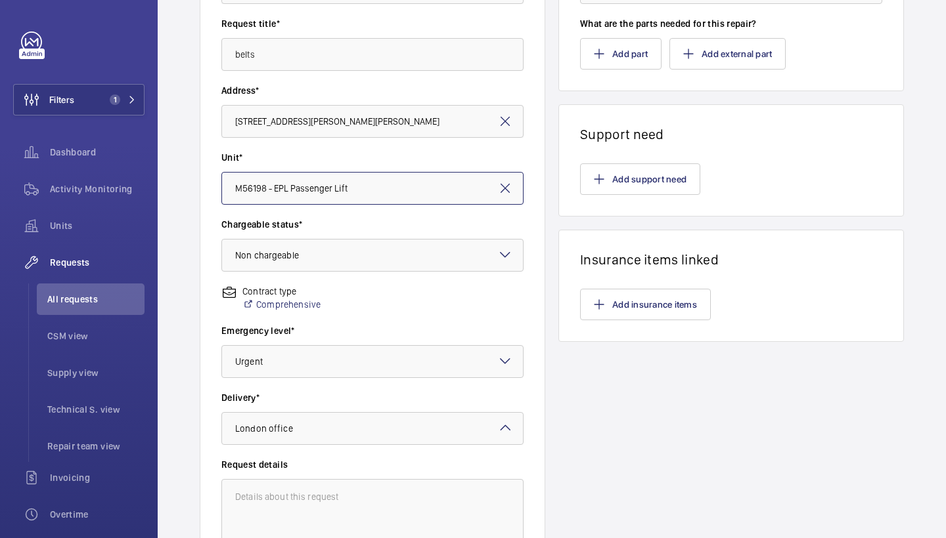
scroll to position [195, 0]
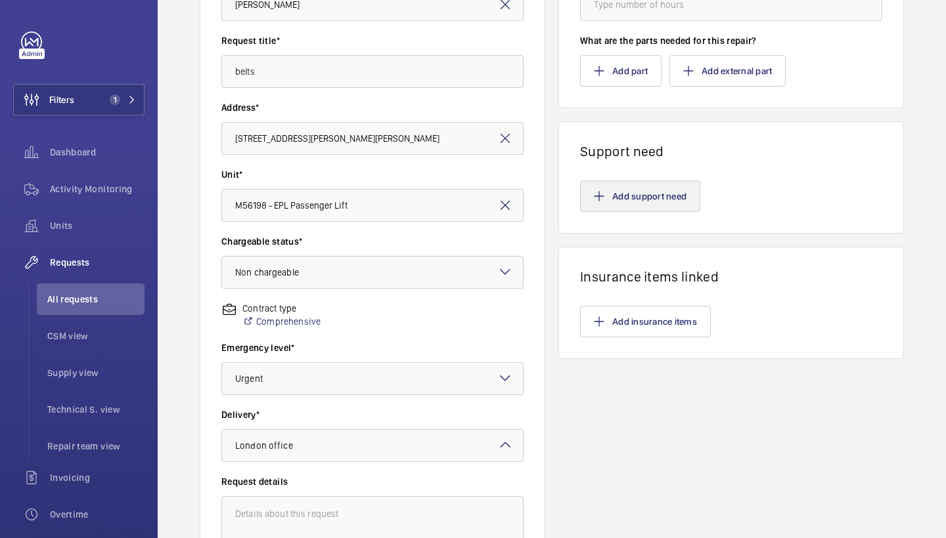
click at [605, 189] on button "Add support need" at bounding box center [640, 197] width 120 height 32
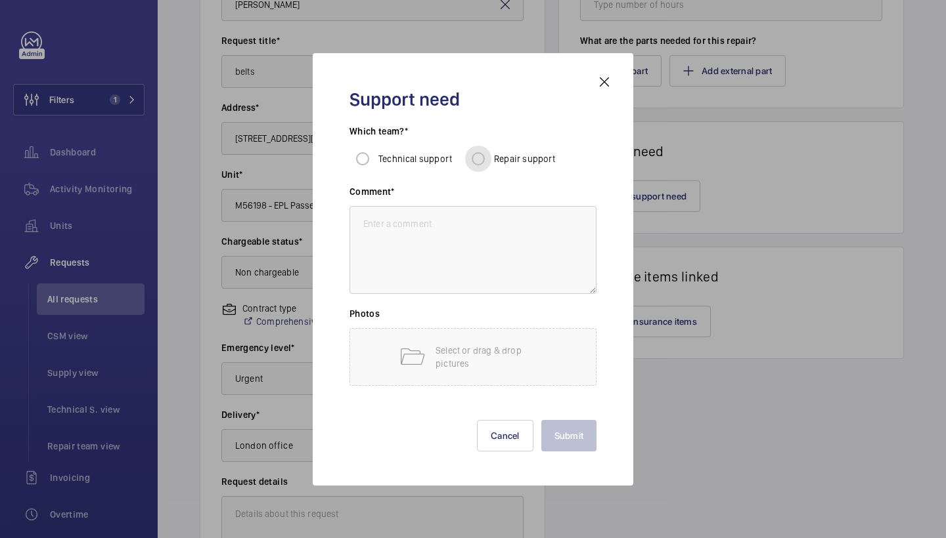
click at [479, 160] on input "Repair support" at bounding box center [478, 159] width 26 height 26
radio input "true"
click at [485, 262] on textarea at bounding box center [472, 250] width 247 height 88
type textarea "repairs to fit new belts"
click at [581, 443] on button "Submit" at bounding box center [569, 436] width 56 height 32
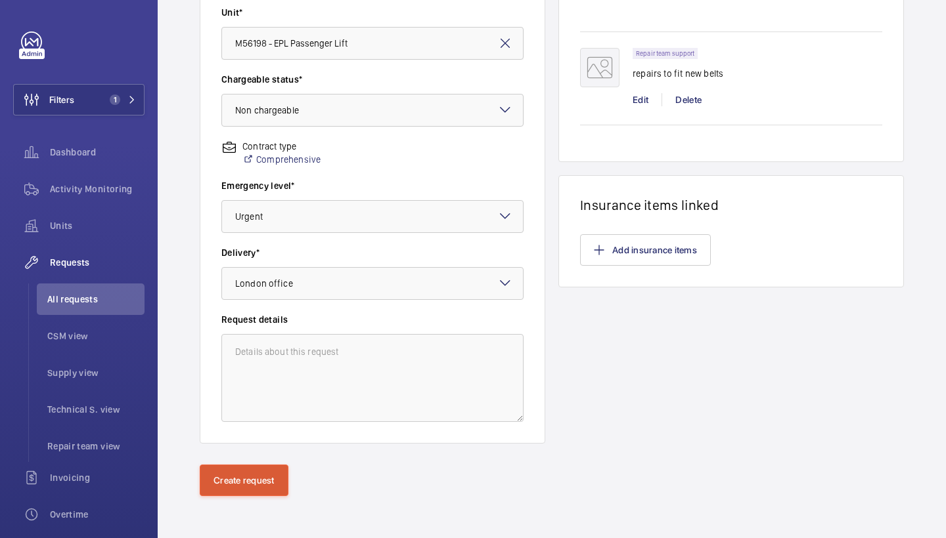
scroll to position [358, 0]
click at [263, 485] on button "Create request" at bounding box center [244, 481] width 89 height 32
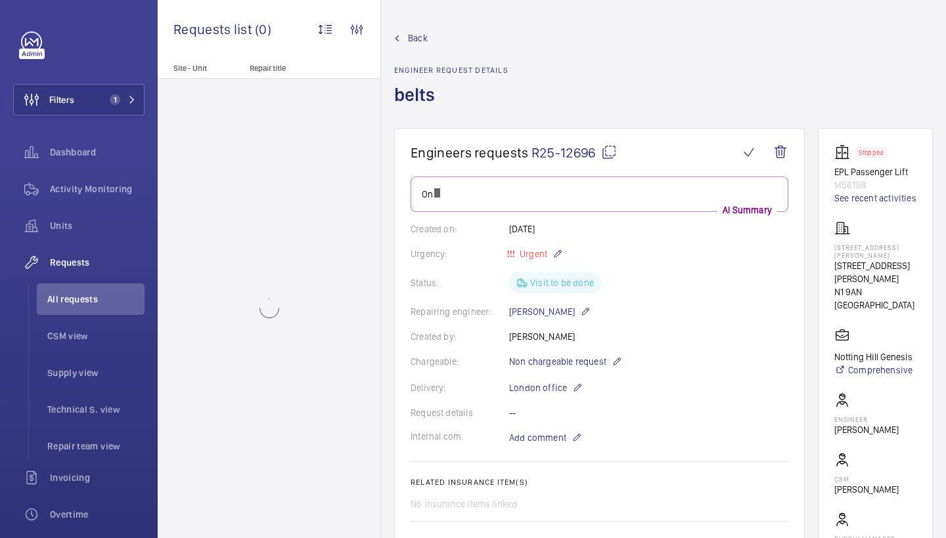
scroll to position [535, 0]
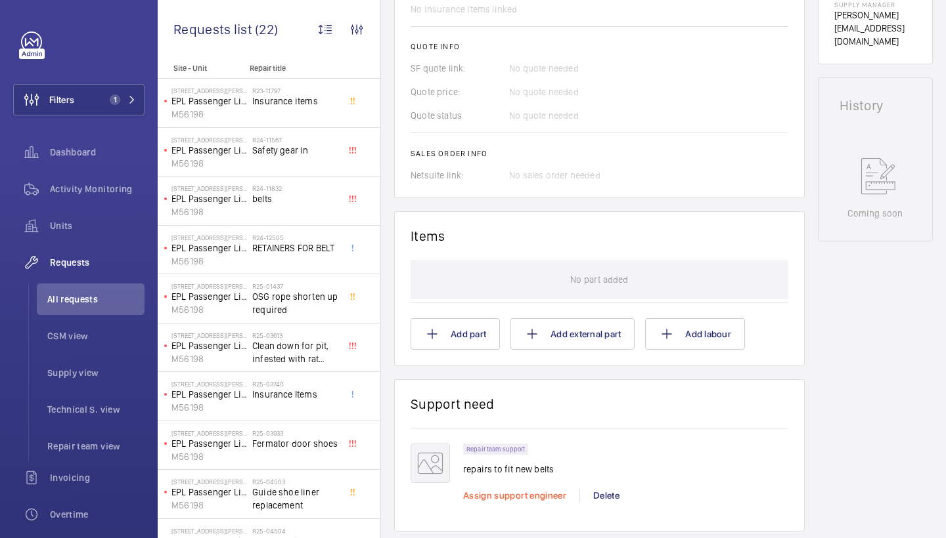
click at [506, 491] on span "Assign support engineer" at bounding box center [514, 496] width 103 height 11
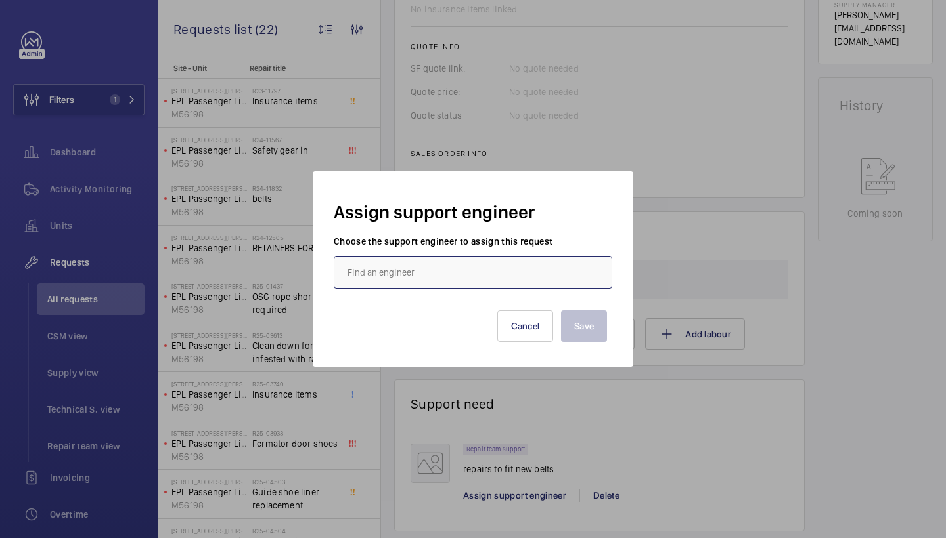
click at [405, 278] on input "text" at bounding box center [473, 272] width 278 height 33
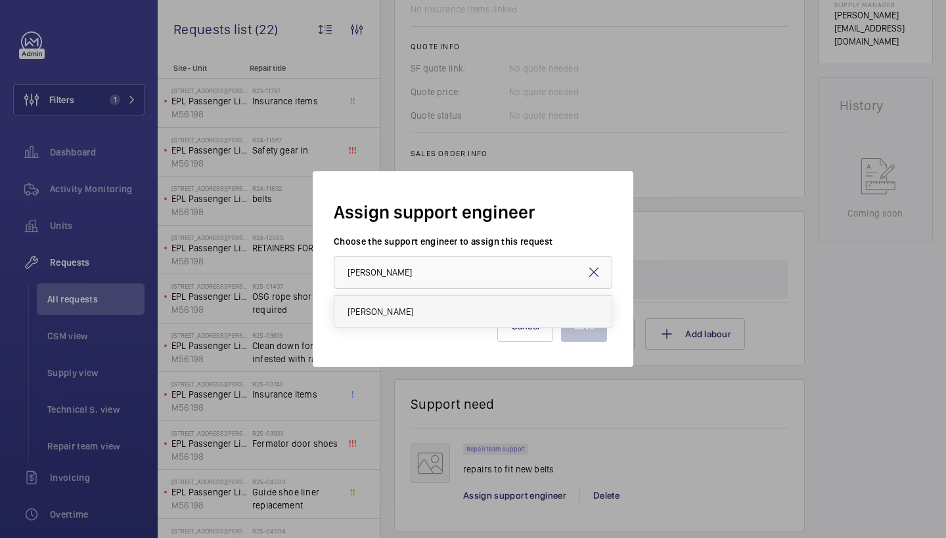
drag, startPoint x: 454, startPoint y: 362, endPoint x: 410, endPoint y: 309, distance: 68.1
click at [410, 309] on span "[PERSON_NAME]" at bounding box center [380, 311] width 66 height 13
type input "[PERSON_NAME]"
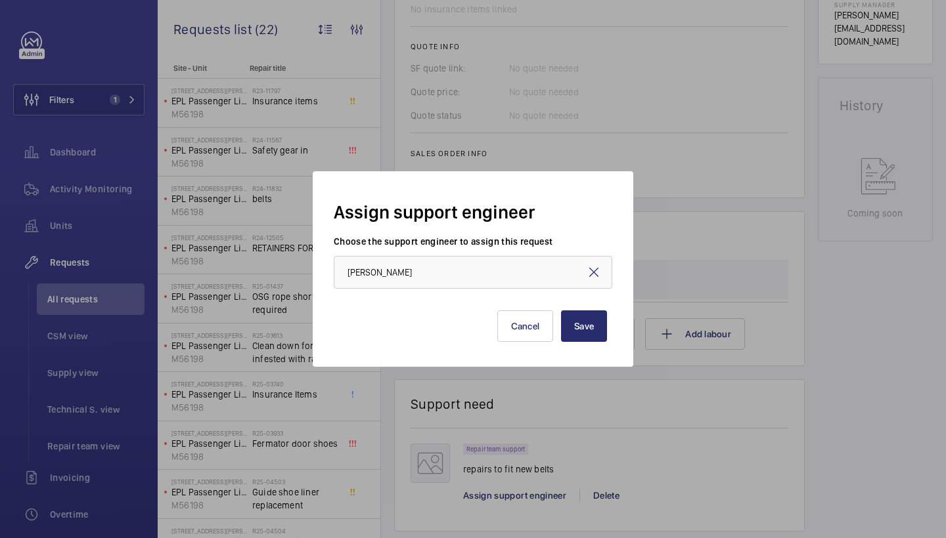
click at [555, 327] on div "Save Cancel" at bounding box center [473, 316] width 268 height 53
click at [565, 326] on button "Save" at bounding box center [584, 327] width 46 height 32
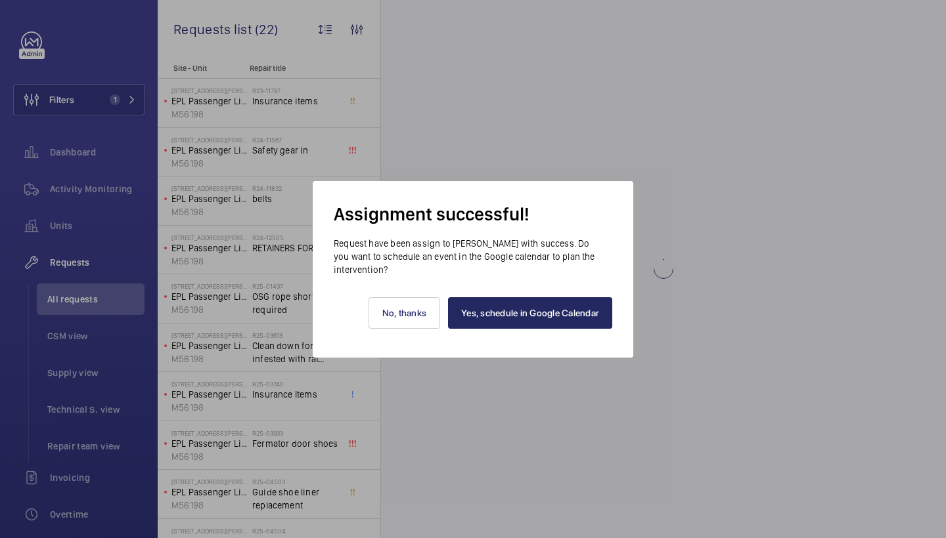
click at [540, 324] on link "Yes, schedule in Google Calendar" at bounding box center [530, 313] width 164 height 32
